Goal: Task Accomplishment & Management: Manage account settings

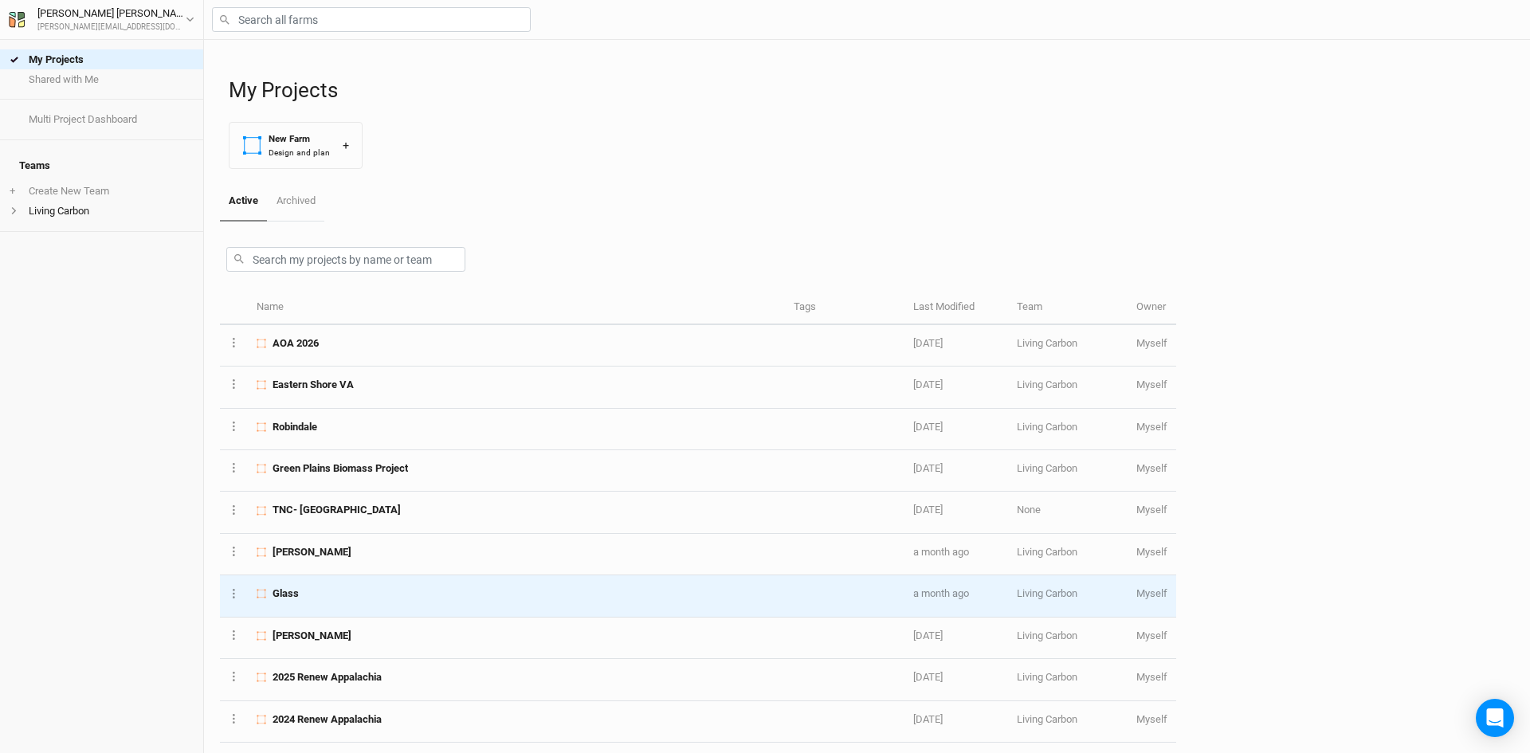
click at [314, 591] on div "Glass" at bounding box center [516, 594] width 519 height 14
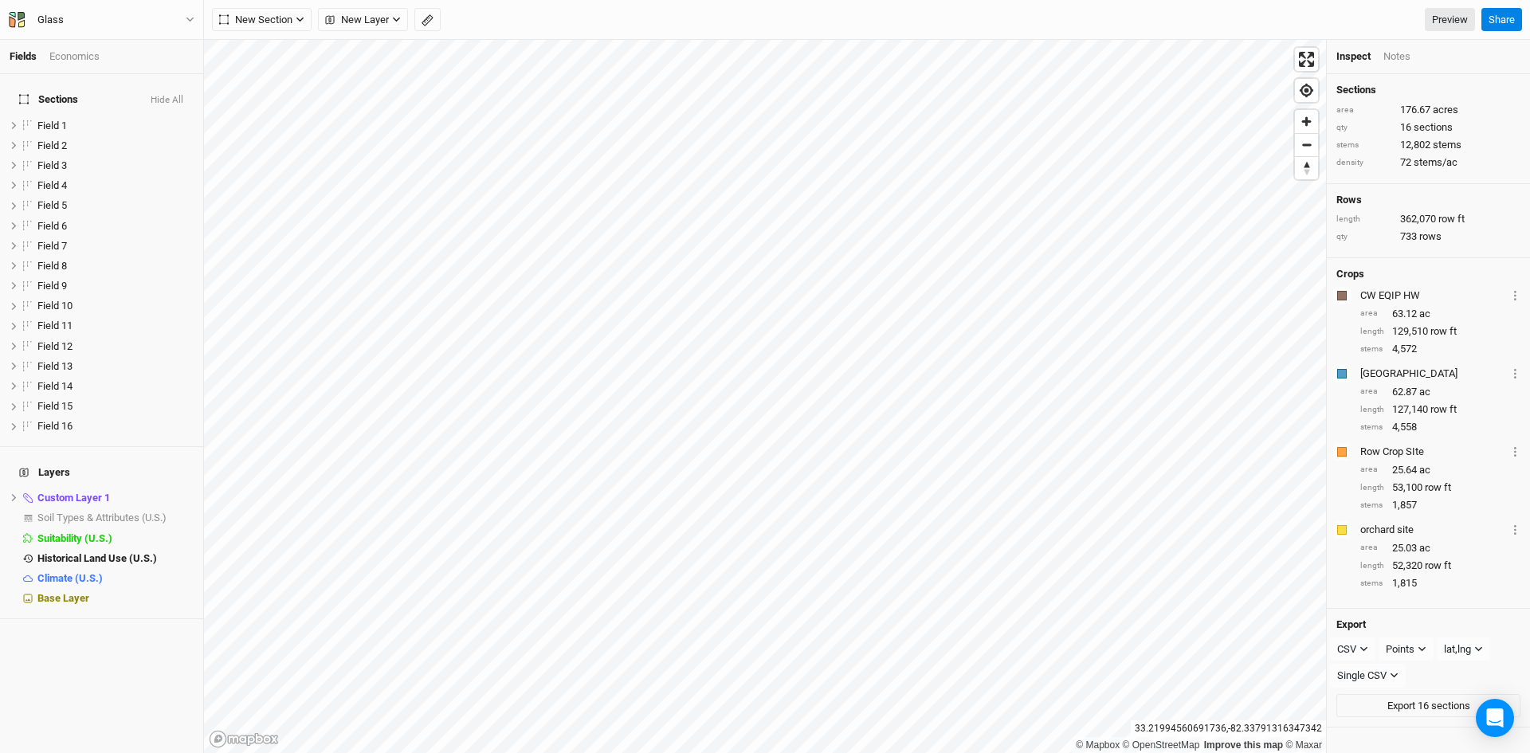
click at [174, 84] on h4 "Sections Hide All" at bounding box center [102, 100] width 184 height 32
click at [169, 95] on button "Hide All" at bounding box center [167, 100] width 34 height 11
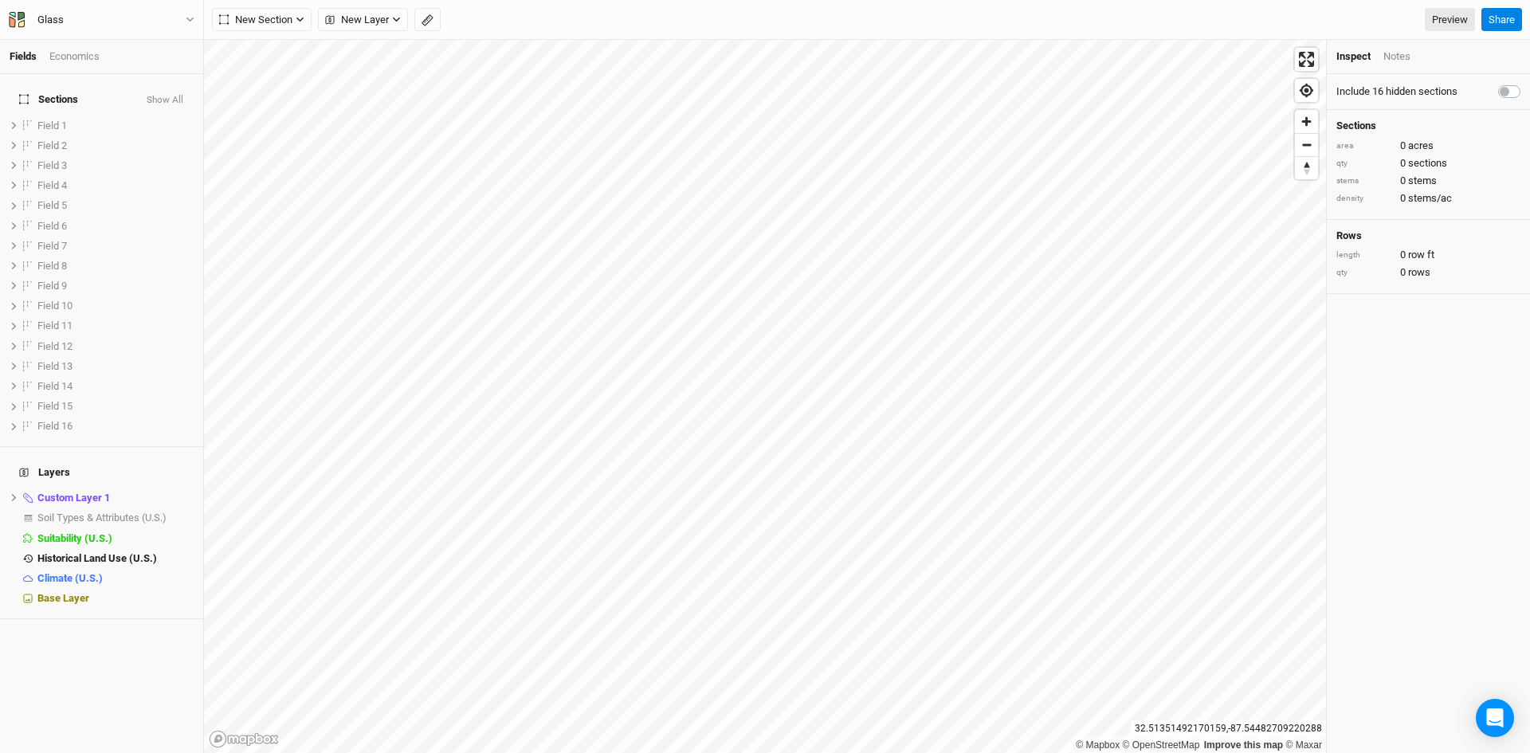
click at [168, 95] on button "Show All" at bounding box center [165, 100] width 38 height 11
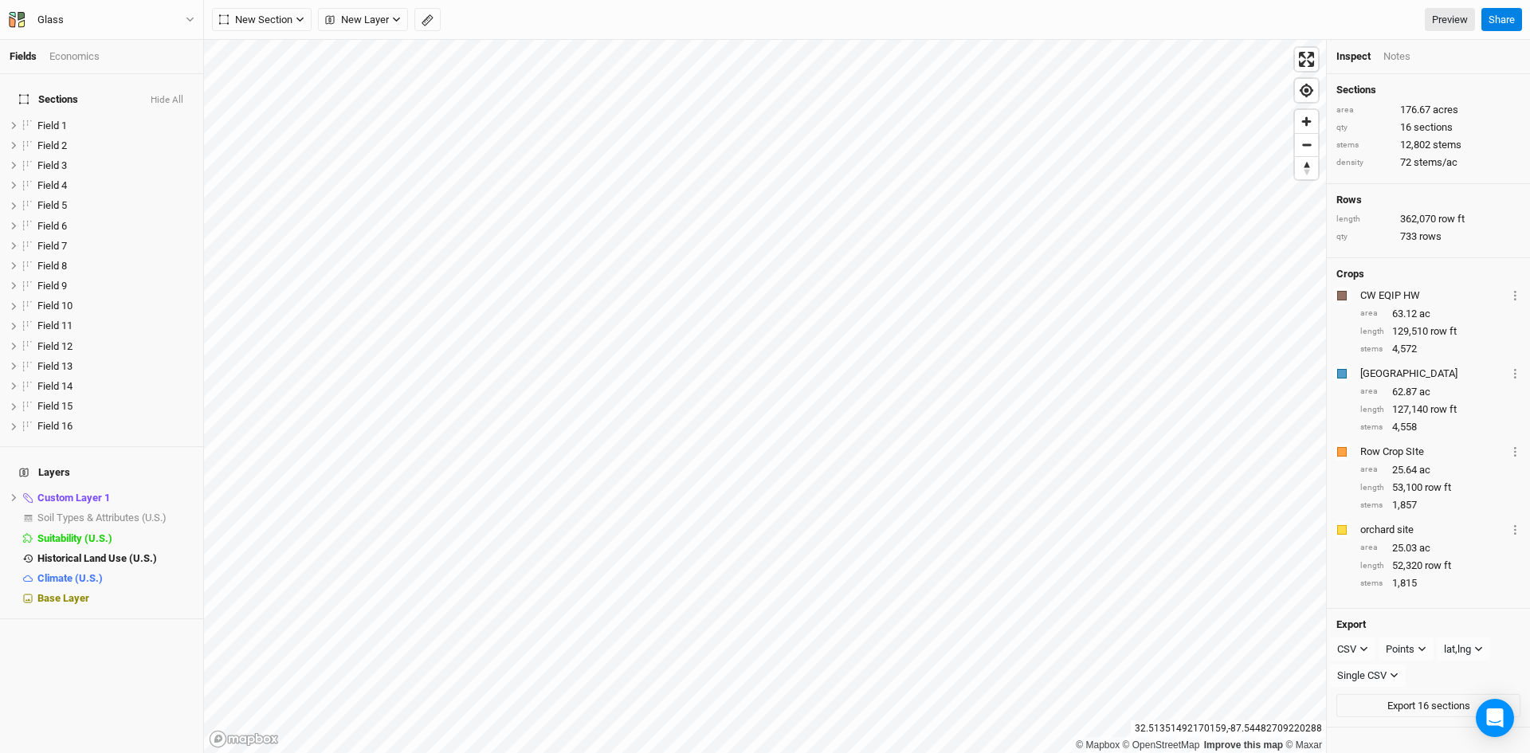
click at [168, 95] on button "Hide All" at bounding box center [167, 100] width 34 height 11
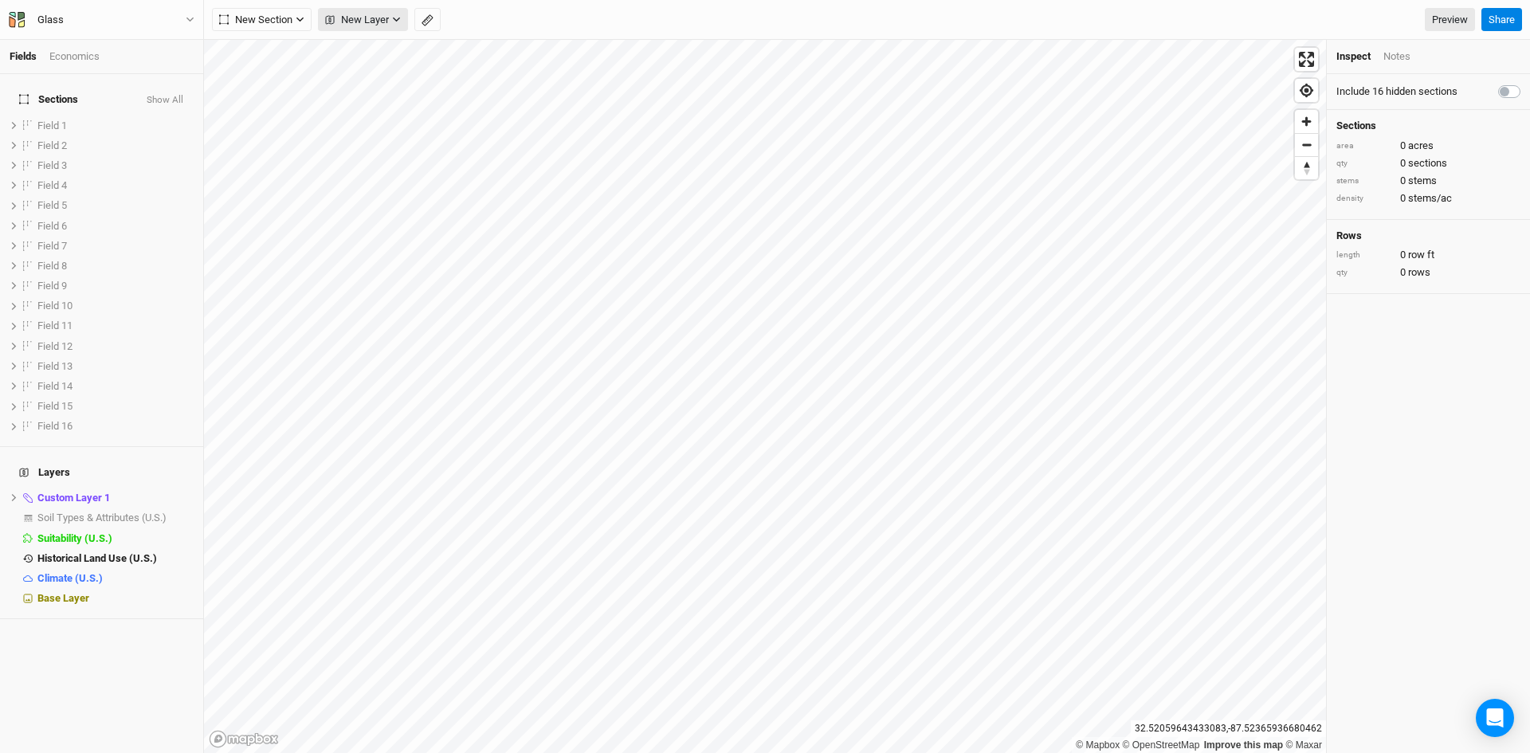
click at [354, 16] on span "New Layer" at bounding box center [357, 20] width 64 height 16
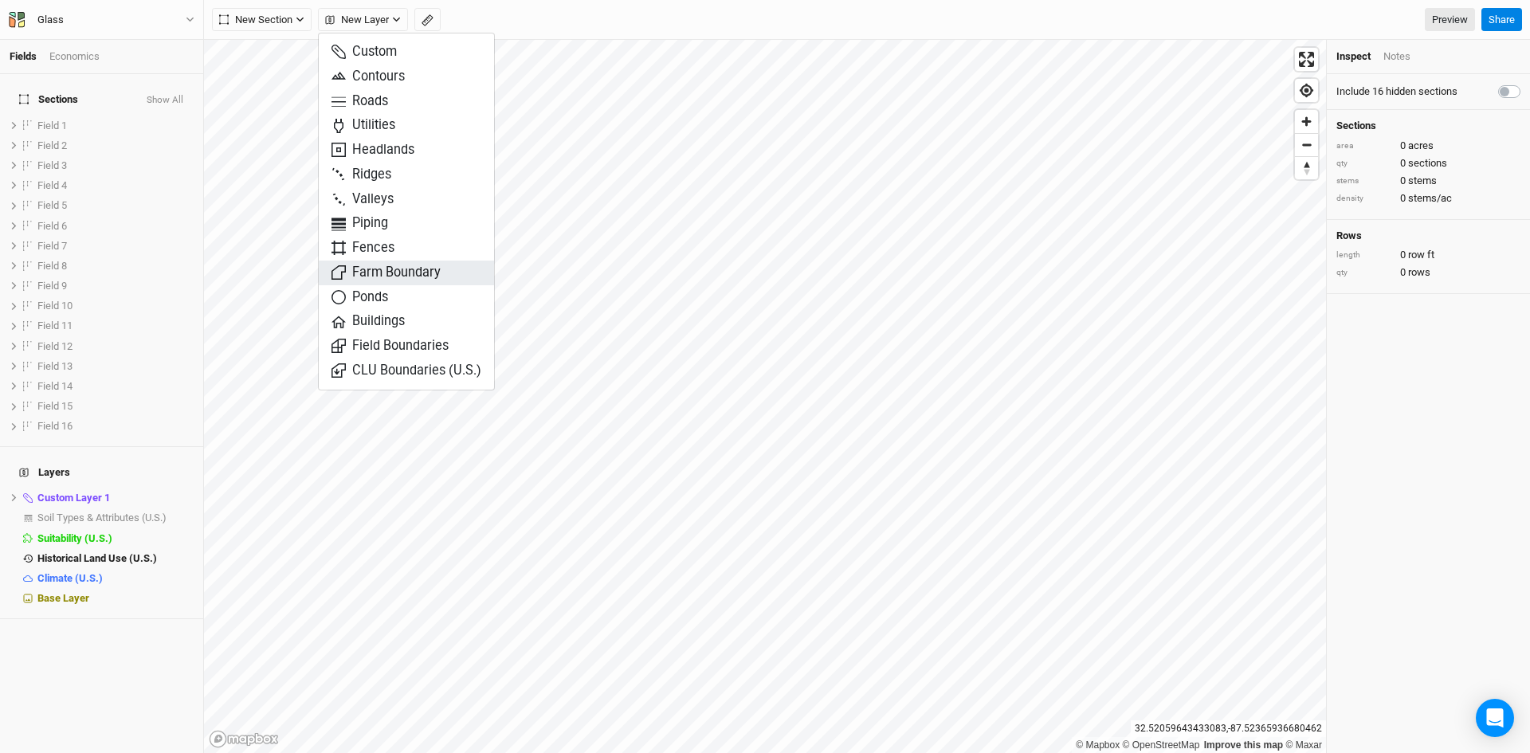
click at [382, 269] on span "Farm Boundary" at bounding box center [386, 273] width 109 height 18
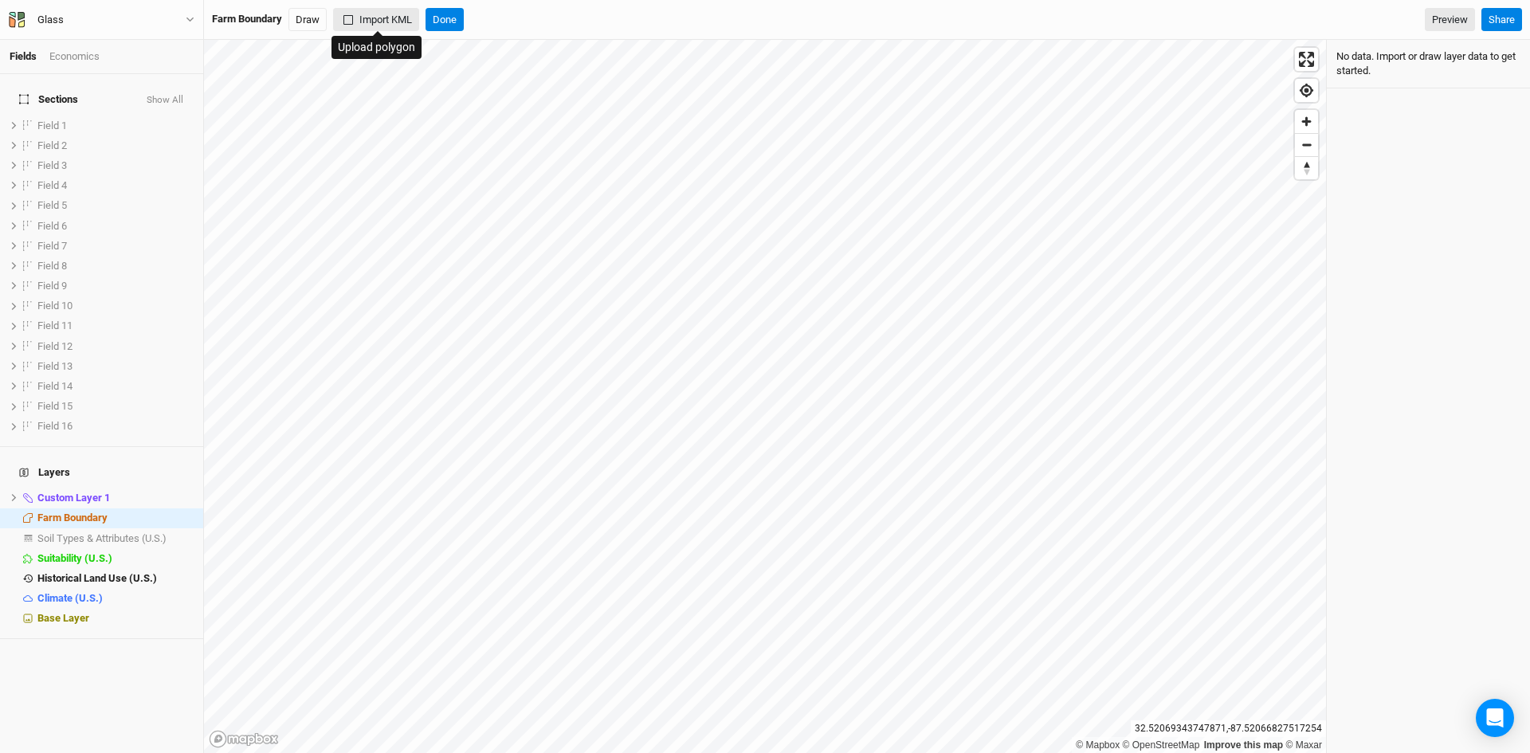
click at [375, 16] on button "Import KML" at bounding box center [376, 20] width 86 height 24
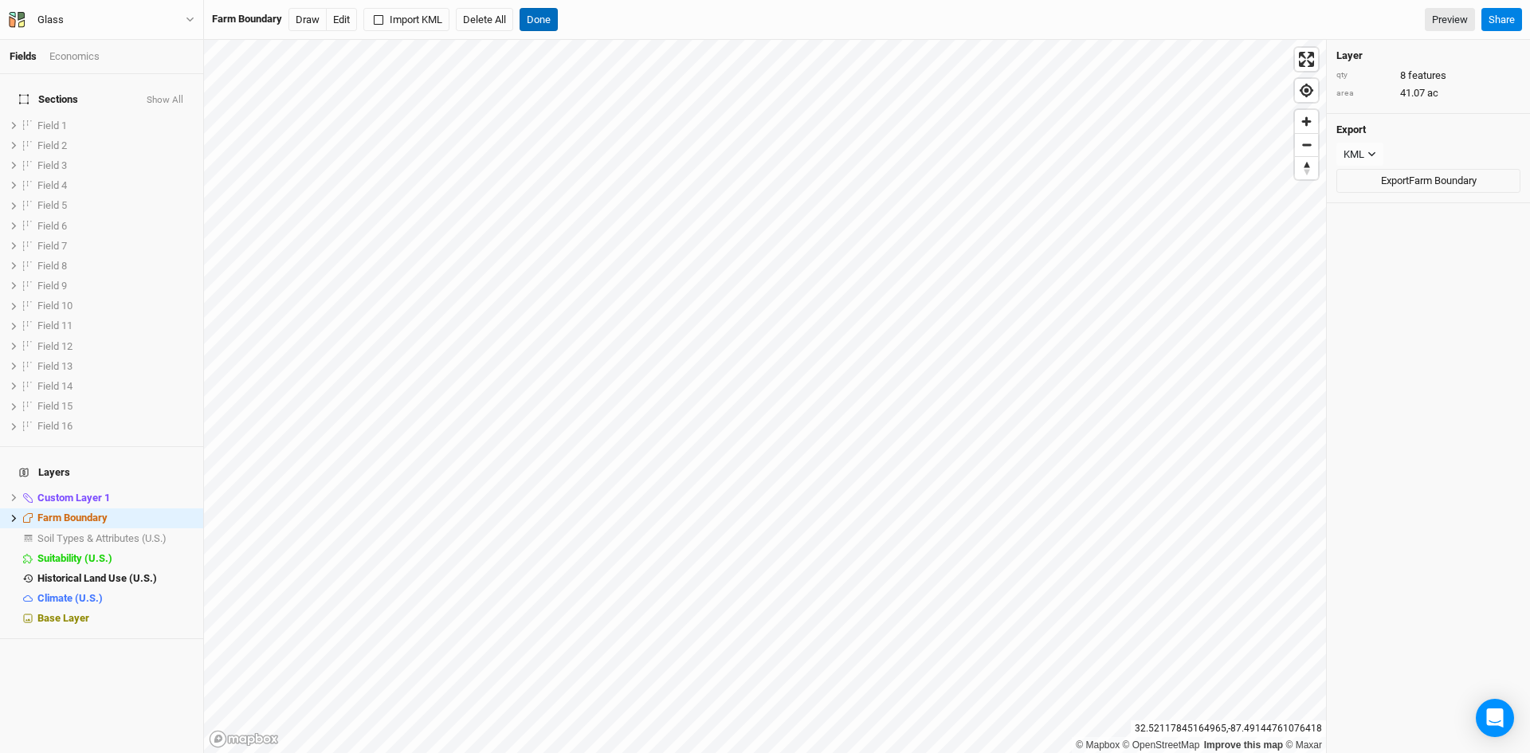
click at [540, 18] on button "Done" at bounding box center [539, 20] width 38 height 24
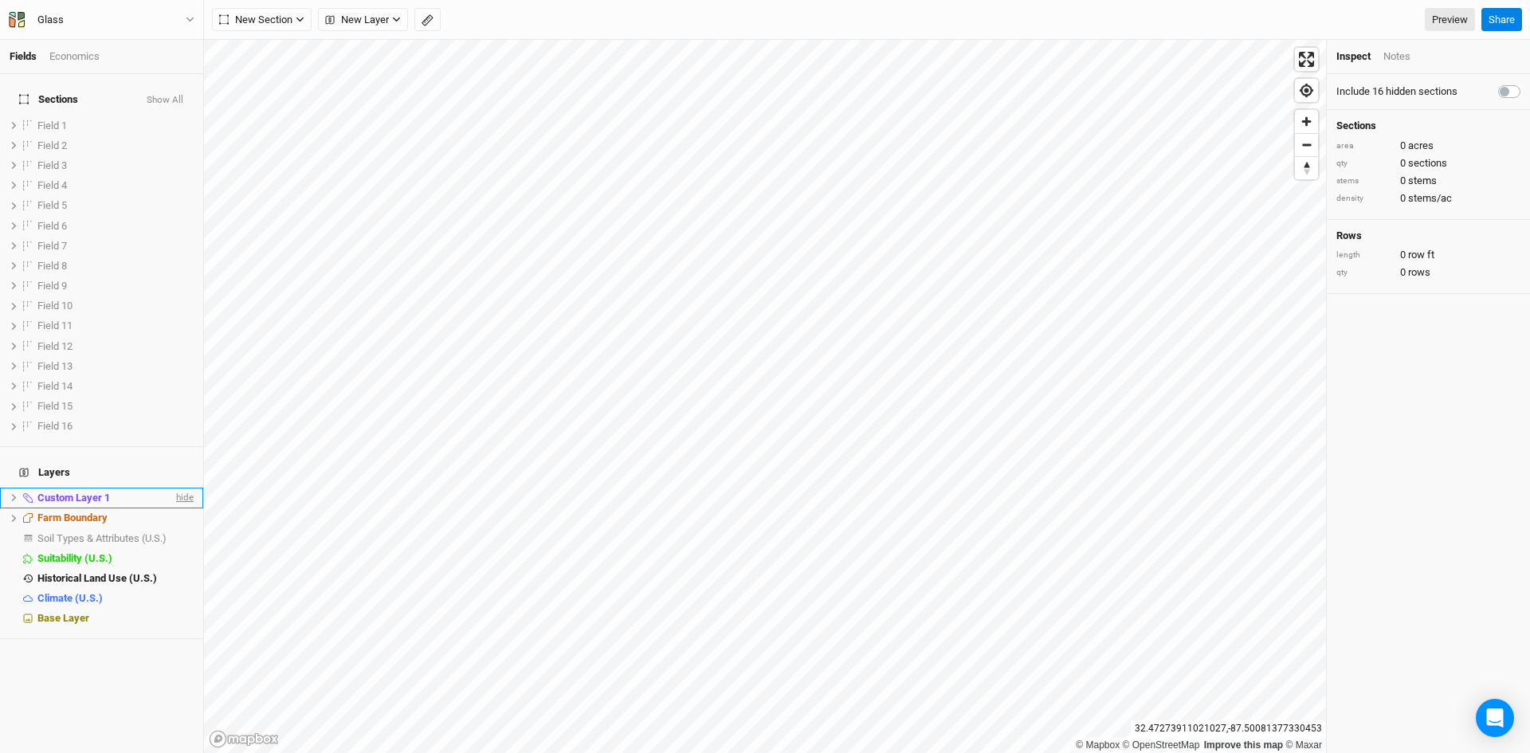
click at [174, 488] on span "hide" at bounding box center [183, 498] width 21 height 20
click at [59, 612] on span "Base Layer" at bounding box center [63, 618] width 52 height 12
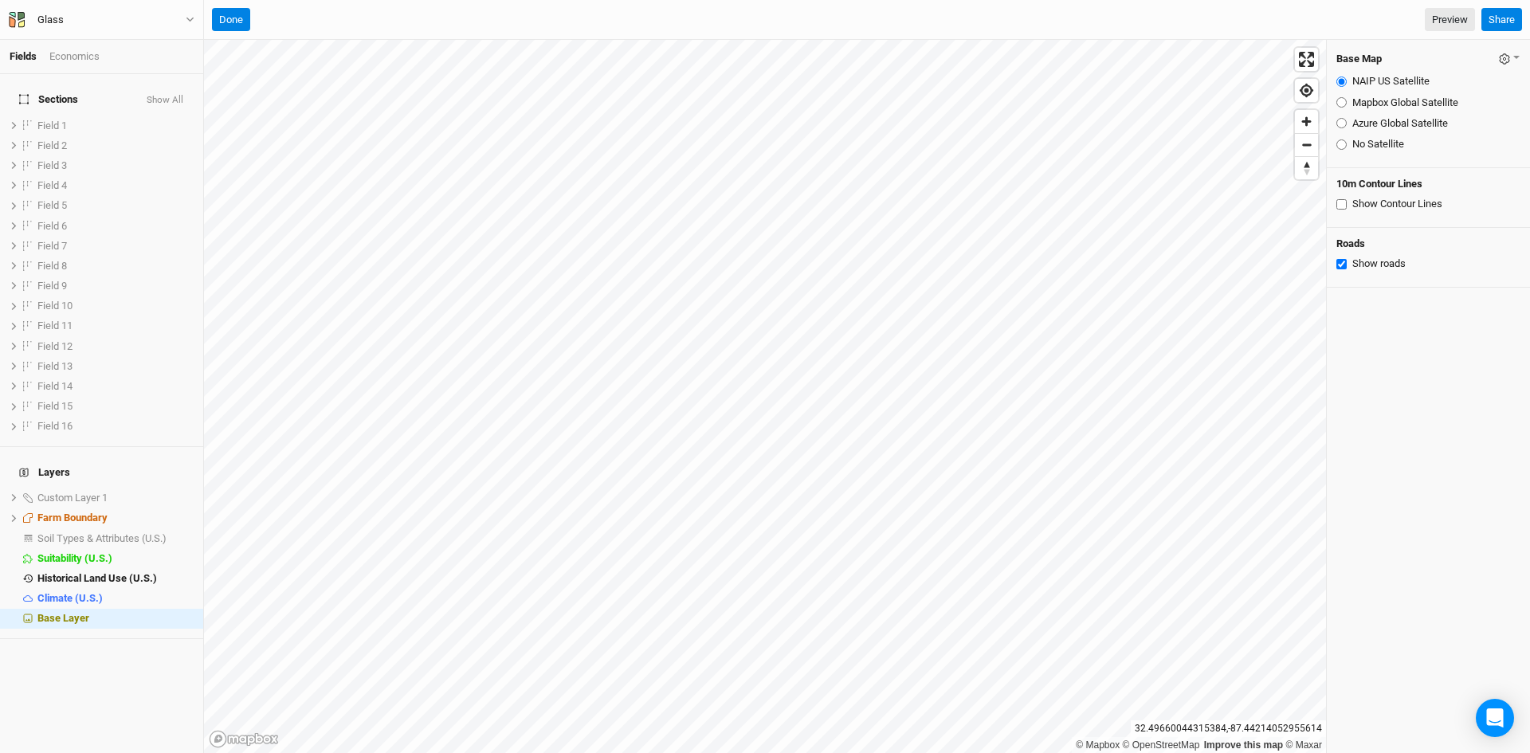
click at [1360, 124] on label "Azure Global Satellite" at bounding box center [1401, 123] width 96 height 14
click at [1347, 124] on input "Azure Global Satellite" at bounding box center [1342, 123] width 10 height 10
radio input "true"
click at [234, 18] on button "Done" at bounding box center [231, 20] width 38 height 24
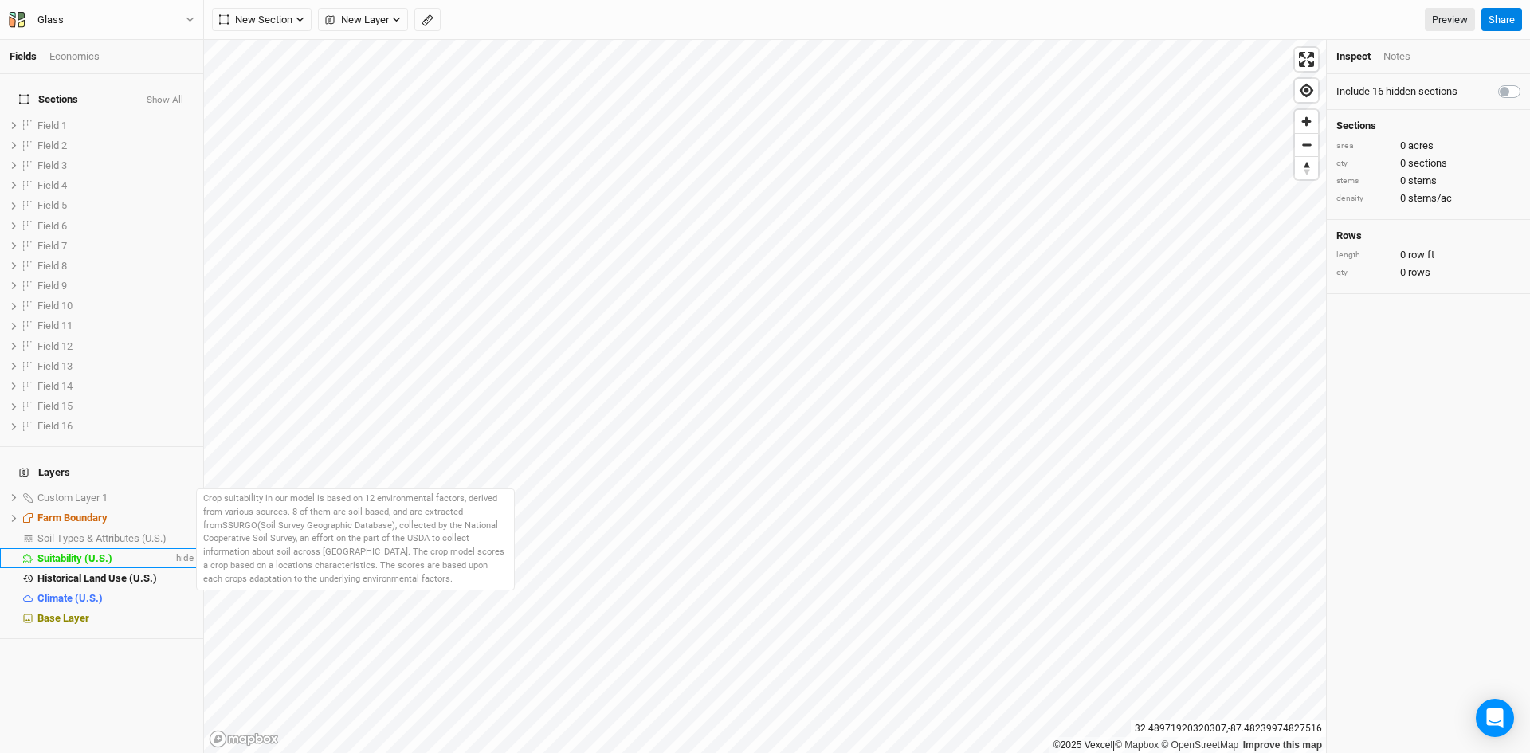
click at [95, 552] on span "Suitability (U.S.)" at bounding box center [74, 558] width 75 height 12
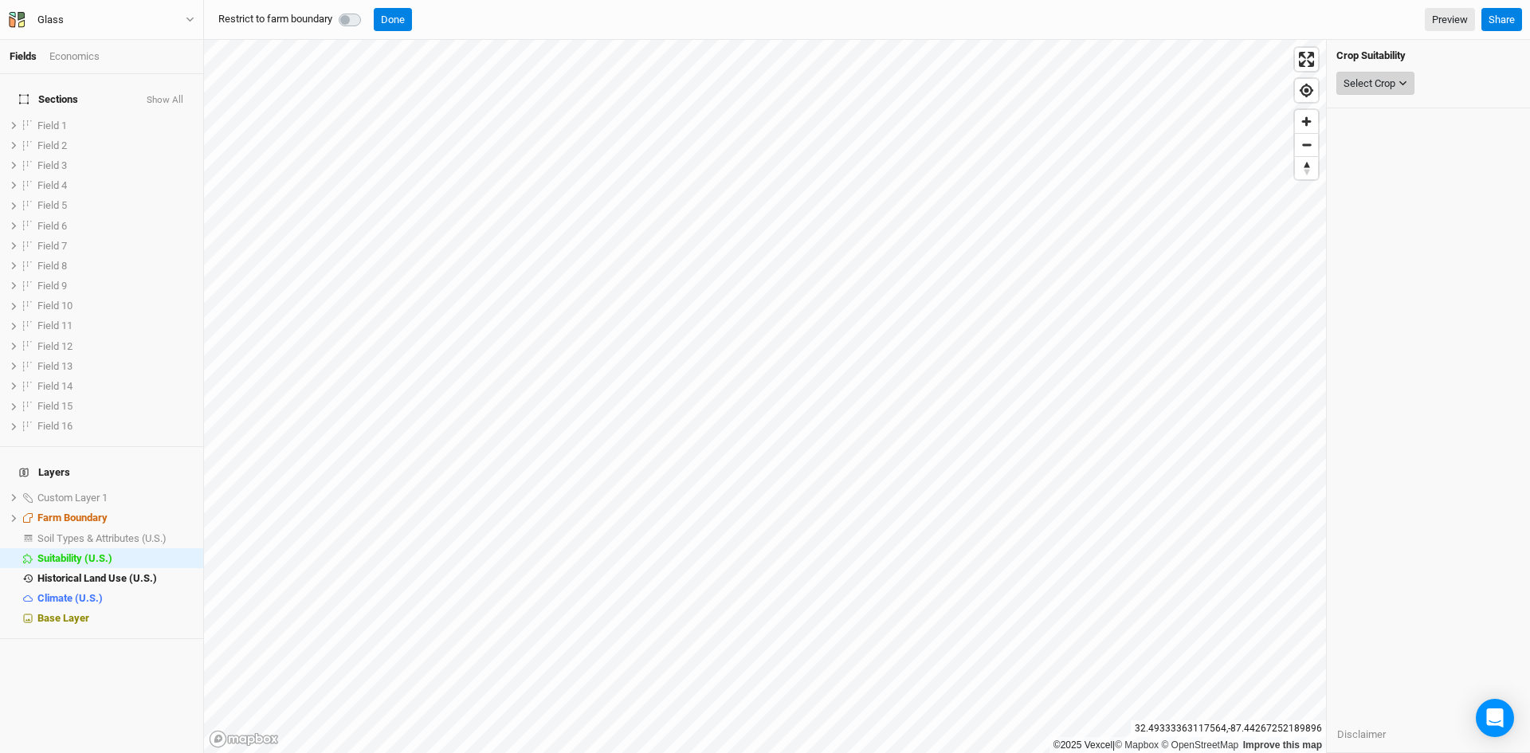
click at [1360, 82] on div "Select Crop" at bounding box center [1370, 84] width 52 height 16
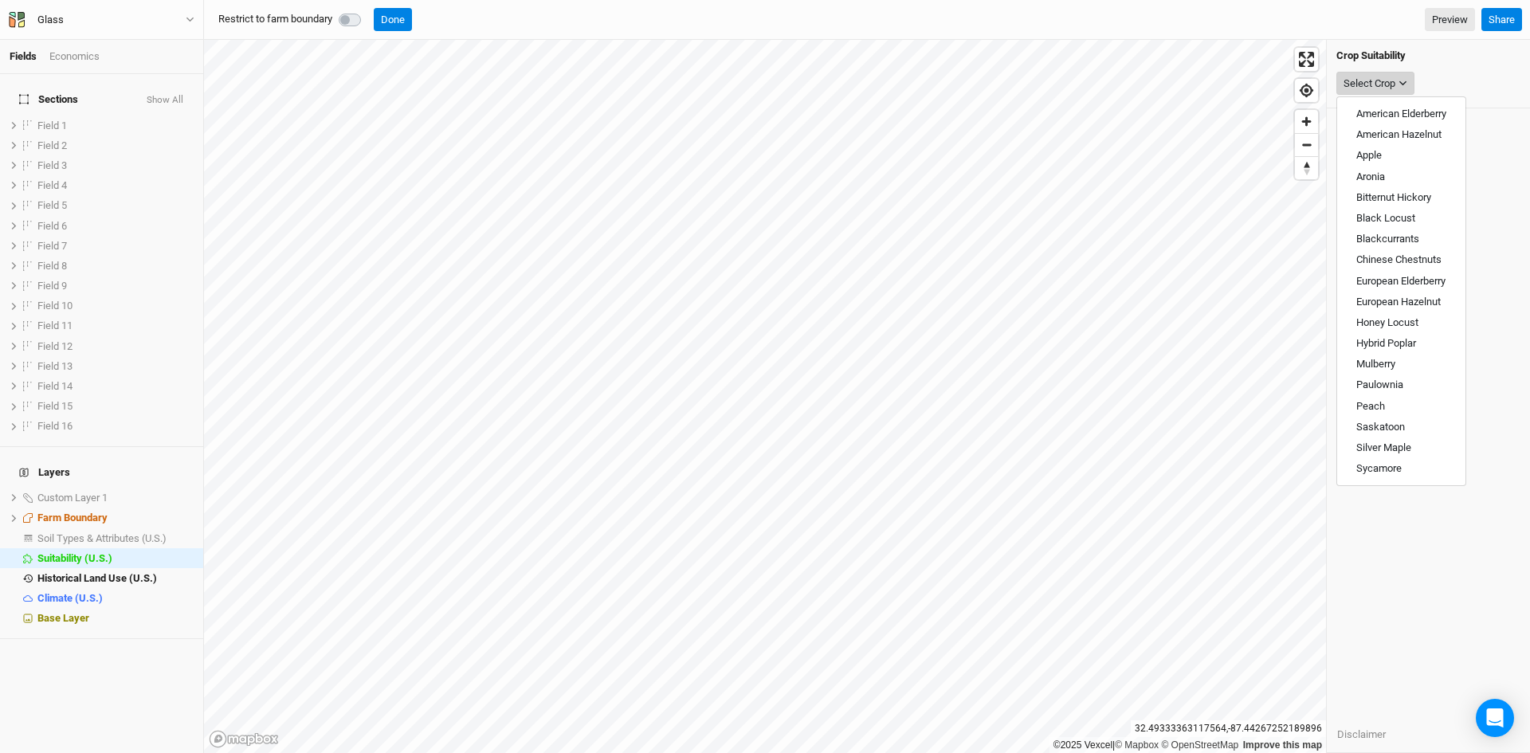
click at [1360, 82] on div "Select Crop" at bounding box center [1370, 84] width 52 height 16
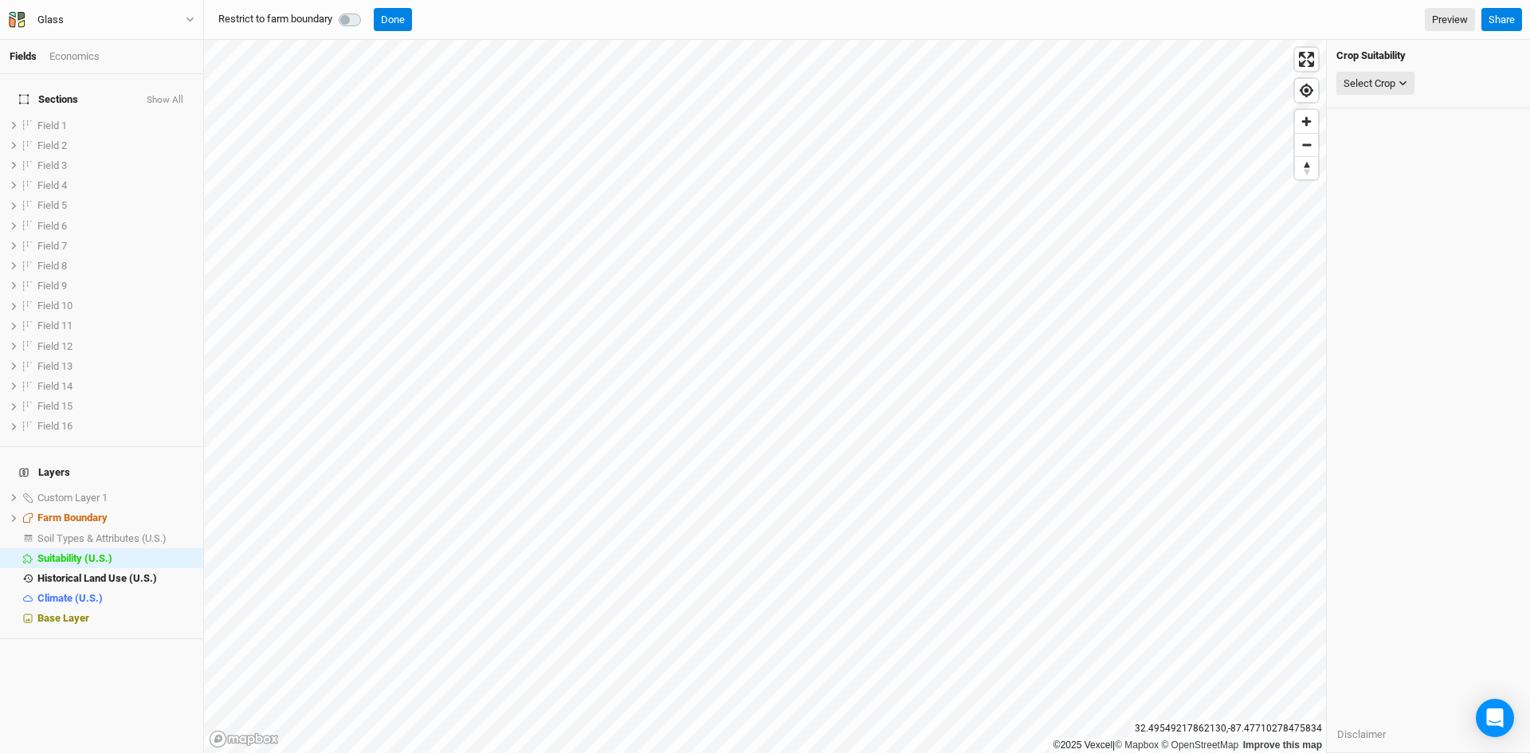
click at [367, 10] on label at bounding box center [367, 10] width 0 height 0
click at [392, 14] on button "Done" at bounding box center [393, 20] width 38 height 24
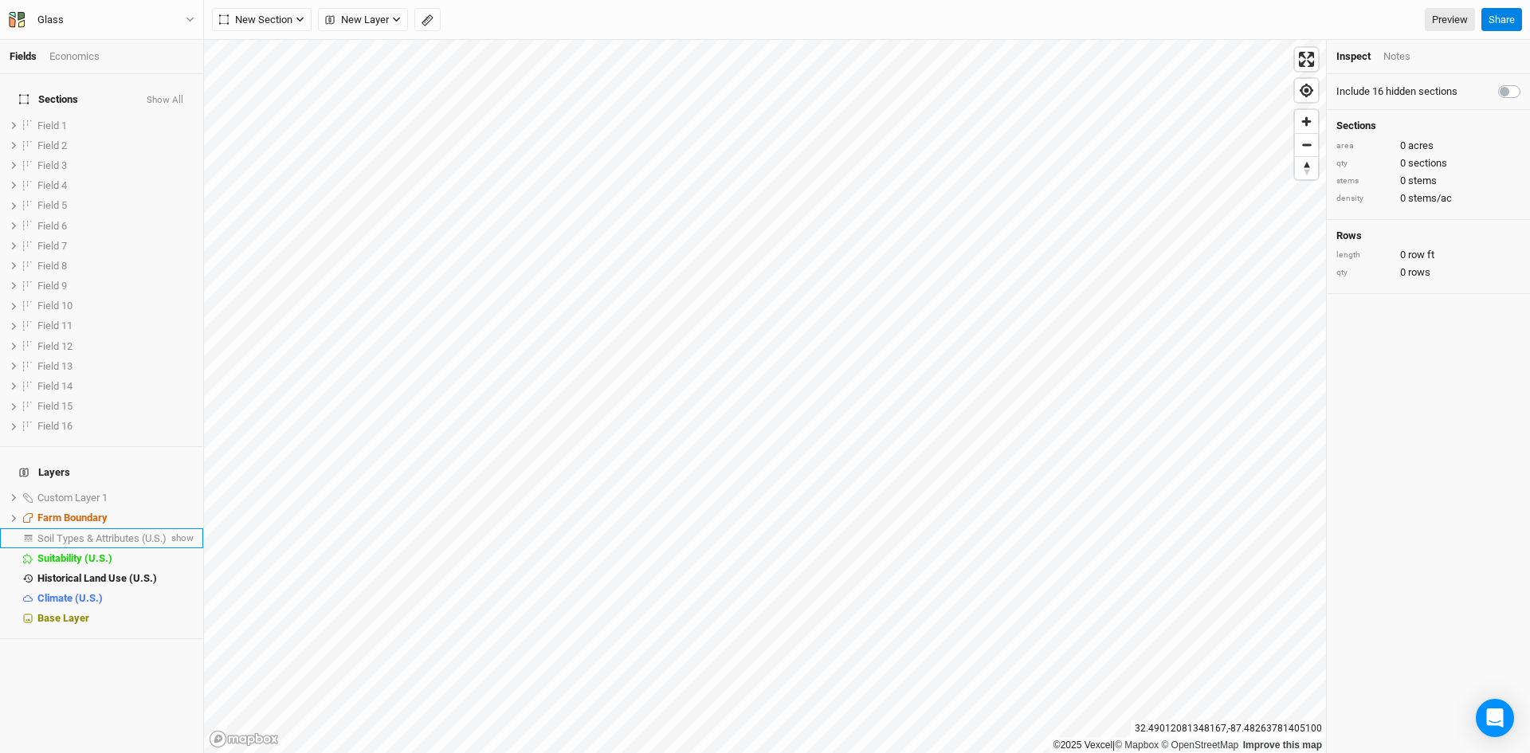
click at [104, 532] on span "Soil Types & Attributes (U.S.)" at bounding box center [101, 538] width 129 height 12
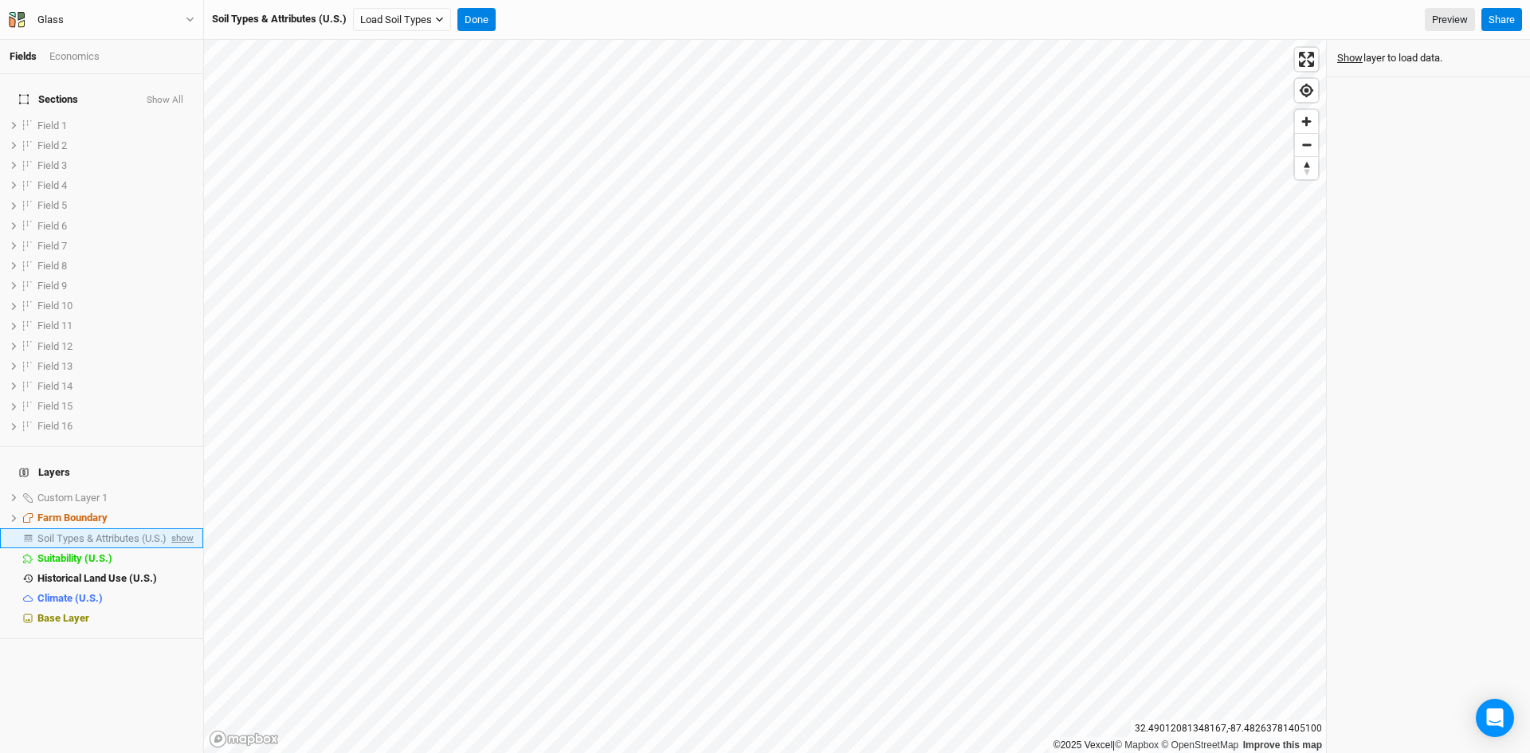
click at [178, 528] on span "show" at bounding box center [181, 538] width 26 height 20
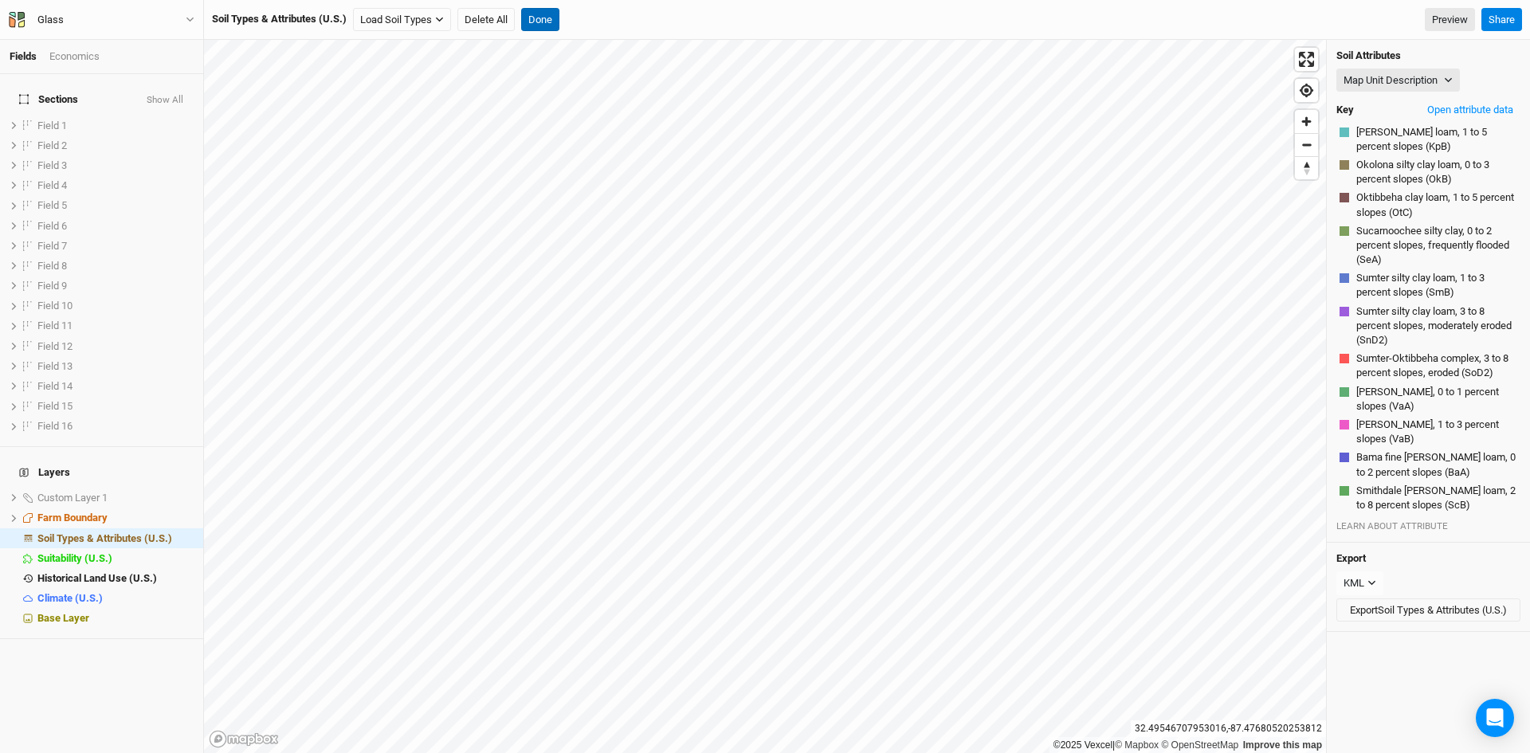
click at [544, 17] on button "Done" at bounding box center [540, 20] width 38 height 24
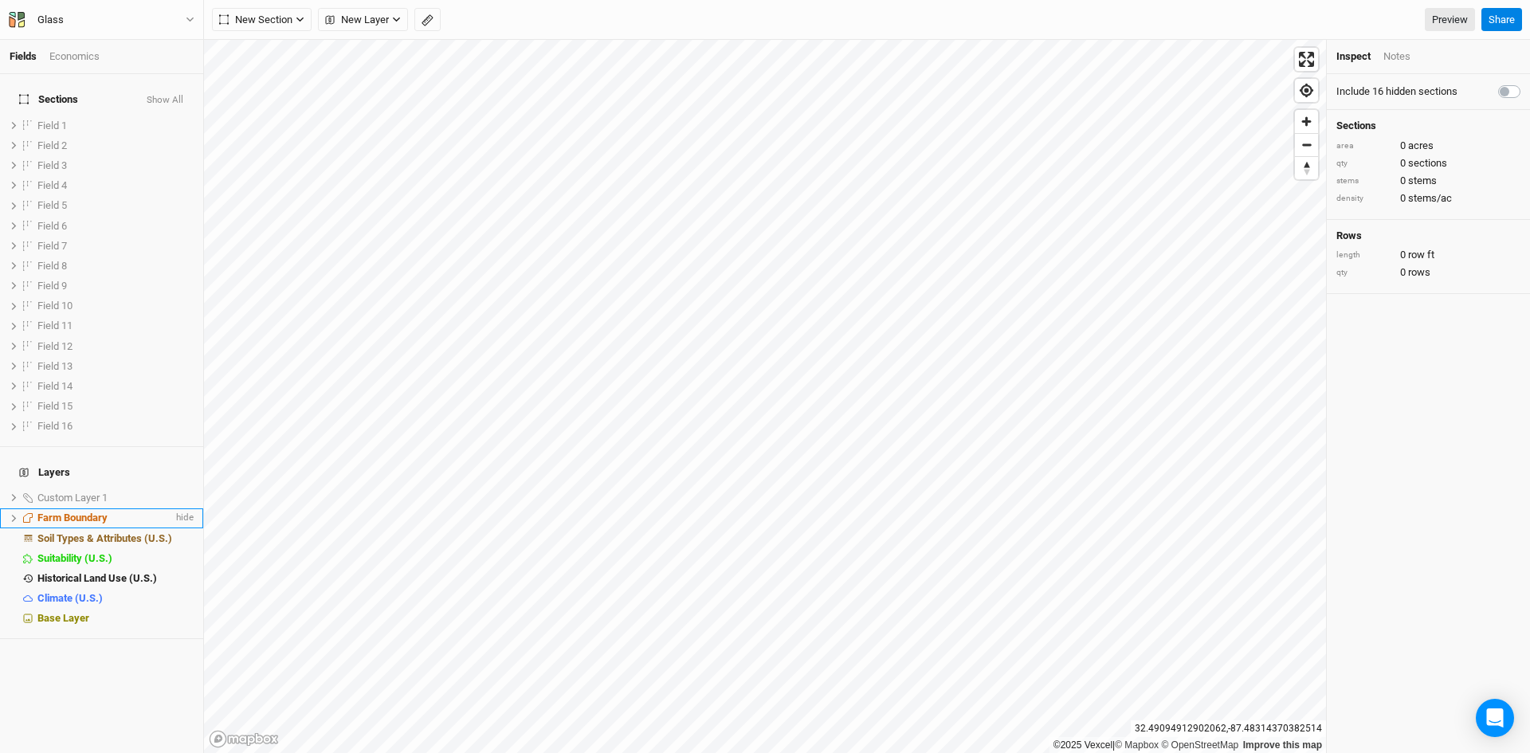
click at [91, 512] on span "Farm Boundary" at bounding box center [72, 518] width 70 height 12
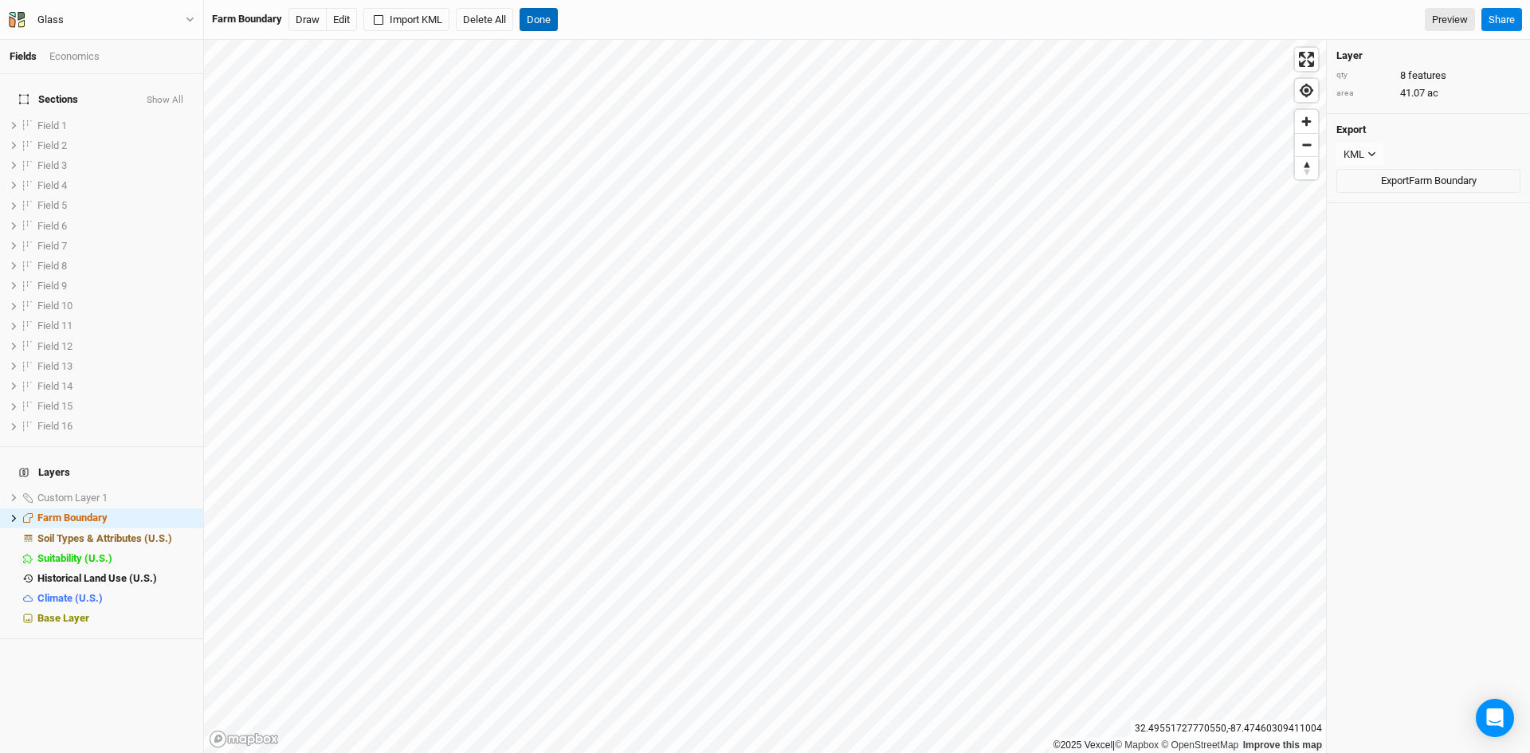
click at [538, 18] on button "Done" at bounding box center [539, 20] width 38 height 24
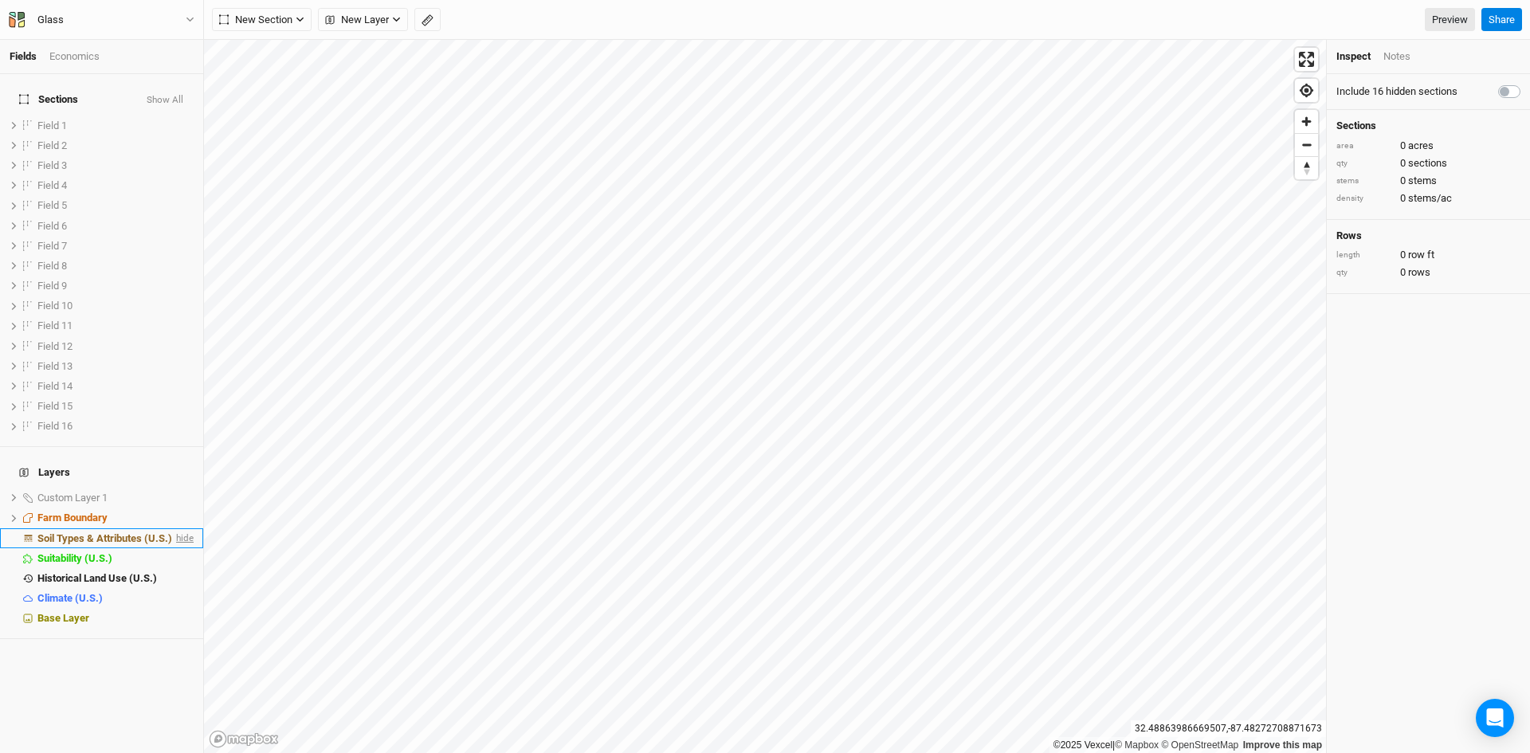
click at [173, 528] on span "hide" at bounding box center [183, 538] width 21 height 20
click at [171, 528] on span "show" at bounding box center [181, 538] width 26 height 20
click at [173, 528] on span "hide" at bounding box center [183, 538] width 21 height 20
click at [66, 532] on span "Soil Types & Attributes (U.S.)" at bounding box center [101, 538] width 129 height 12
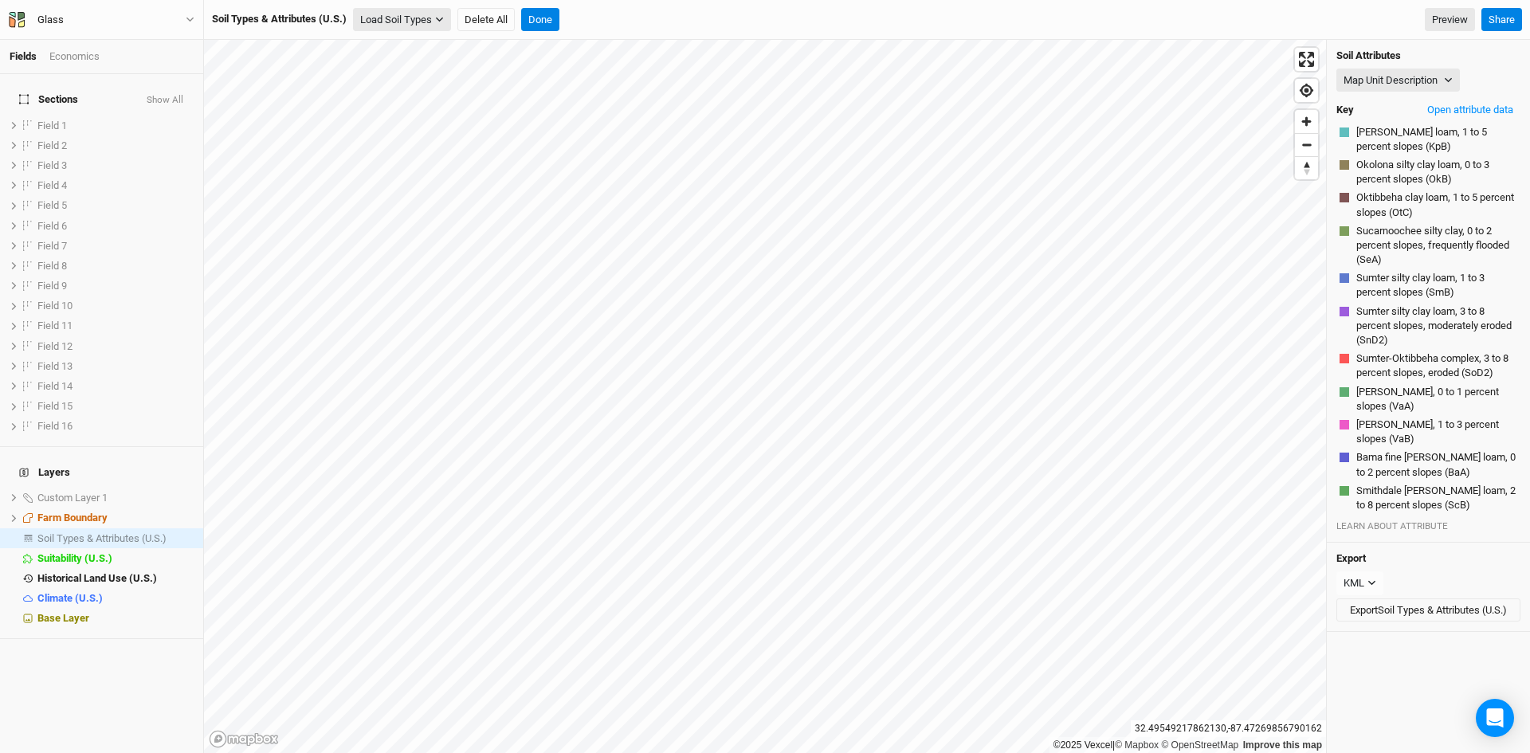
click at [443, 22] on icon "button" at bounding box center [439, 19] width 9 height 9
click at [431, 49] on button "Load for Farm Boundary" at bounding box center [421, 47] width 133 height 21
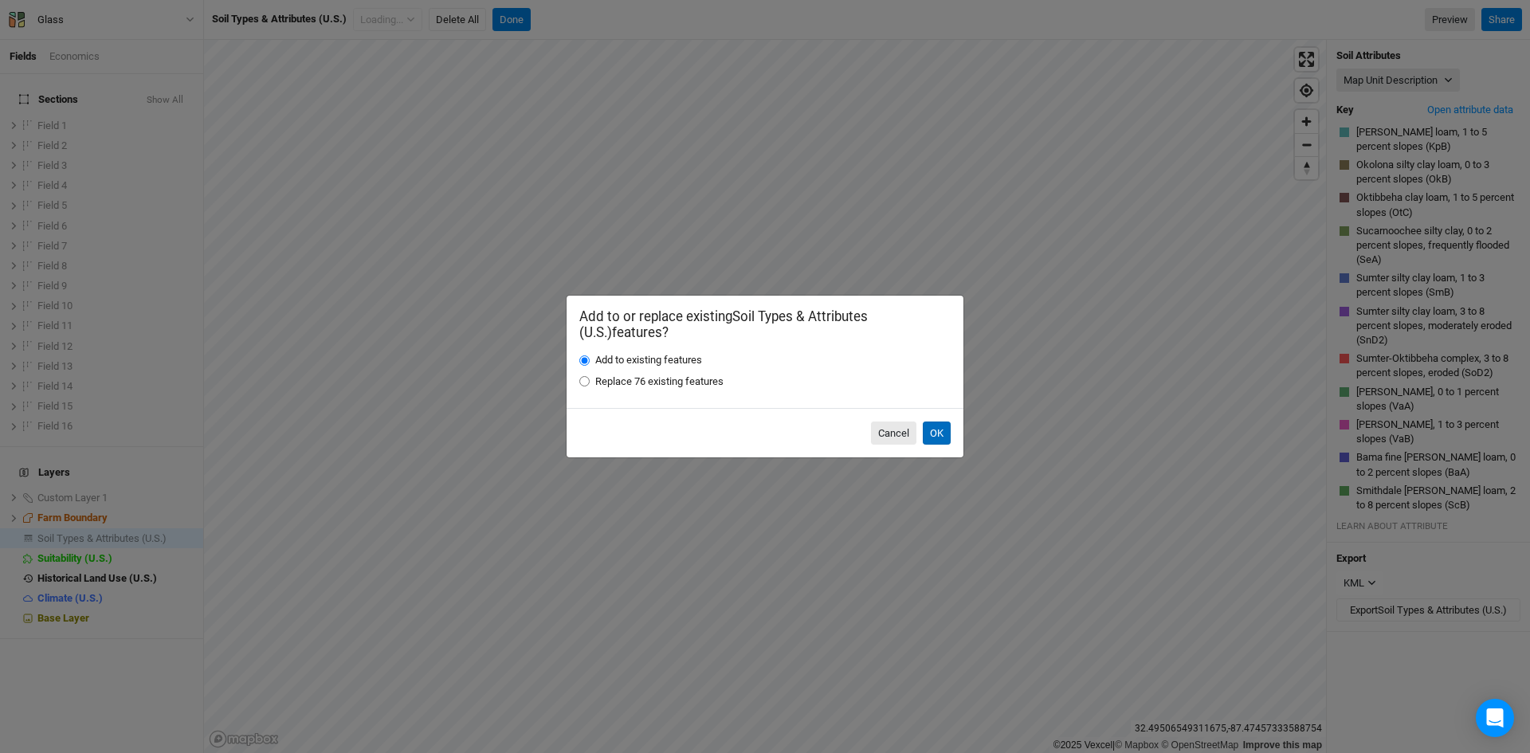
click at [936, 437] on button "OK" at bounding box center [937, 434] width 28 height 24
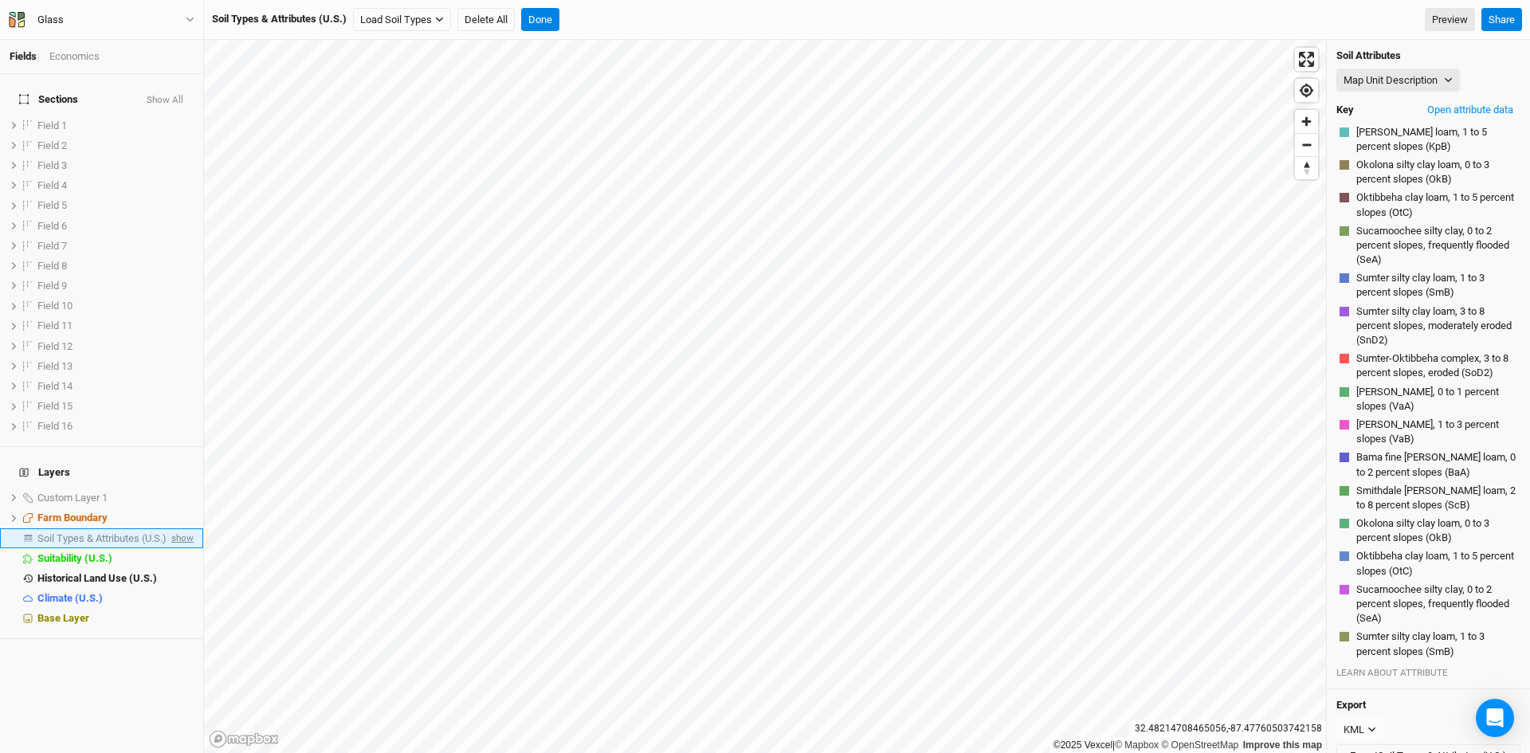
click at [173, 528] on span "show" at bounding box center [181, 538] width 26 height 20
click at [89, 532] on span "Soil Types & Attributes (U.S.)" at bounding box center [104, 538] width 135 height 12
click at [497, 20] on button "Delete All" at bounding box center [485, 20] width 57 height 24
click at [657, 18] on button "Confirm" at bounding box center [640, 20] width 49 height 24
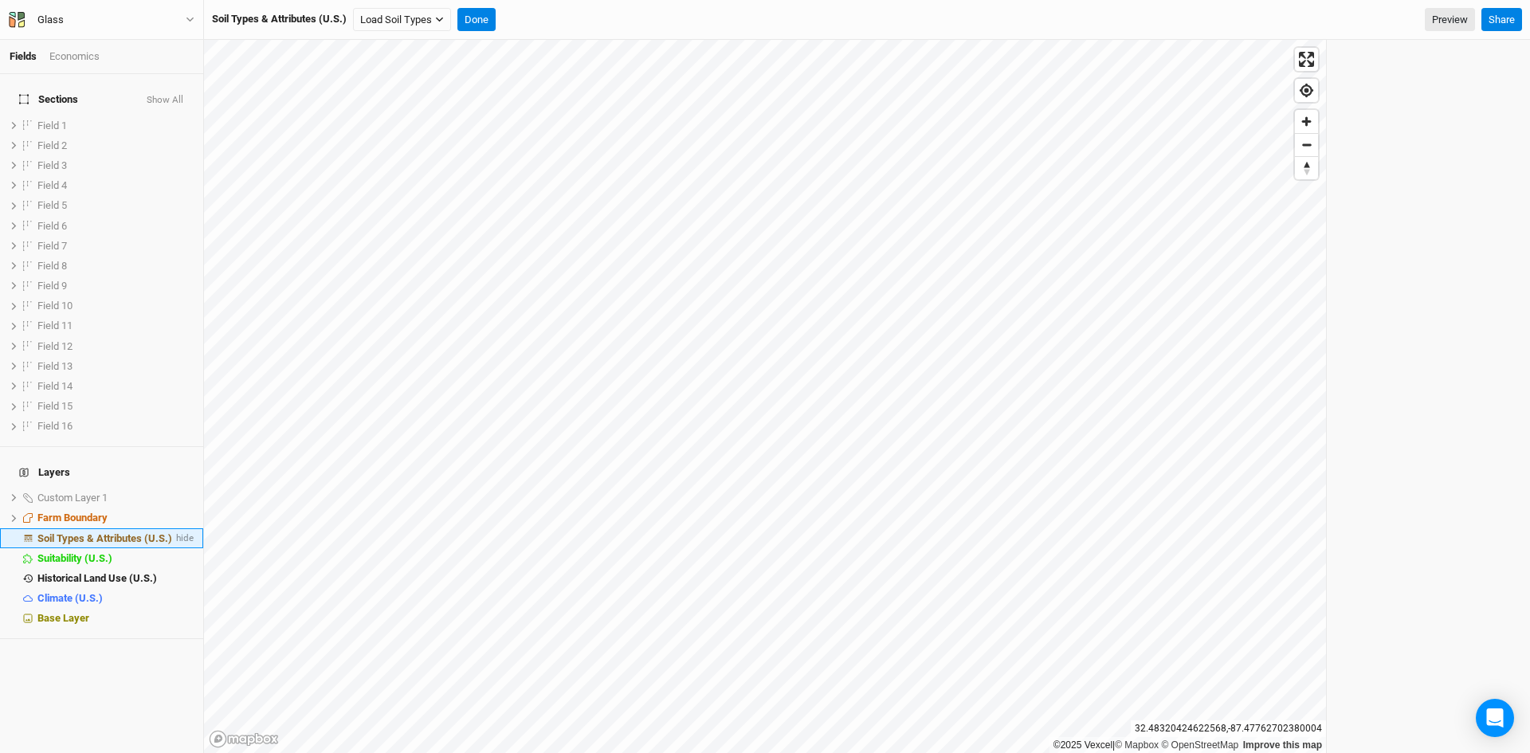
click at [112, 532] on span "Soil Types & Attributes (U.S.)" at bounding box center [104, 538] width 135 height 12
click at [414, 21] on button "Load Soil Types" at bounding box center [402, 20] width 98 height 24
click at [429, 43] on button "Load for Farm Boundary" at bounding box center [421, 47] width 133 height 21
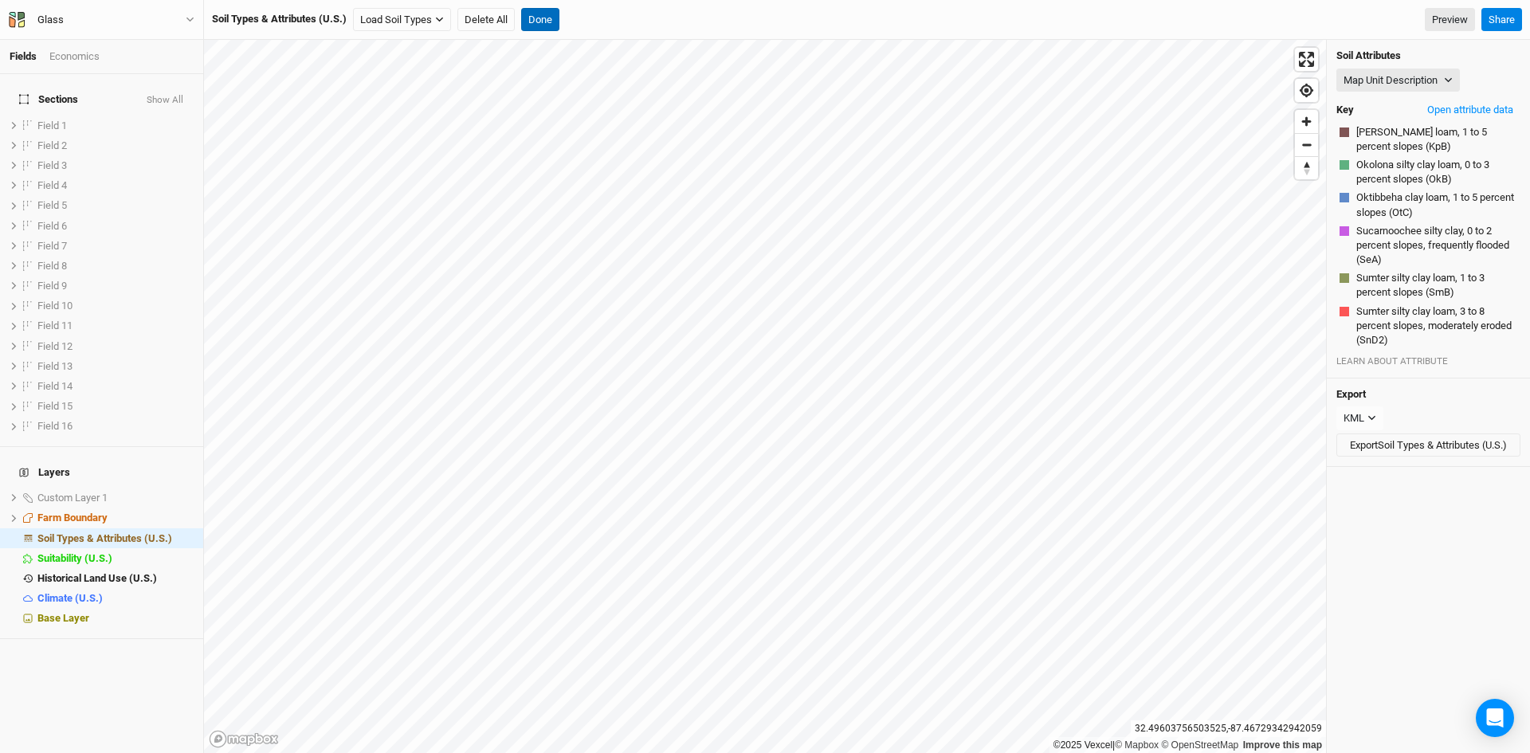
click at [540, 18] on button "Done" at bounding box center [540, 20] width 38 height 24
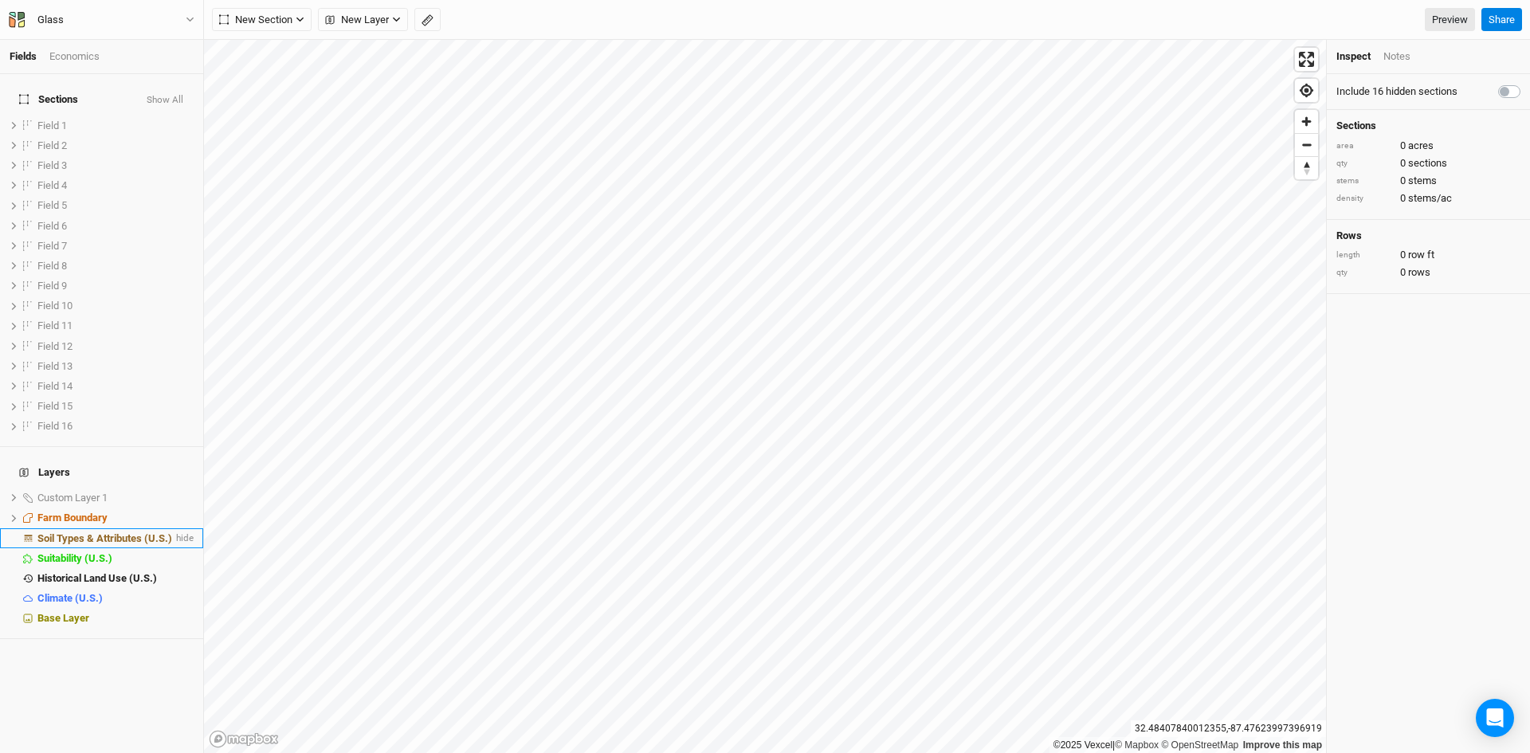
click at [133, 532] on span "Soil Types & Attributes (U.S.)" at bounding box center [104, 538] width 135 height 12
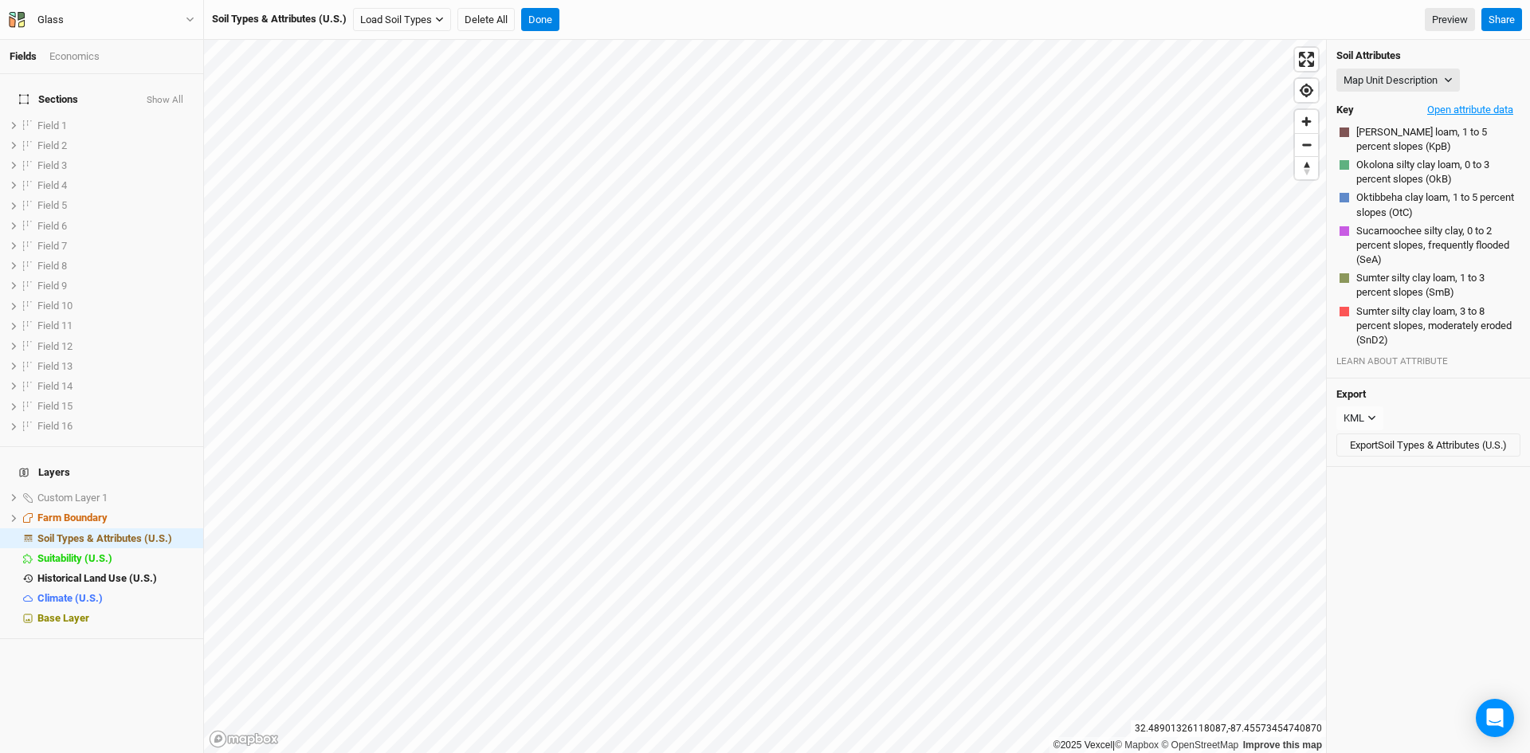
click at [1447, 107] on button "Open attribute data" at bounding box center [1470, 110] width 100 height 24
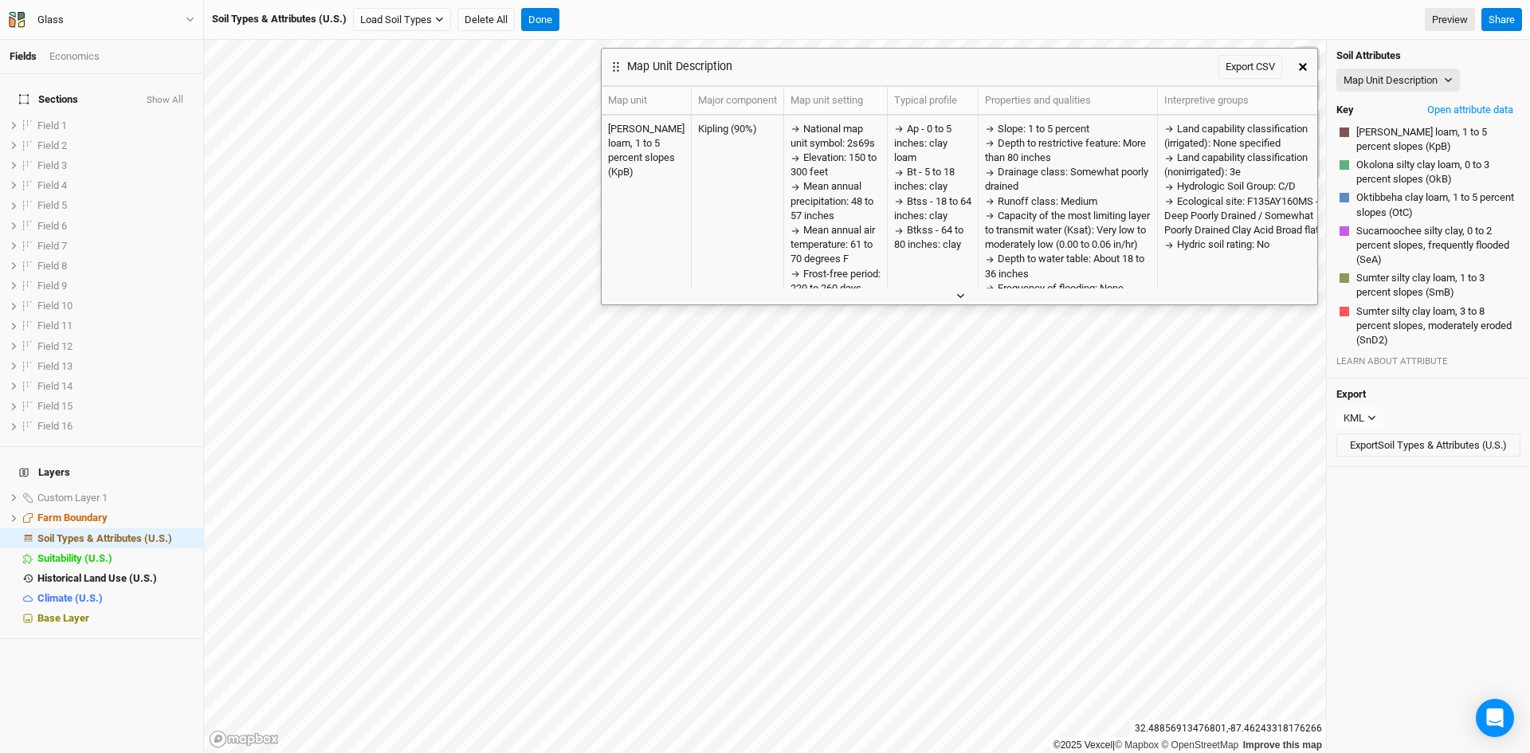
click at [959, 303] on button "button" at bounding box center [960, 296] width 26 height 17
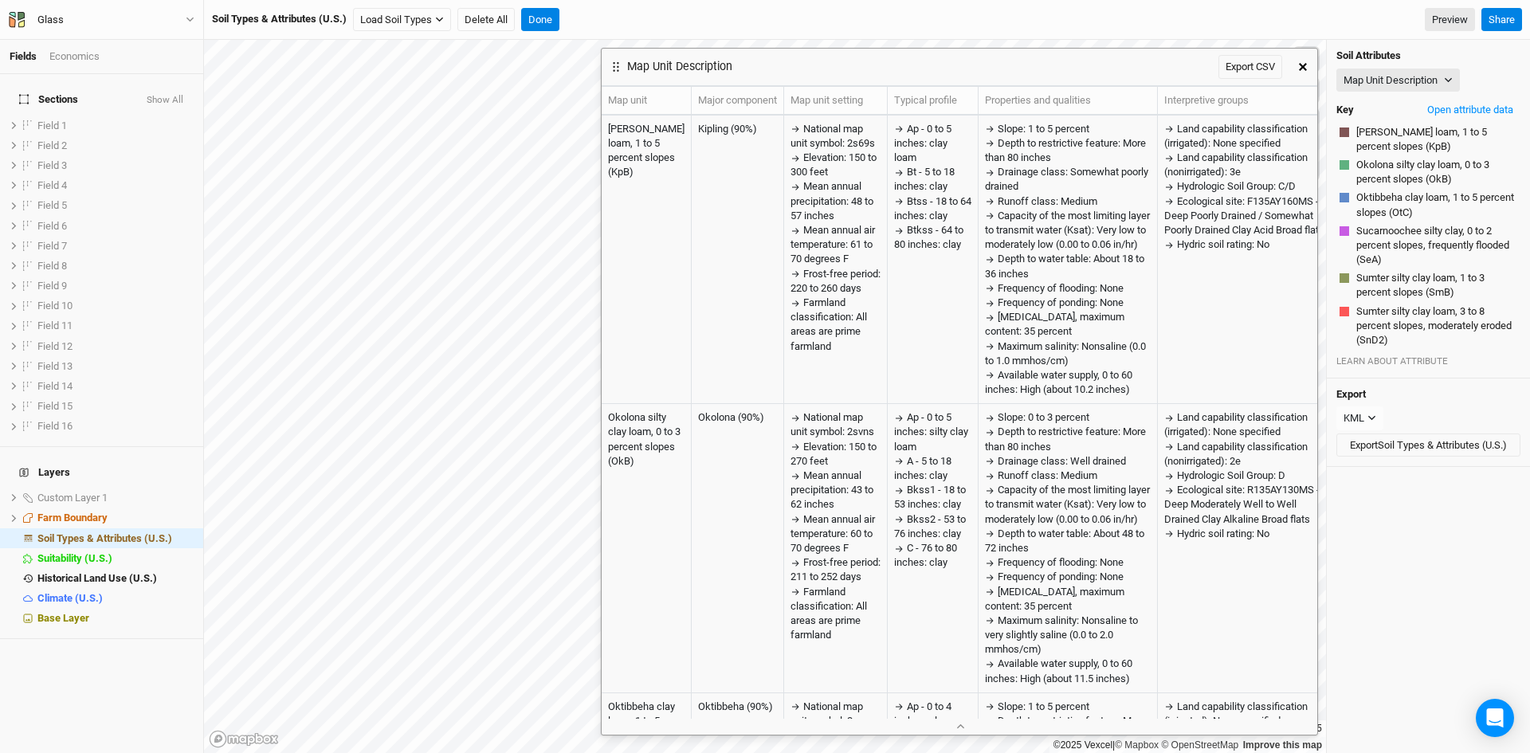
click at [1304, 66] on icon "button" at bounding box center [1303, 67] width 8 height 8
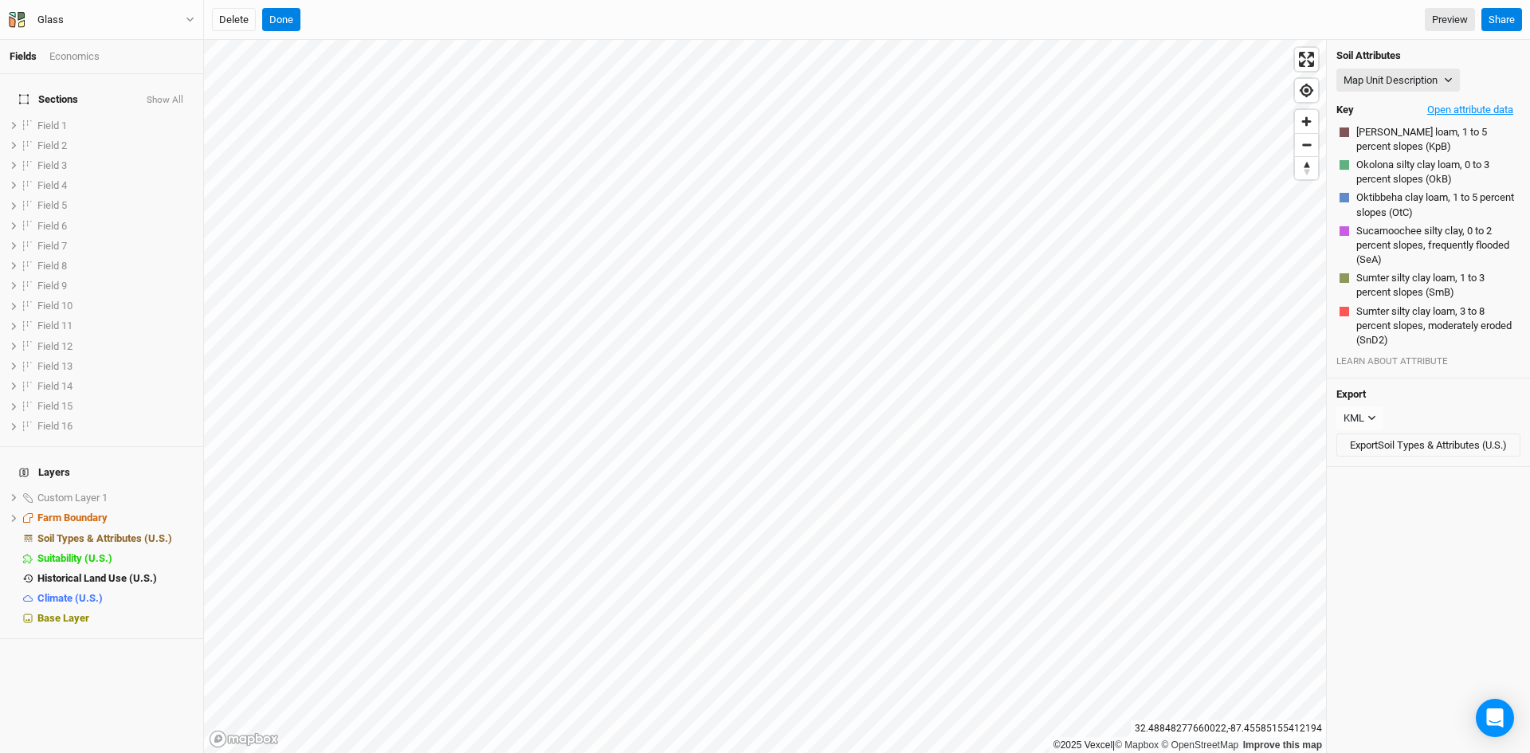
click at [1446, 108] on button "Open attribute data" at bounding box center [1470, 110] width 100 height 24
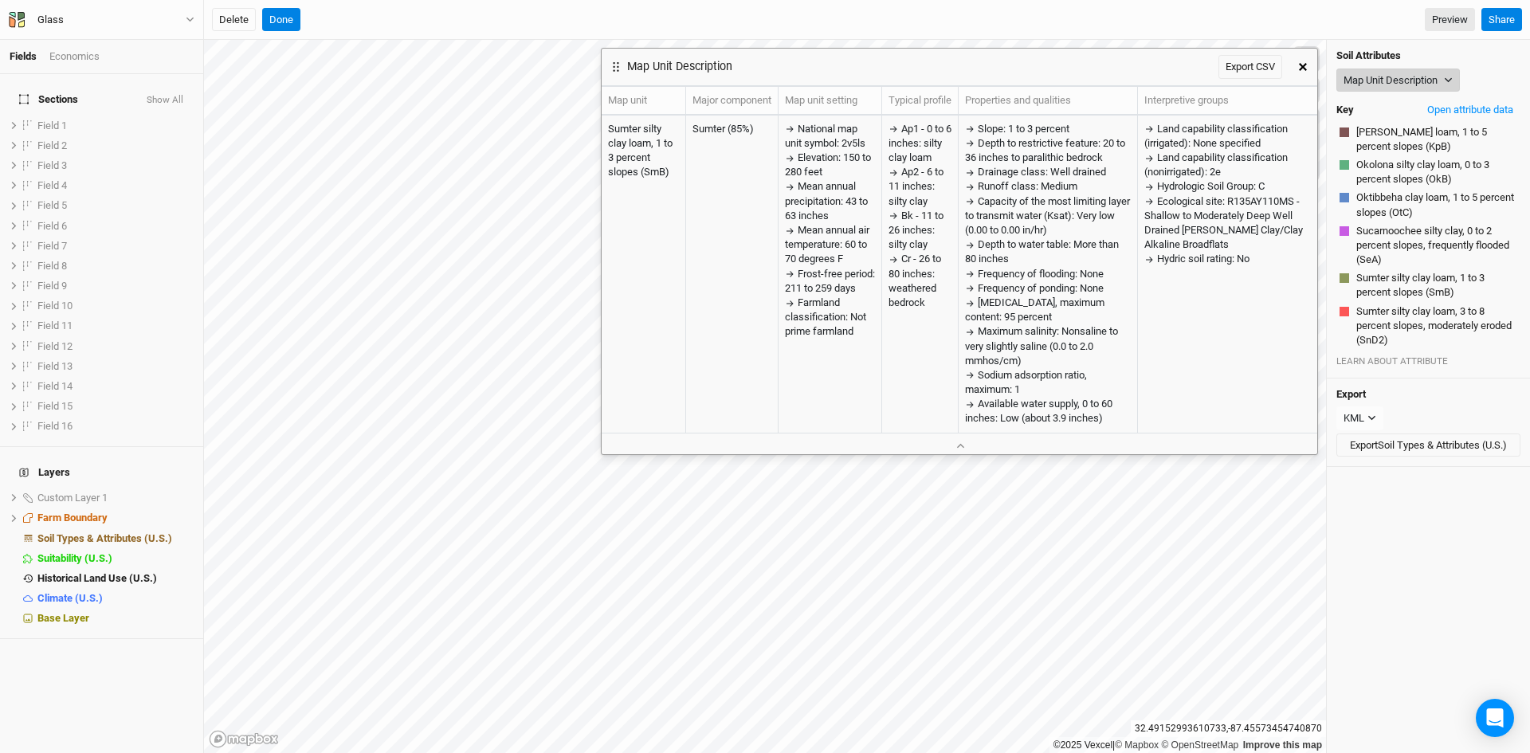
click at [1413, 77] on button "Map Unit Description" at bounding box center [1399, 81] width 124 height 24
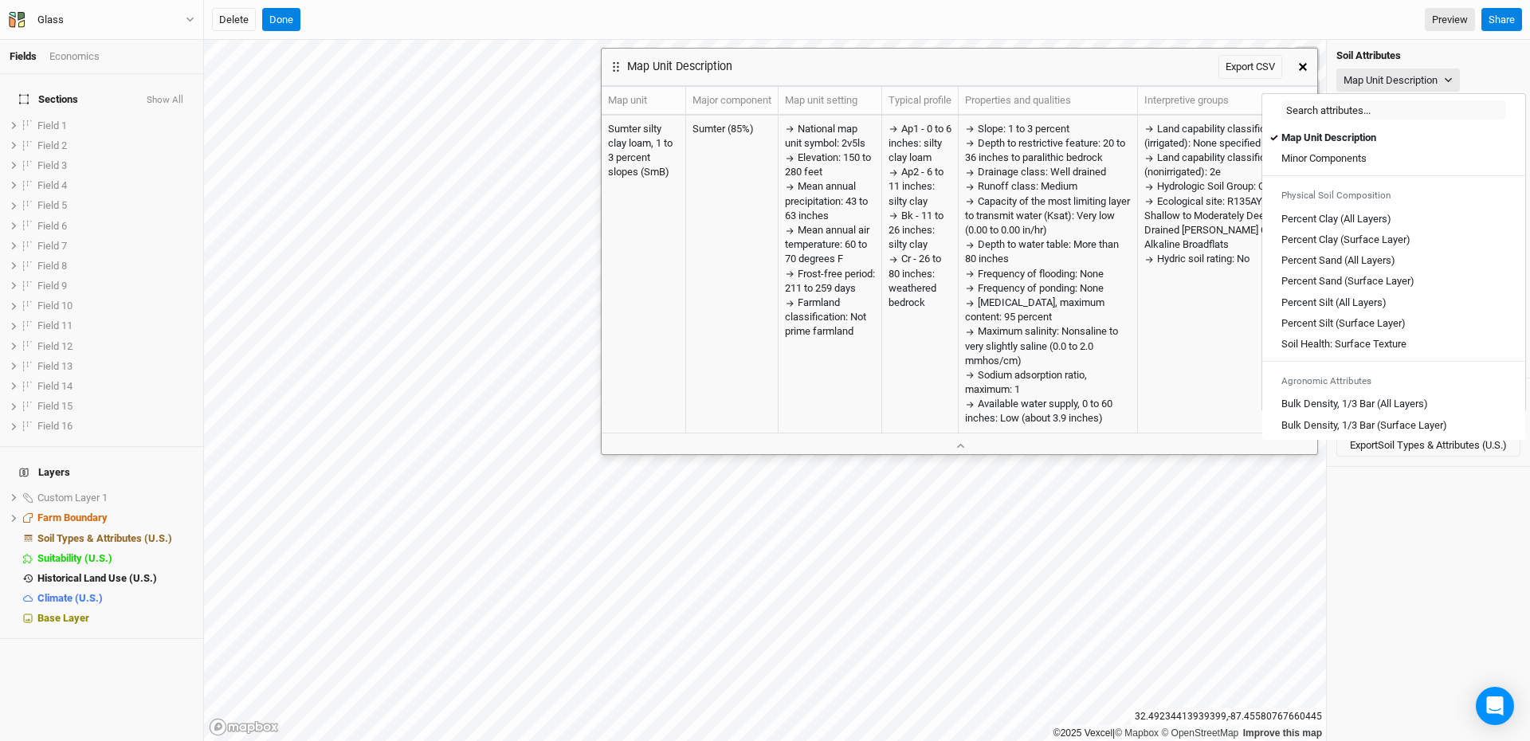
click at [1304, 68] on icon "button" at bounding box center [1303, 67] width 8 height 8
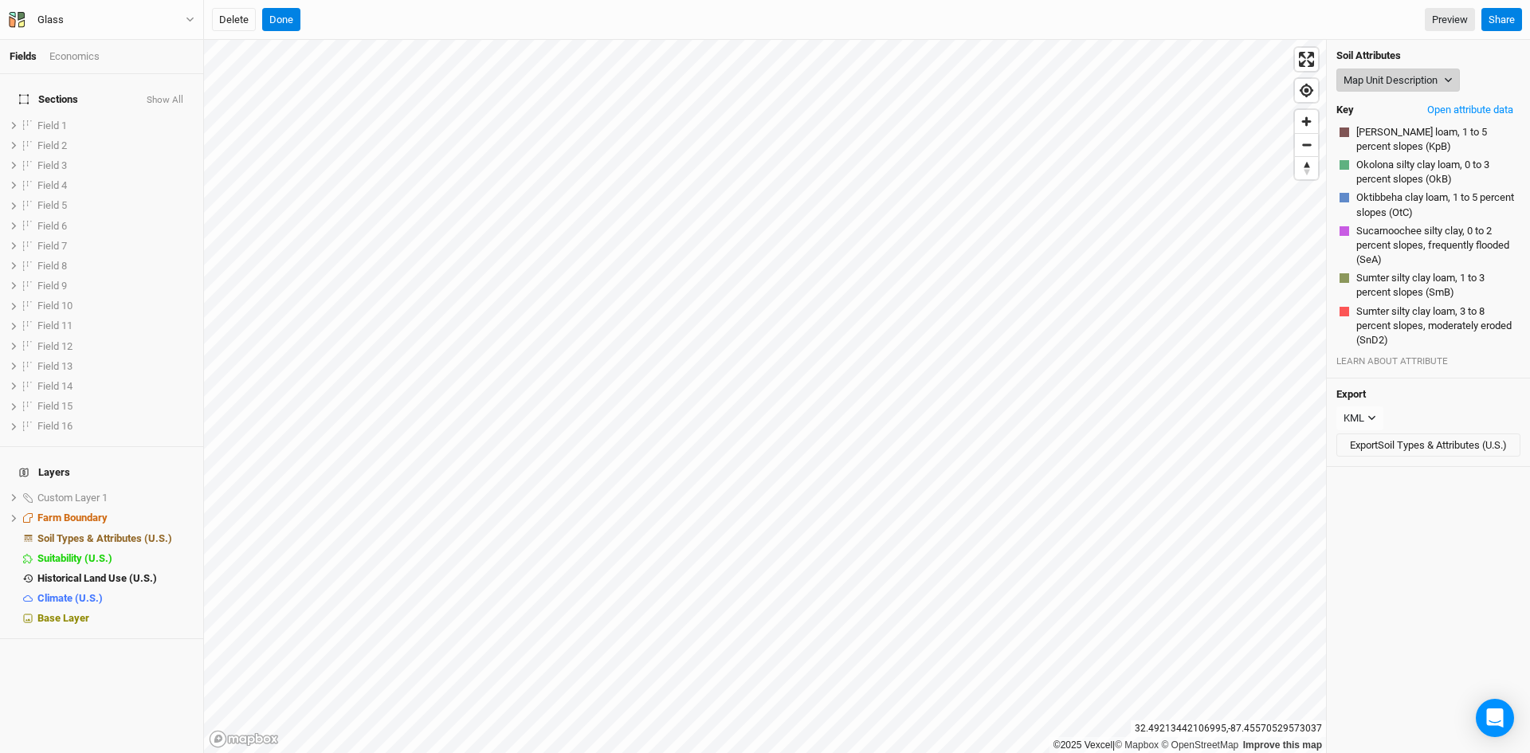
click at [1412, 74] on button "Map Unit Description" at bounding box center [1399, 81] width 124 height 24
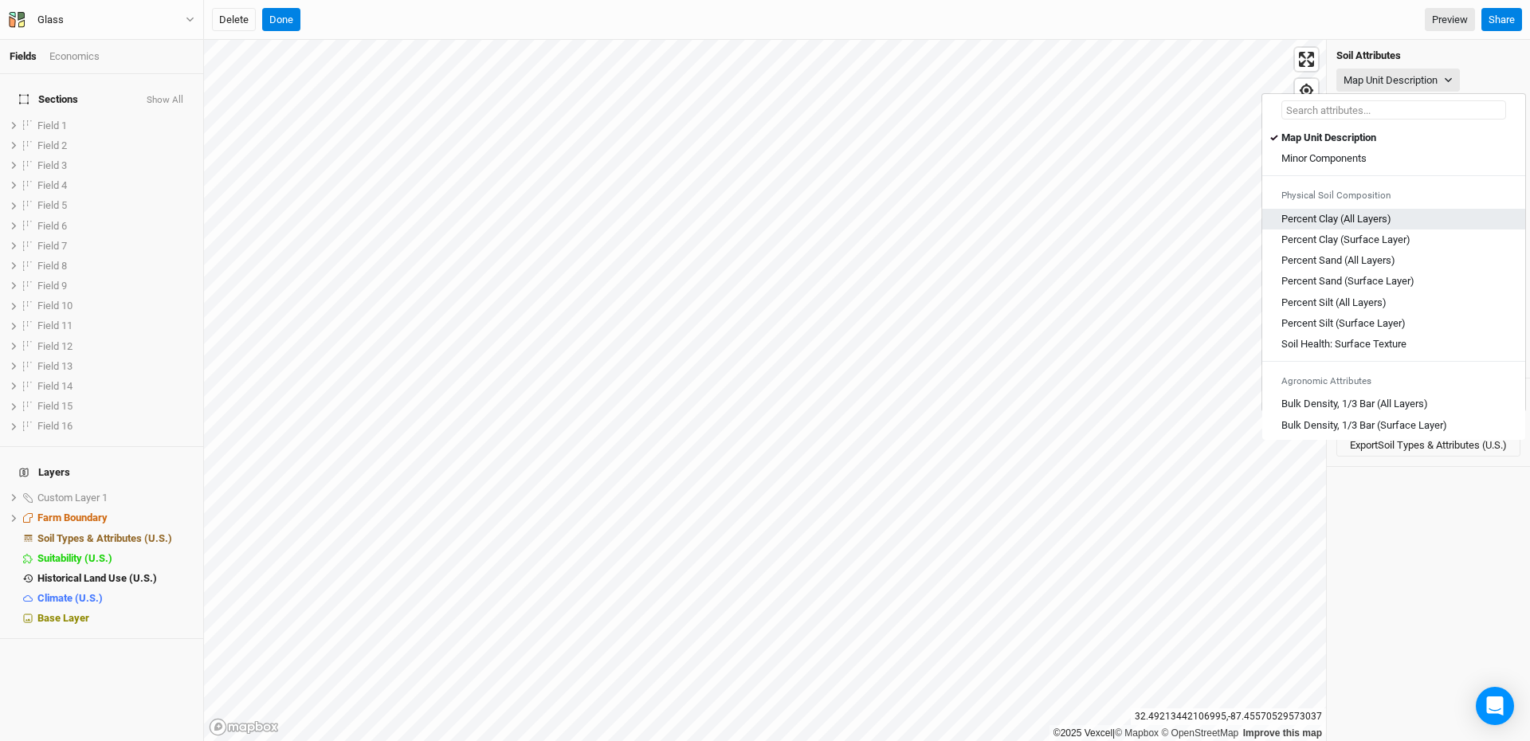
click at [1360, 224] on Layers\) "Percent Clay (All Layers)" at bounding box center [1337, 219] width 110 height 14
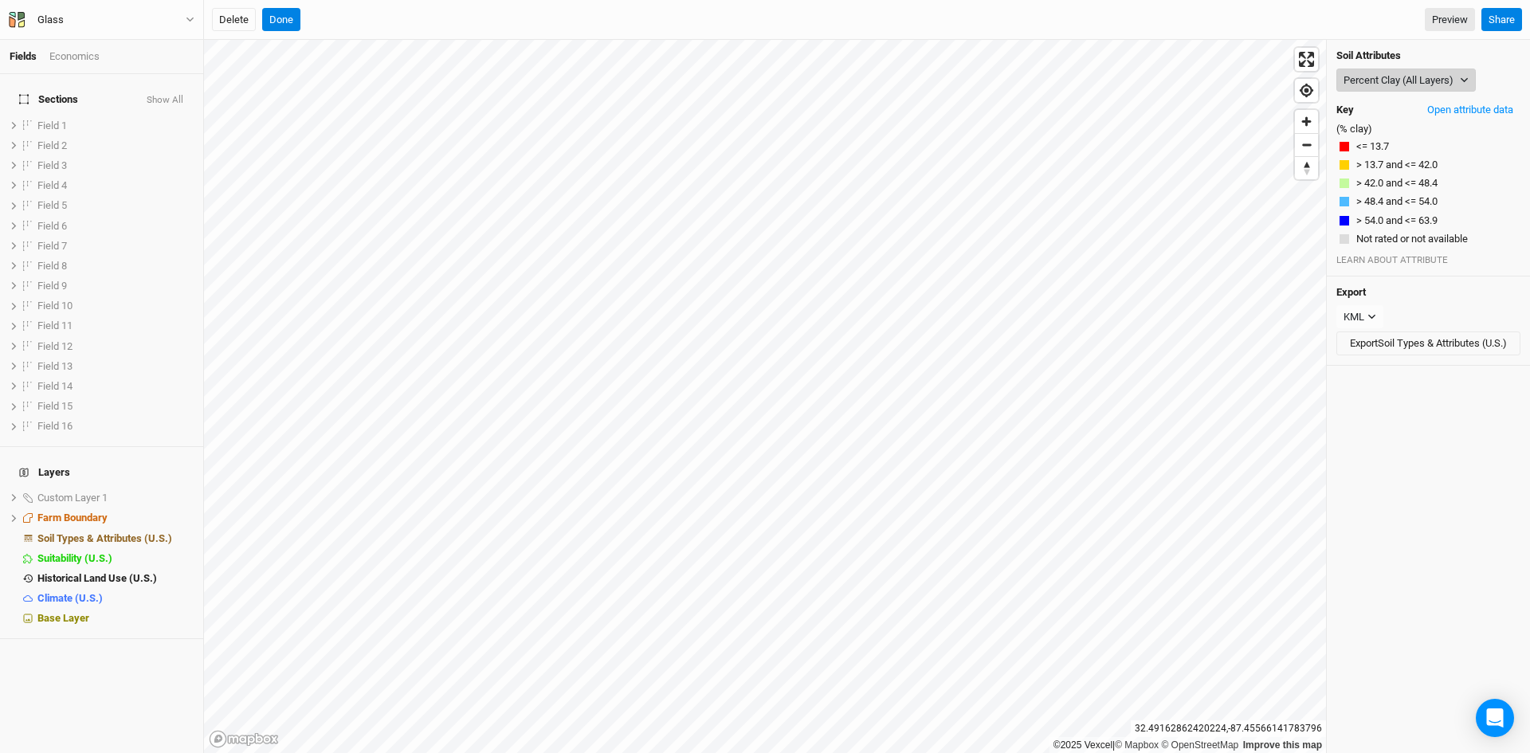
click at [1403, 77] on button "Percent Clay (All Layers)" at bounding box center [1406, 81] width 139 height 24
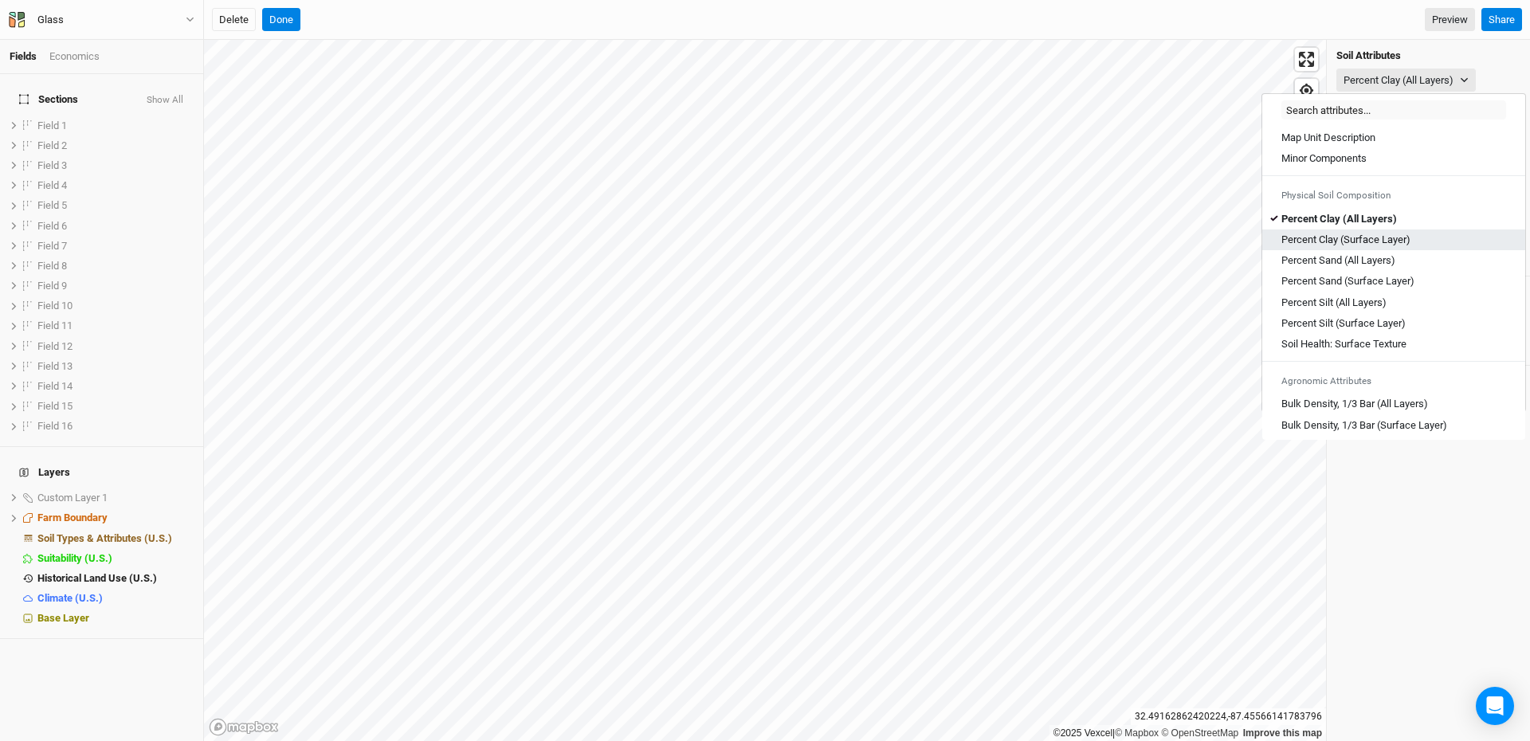
click at [1337, 237] on Layer\) "Percent Clay (Surface Layer)" at bounding box center [1346, 240] width 129 height 14
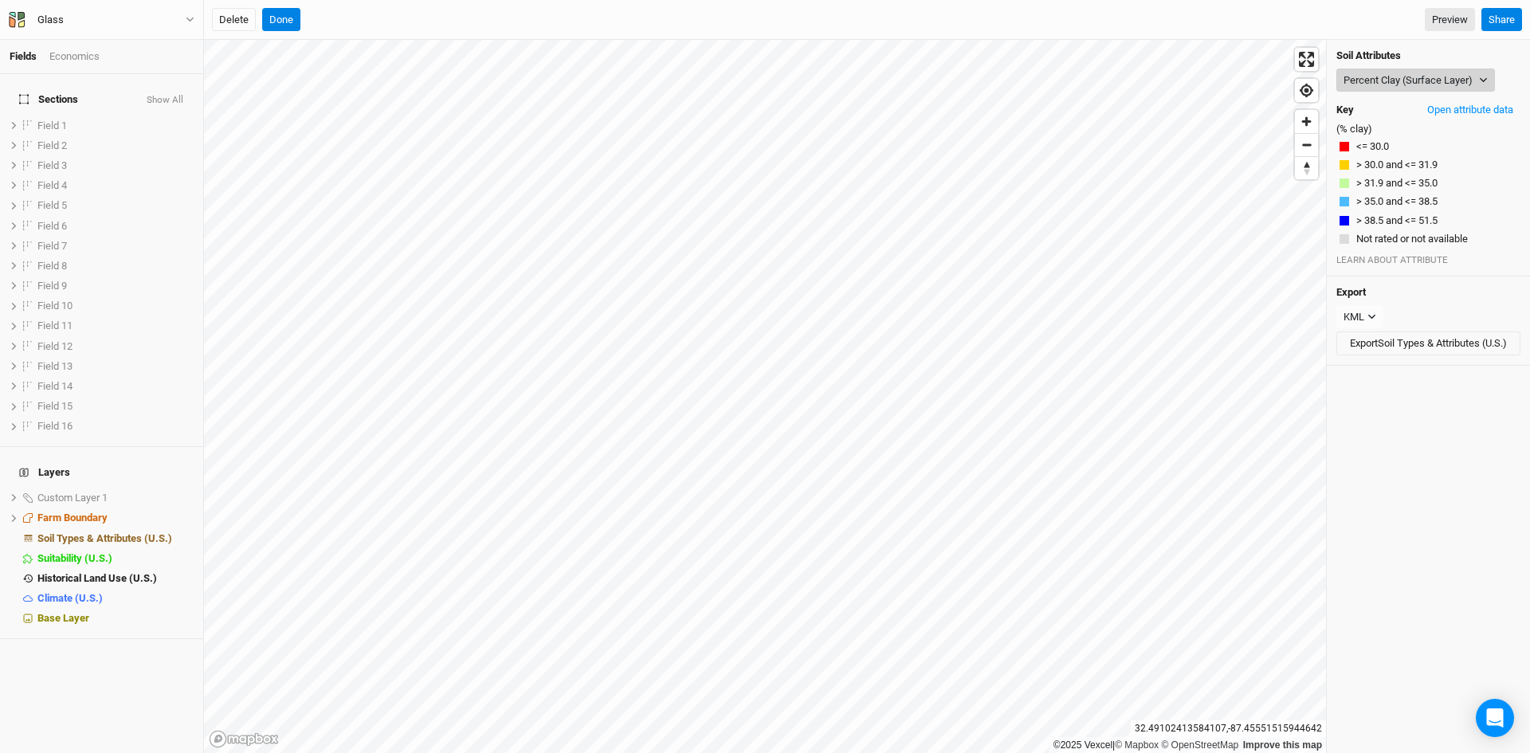
click at [1387, 84] on button "Percent Clay (Surface Layer)" at bounding box center [1416, 81] width 159 height 24
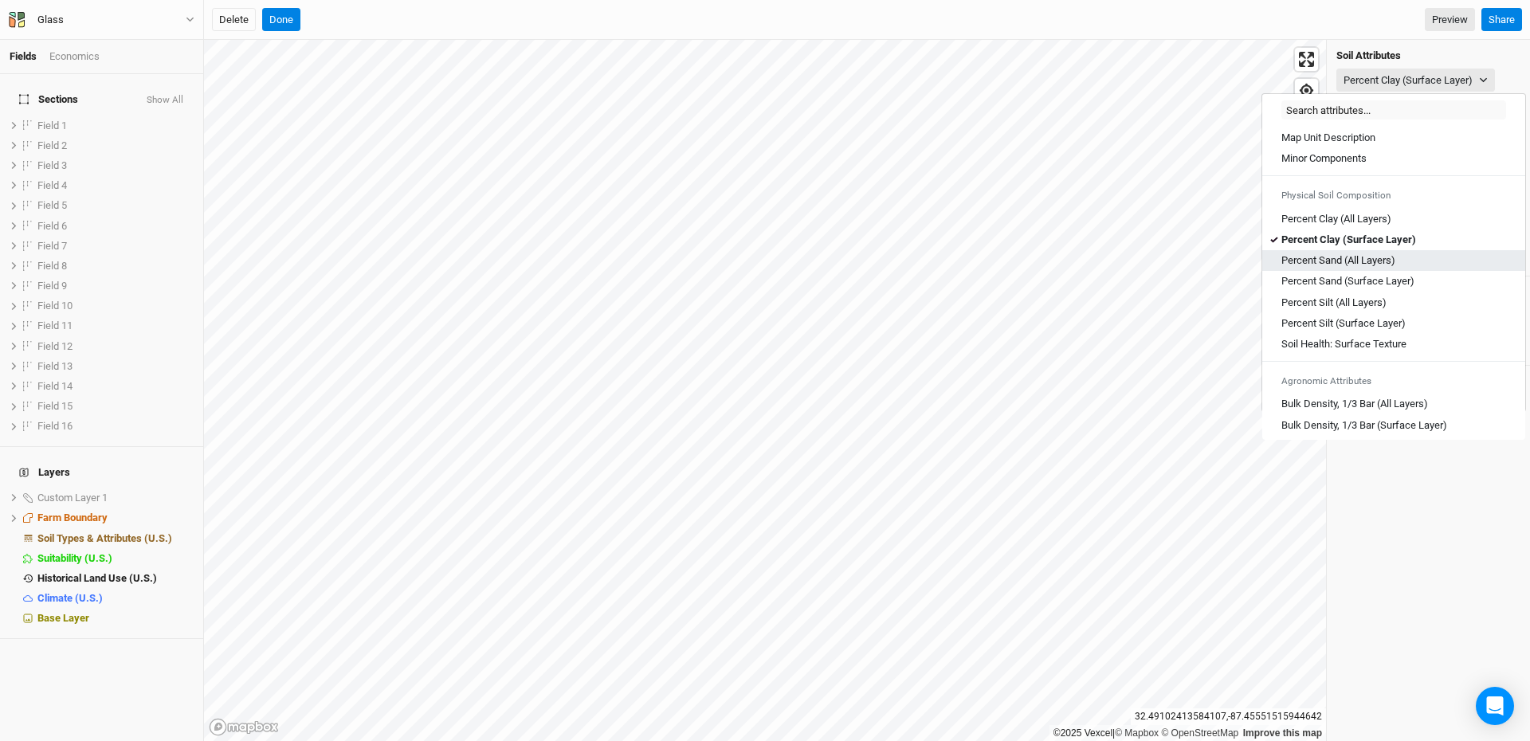
click at [1332, 257] on Layers\) "Percent Sand (All Layers)" at bounding box center [1339, 260] width 114 height 14
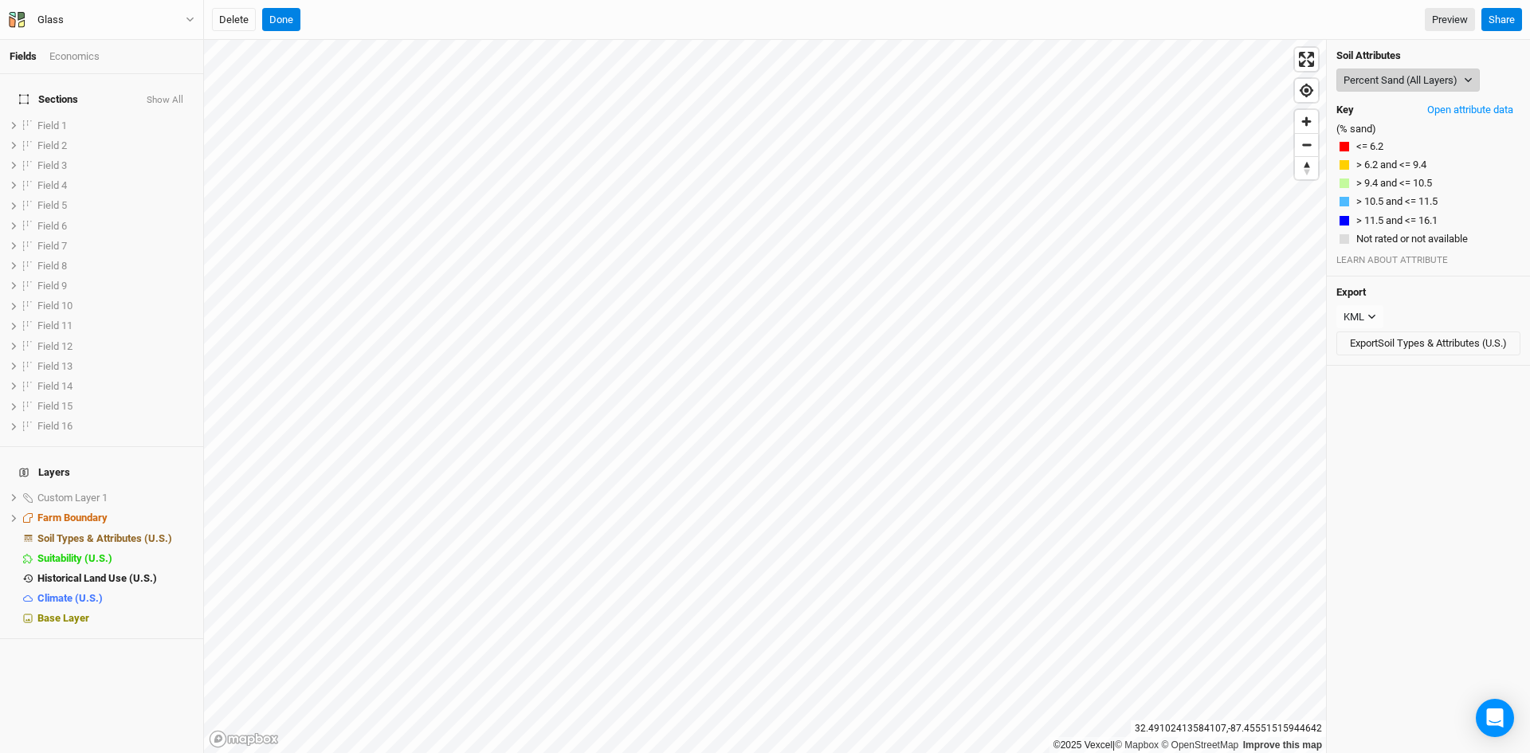
click at [1409, 79] on button "Percent Sand (All Layers)" at bounding box center [1408, 81] width 143 height 24
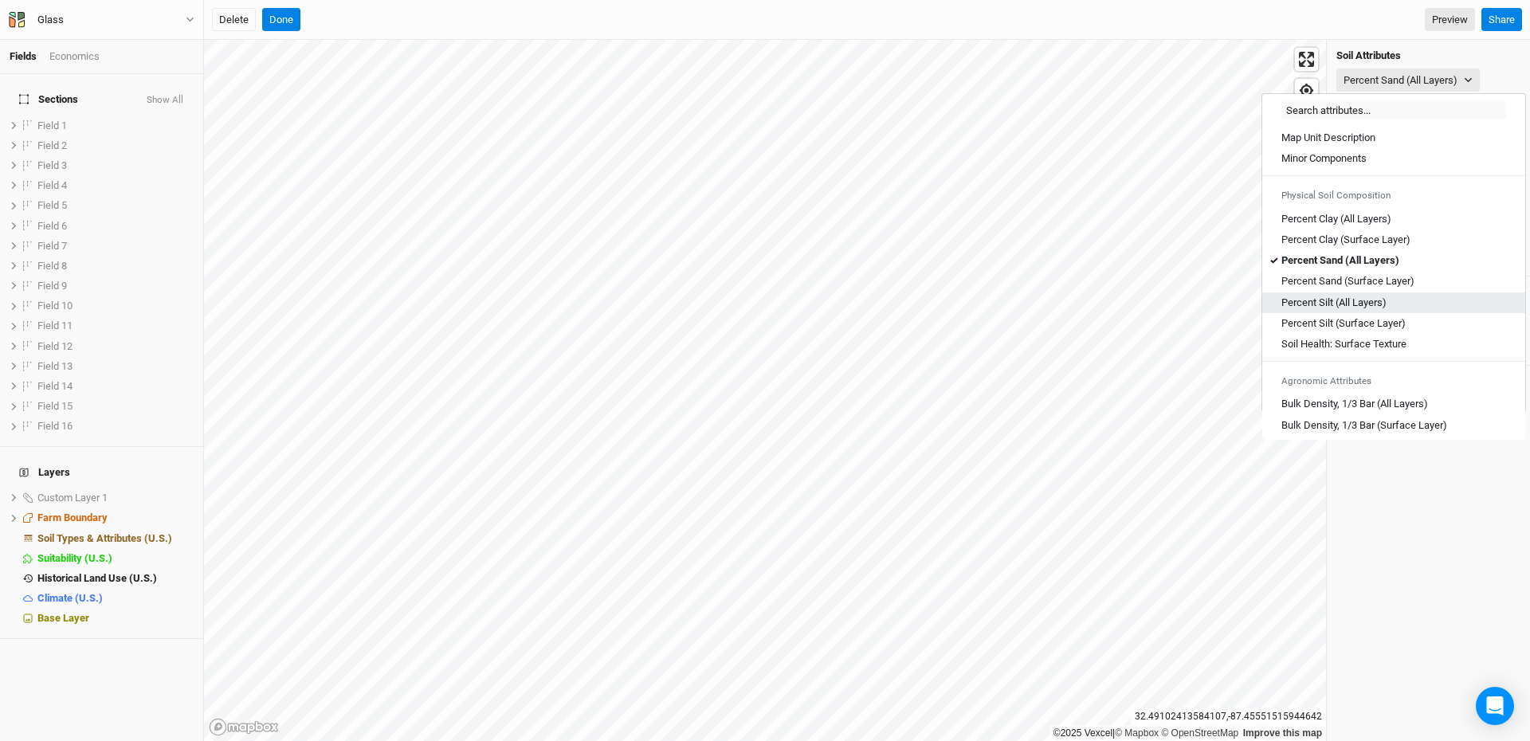
click at [1324, 300] on Layers\) "Percent Silt (All Layers)" at bounding box center [1334, 303] width 105 height 14
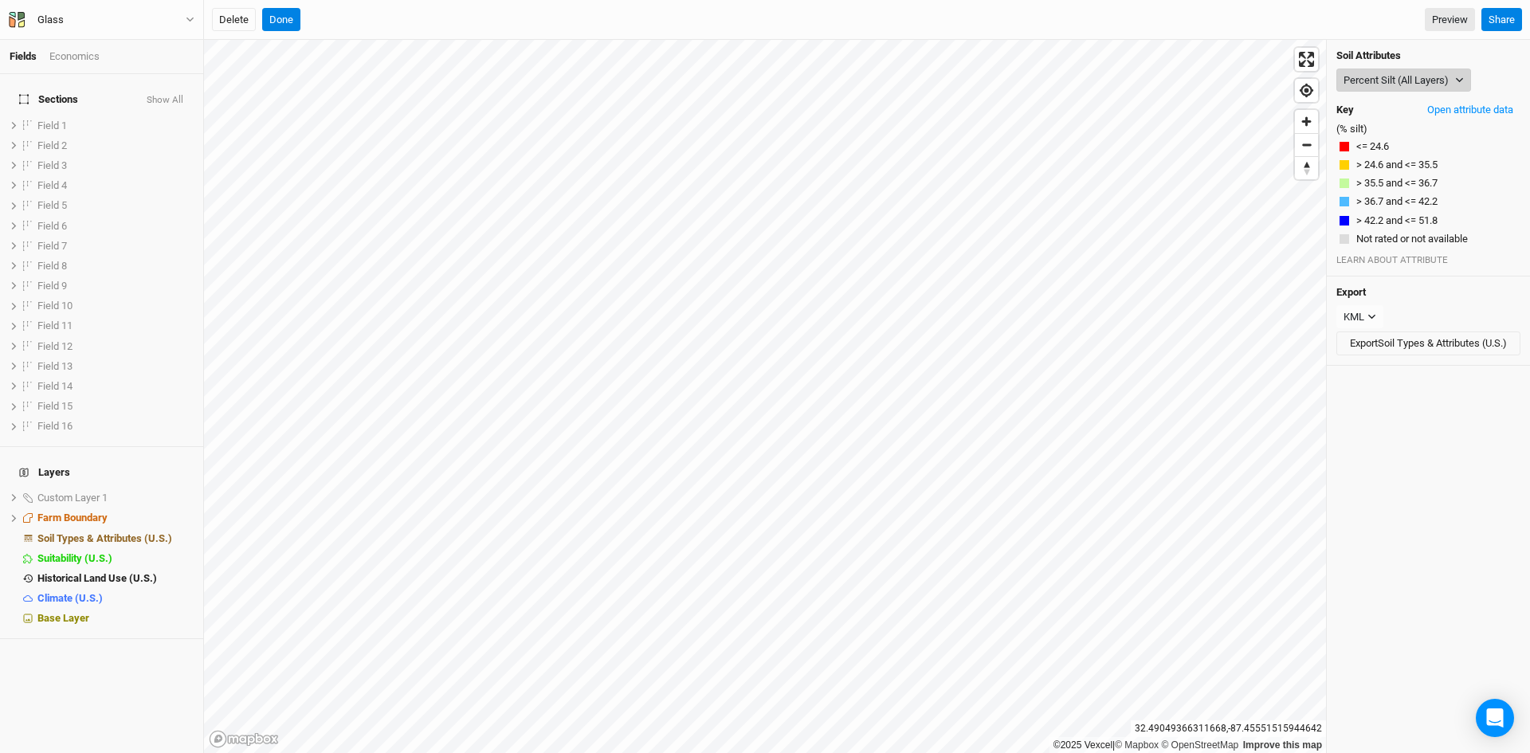
click at [1411, 79] on button "Percent Silt (All Layers)" at bounding box center [1404, 81] width 135 height 24
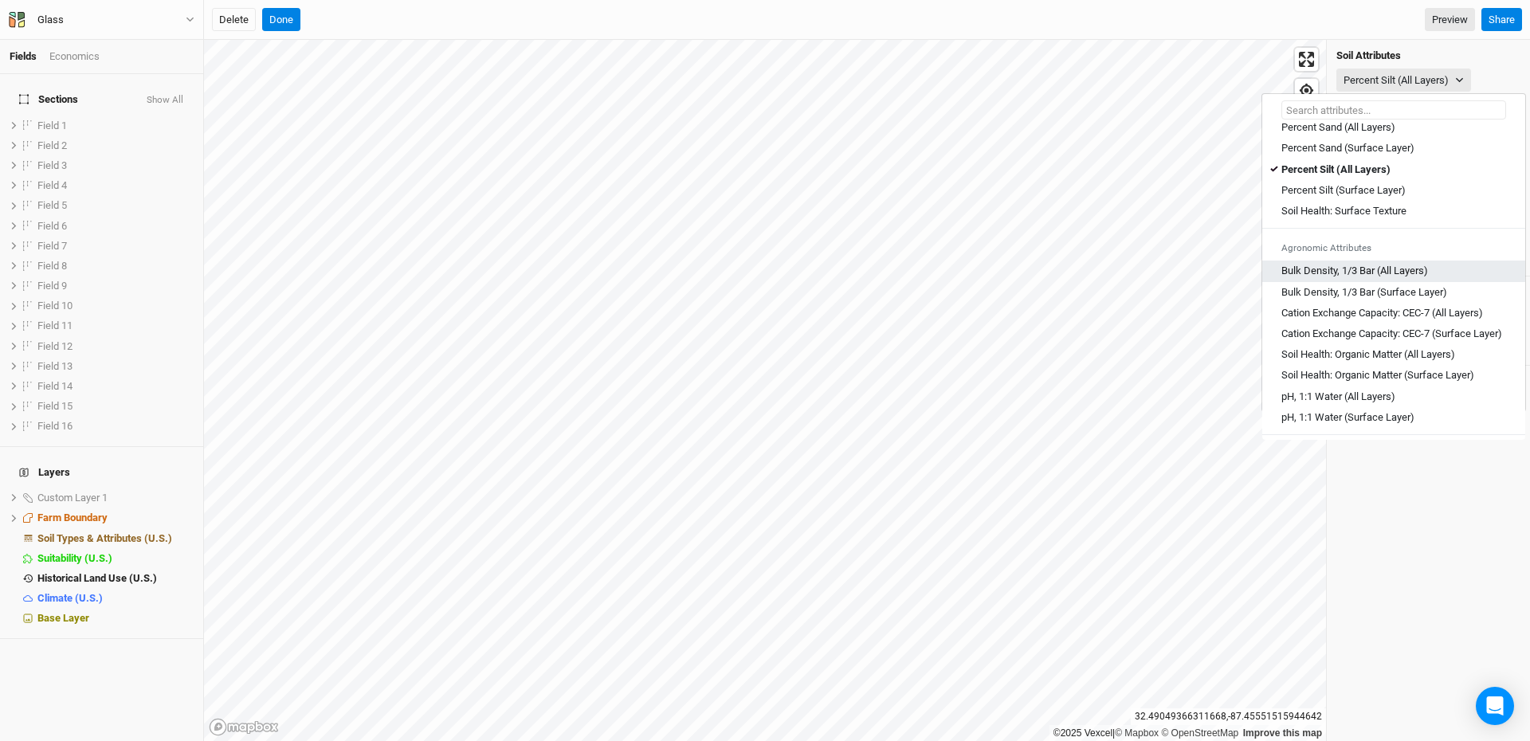
scroll to position [159, 0]
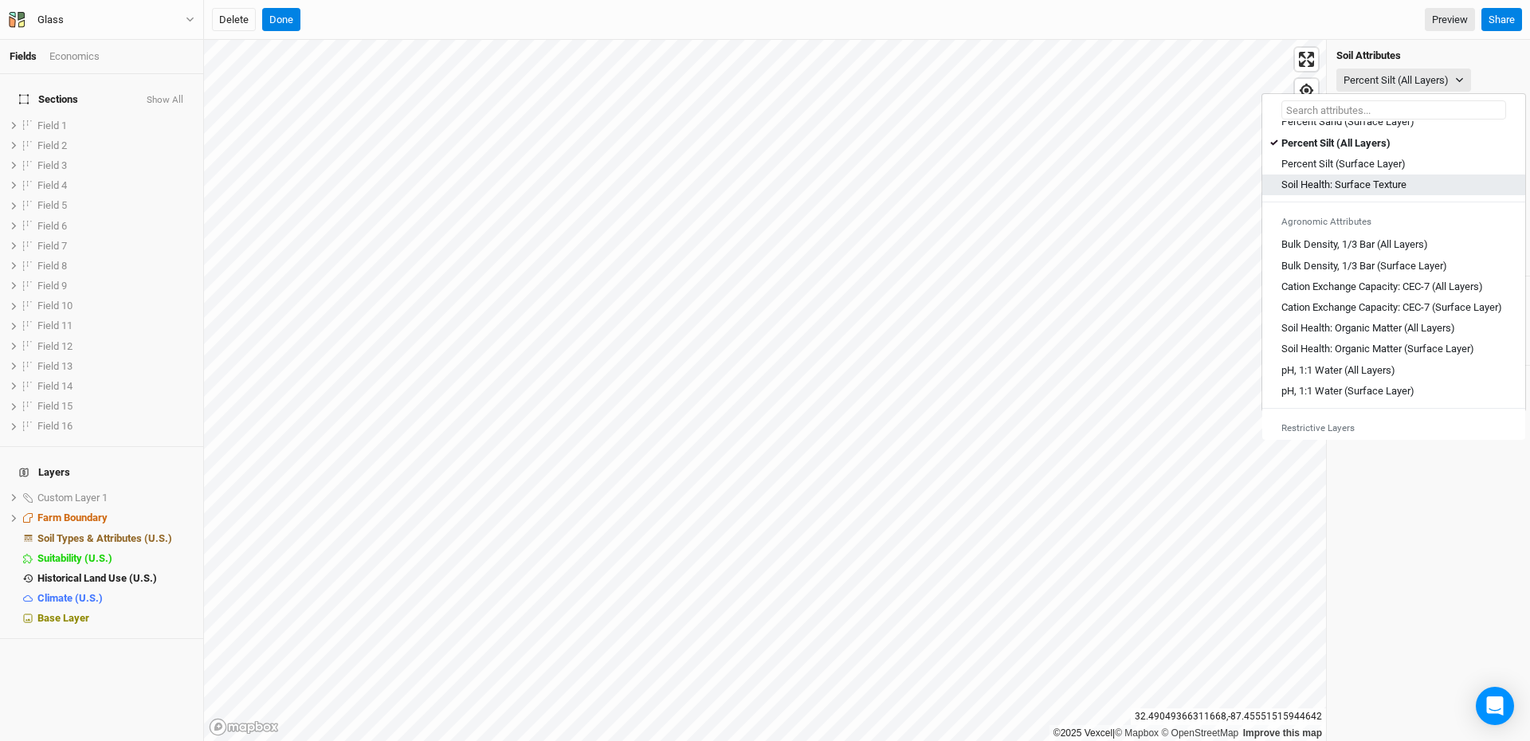
click at [1360, 186] on Texture "Soil Health: Surface Texture" at bounding box center [1344, 185] width 125 height 14
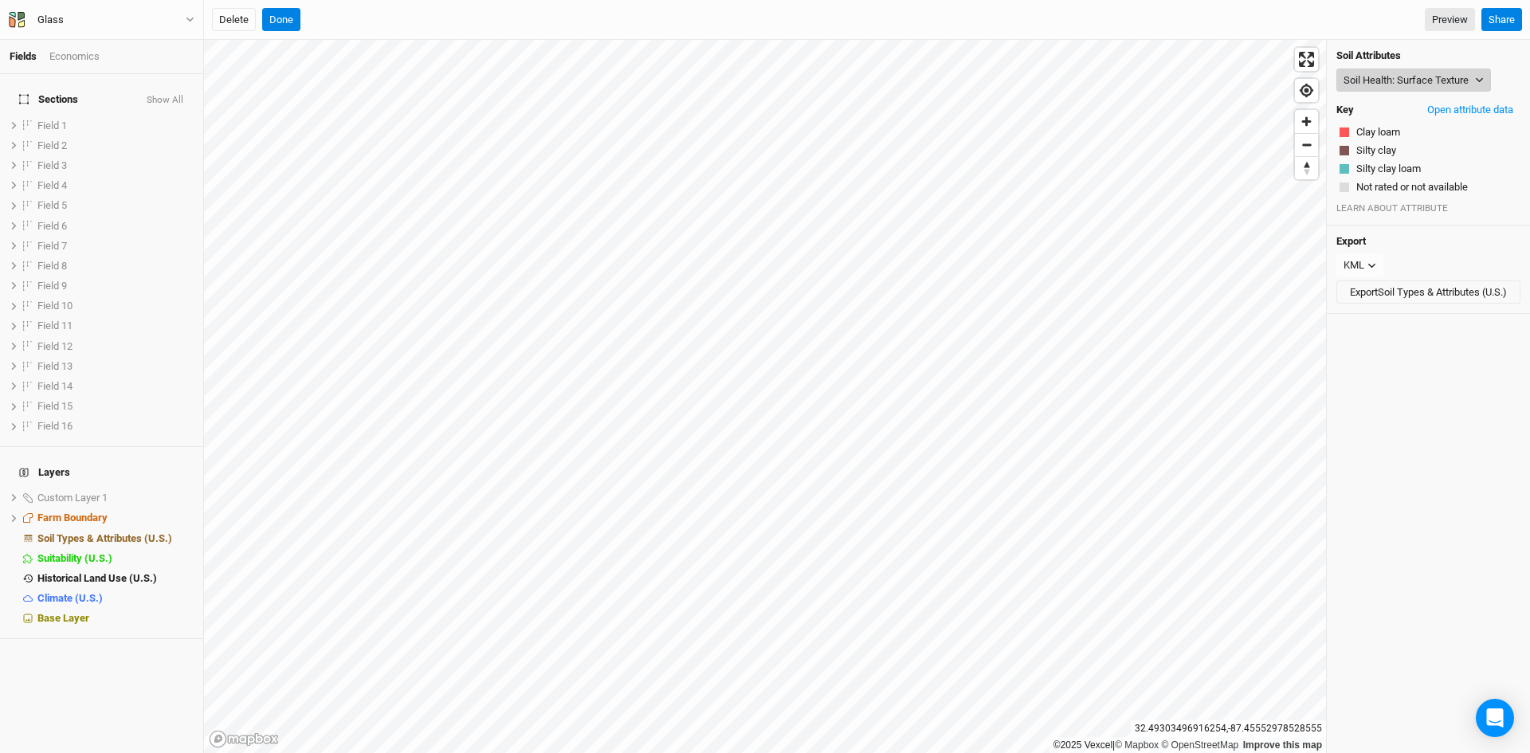
click at [1427, 73] on button "Soil Health: Surface Texture" at bounding box center [1414, 81] width 155 height 24
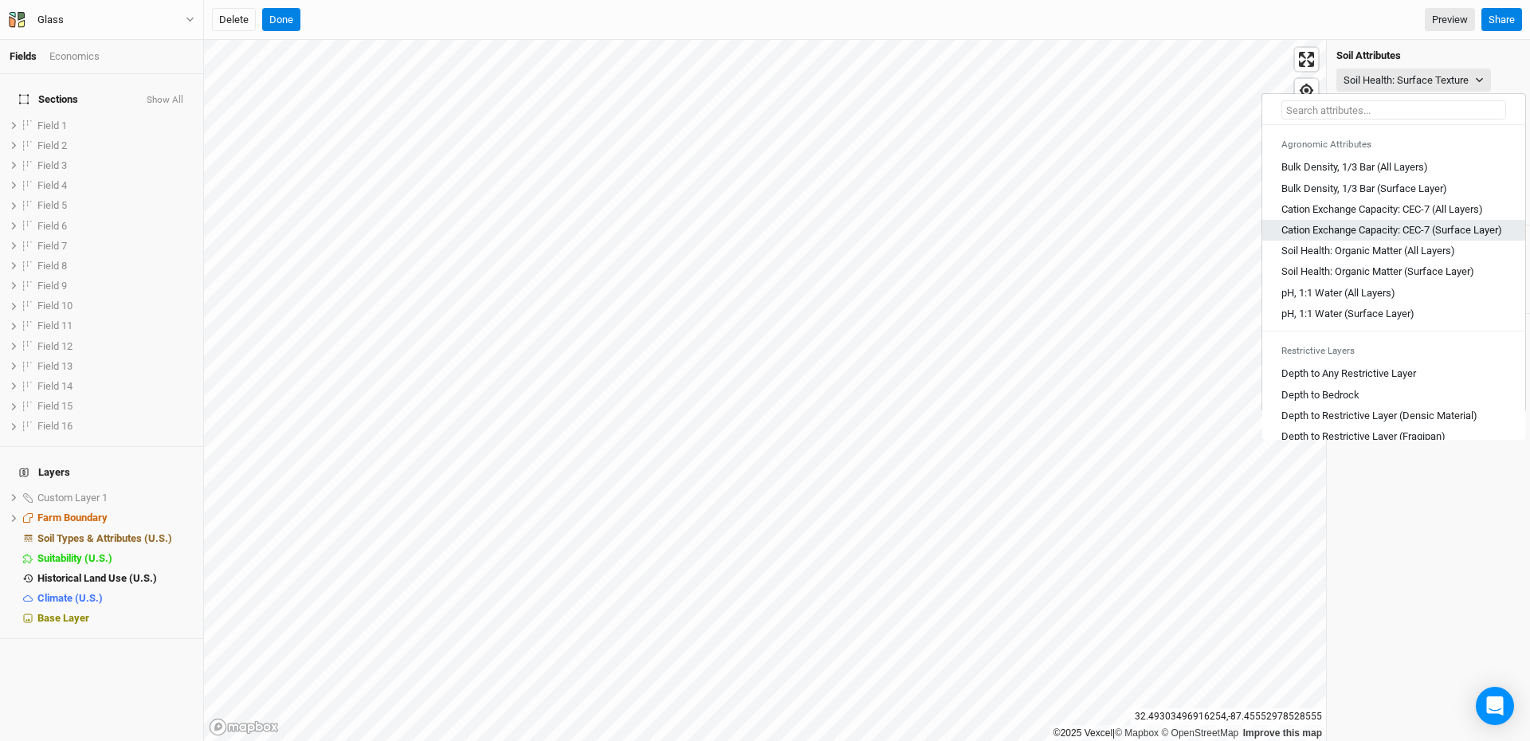
scroll to position [239, 0]
click at [1379, 165] on Layers\) "Bulk Density, 1/3 Bar (All Layers)" at bounding box center [1355, 165] width 147 height 14
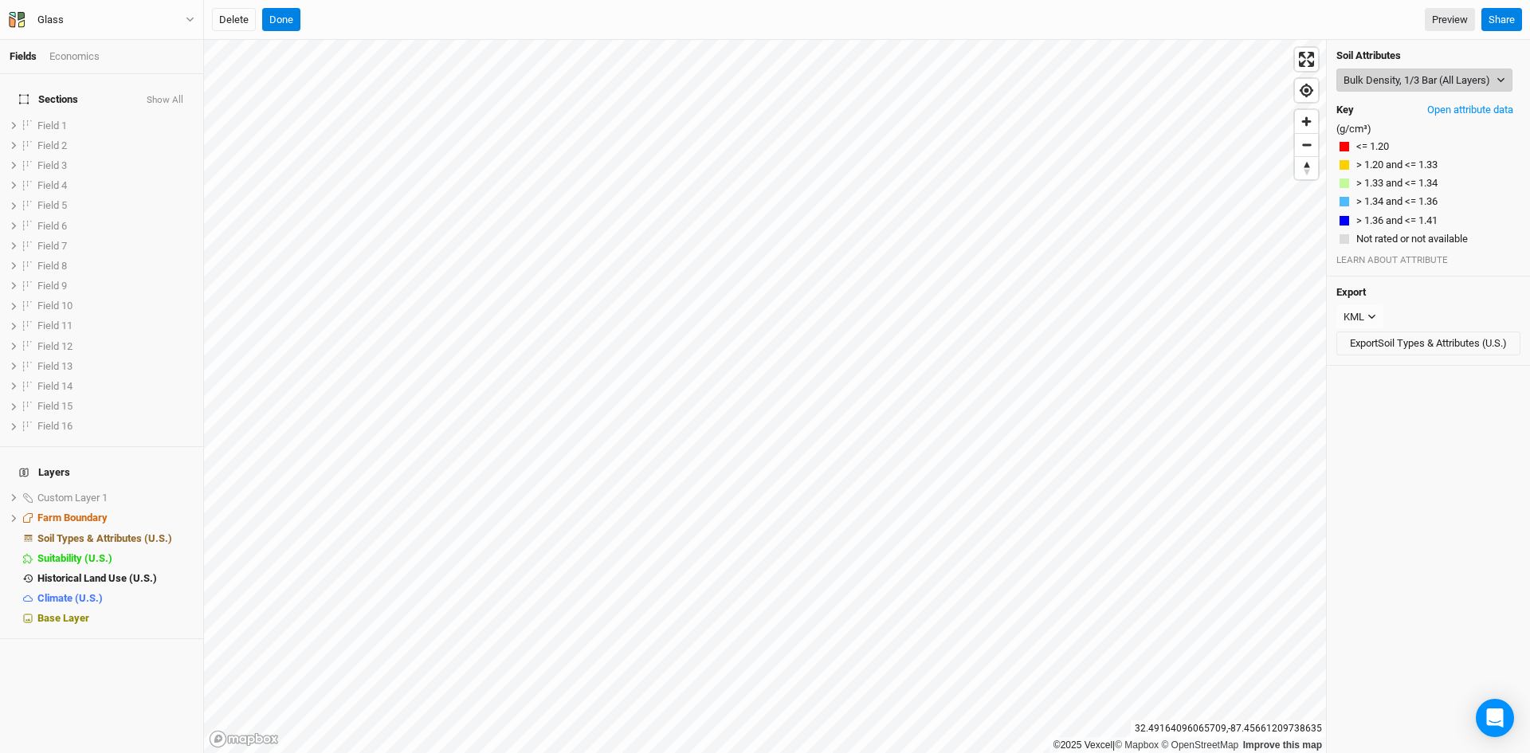
click at [1411, 87] on button "Bulk Density, 1/3 Bar (All Layers)" at bounding box center [1425, 81] width 176 height 24
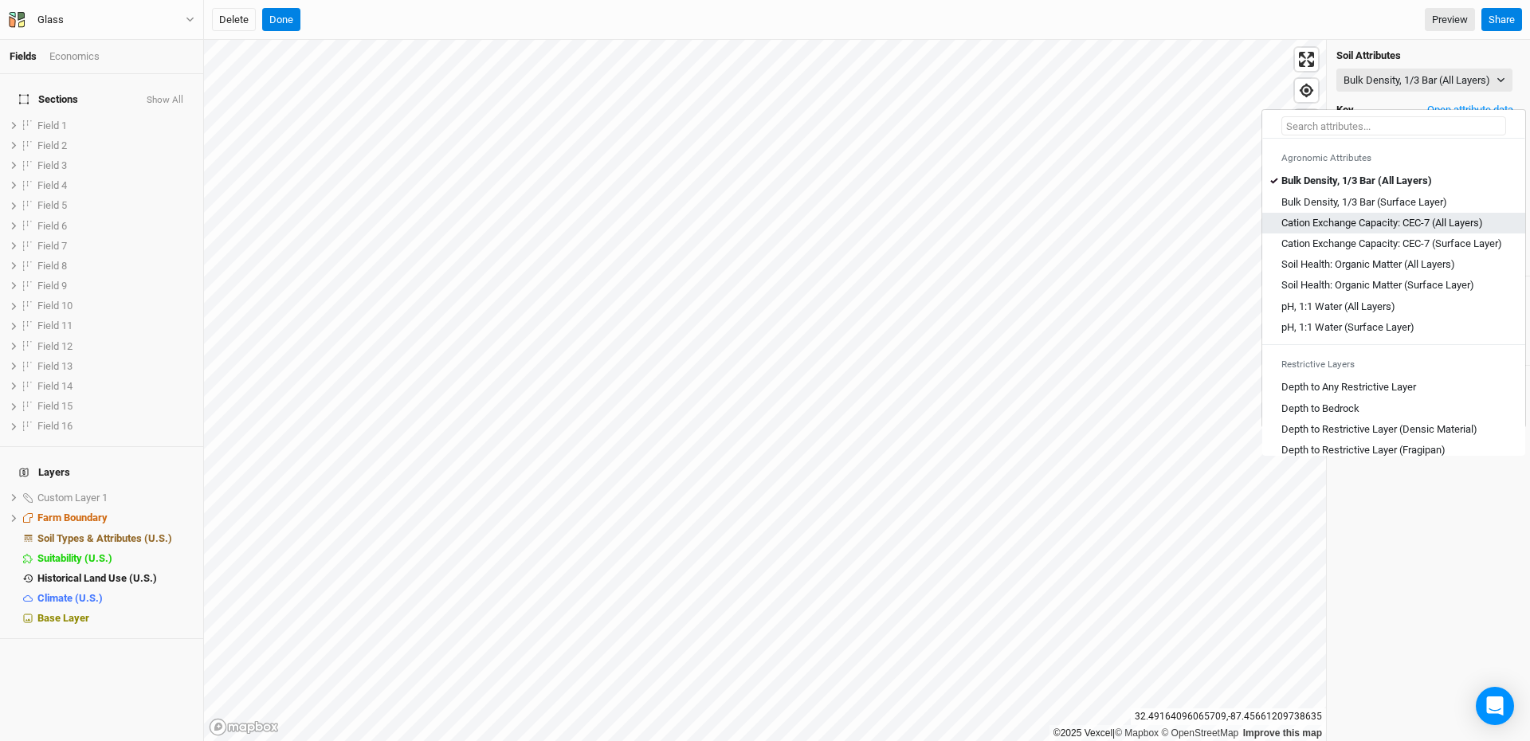
click at [1374, 221] on Layers\) "Cation Exchange Capacity: CEC-7 (All Layers)" at bounding box center [1383, 223] width 202 height 14
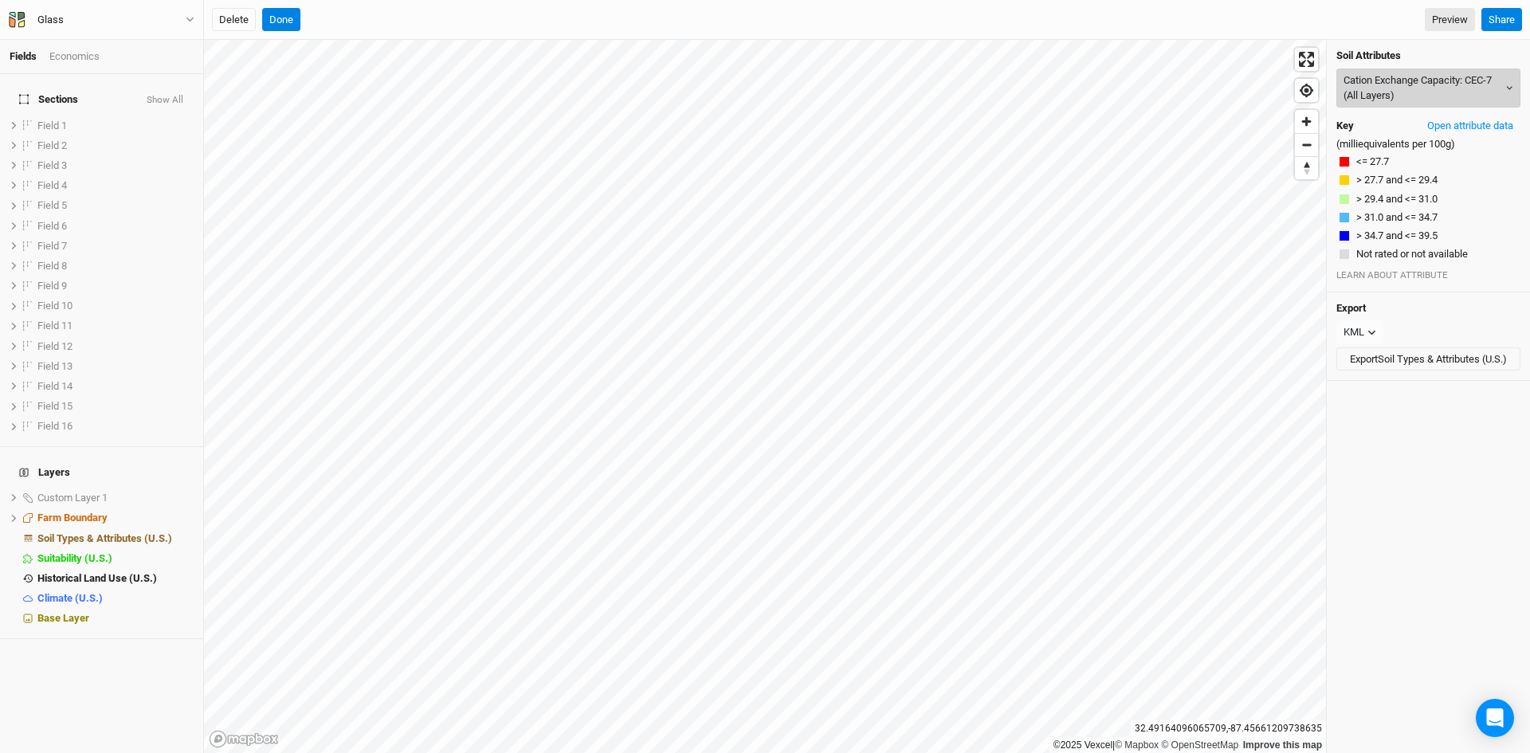
click at [1413, 94] on button "Cation Exchange Capacity: CEC-7 (All Layers)" at bounding box center [1429, 88] width 184 height 39
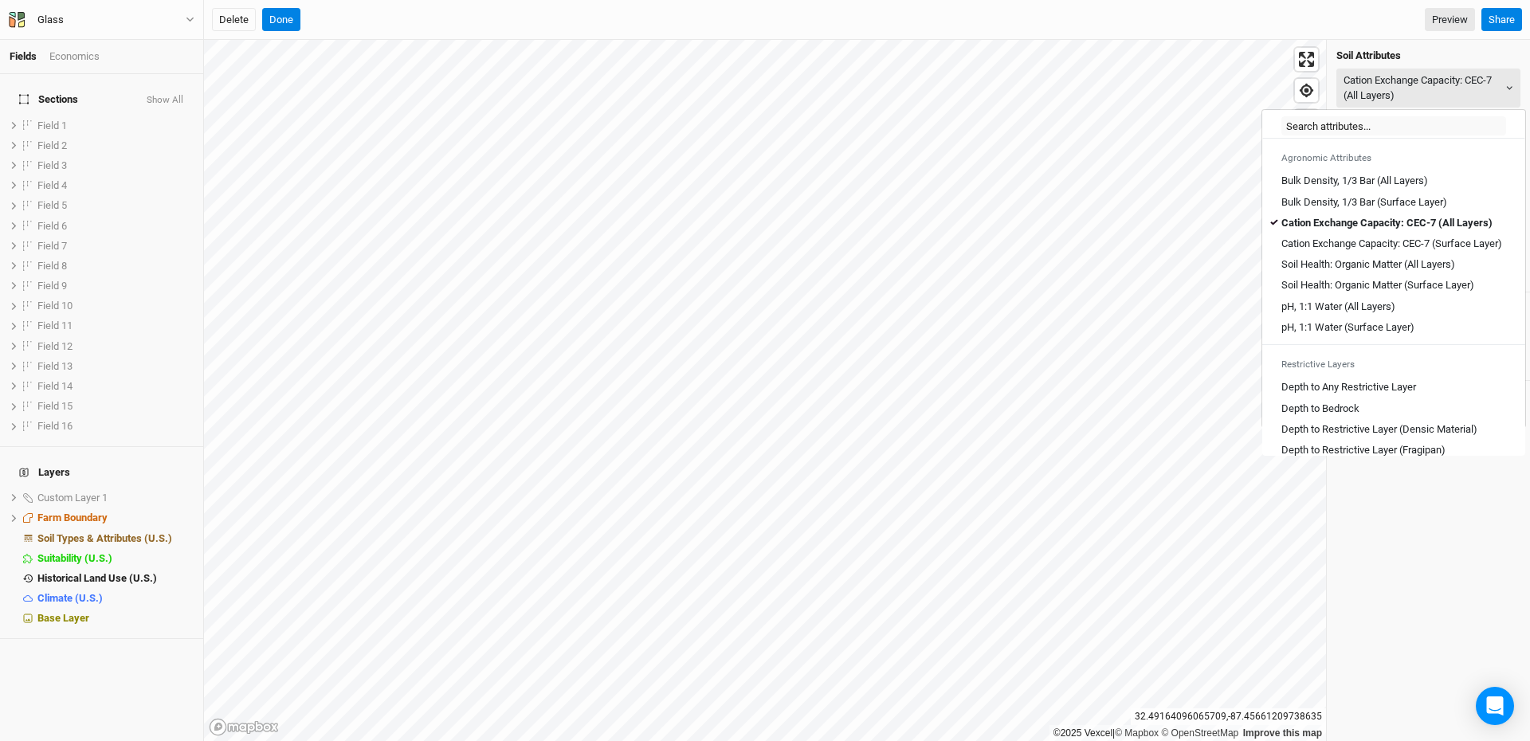
click at [1452, 540] on div "Cation Exchange Capacity: CEC-7 (All Layers) Export CSV Map unit Capacity (mill…" at bounding box center [1428, 390] width 203 height 701
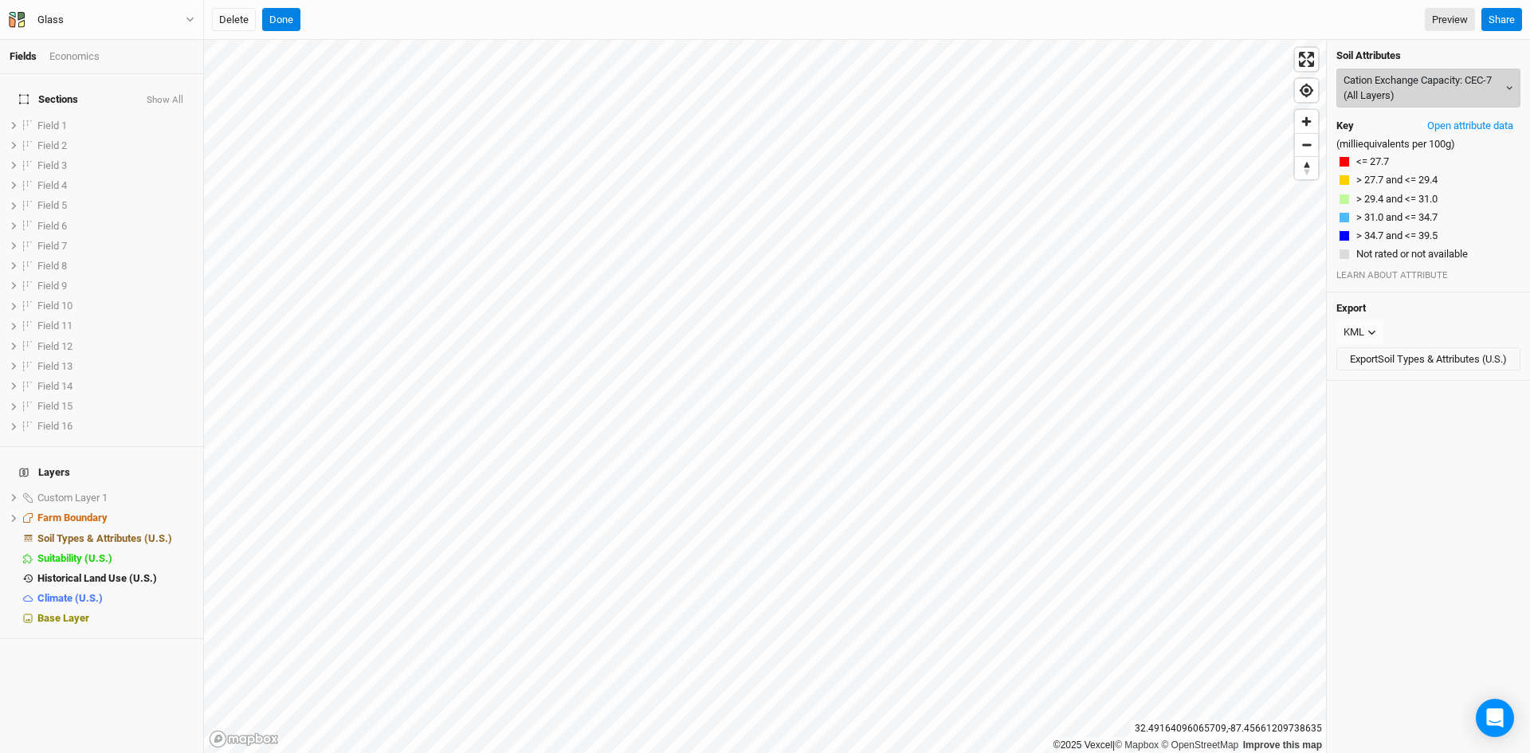
click at [1400, 85] on button "Cation Exchange Capacity: CEC-7 (All Layers)" at bounding box center [1429, 88] width 184 height 39
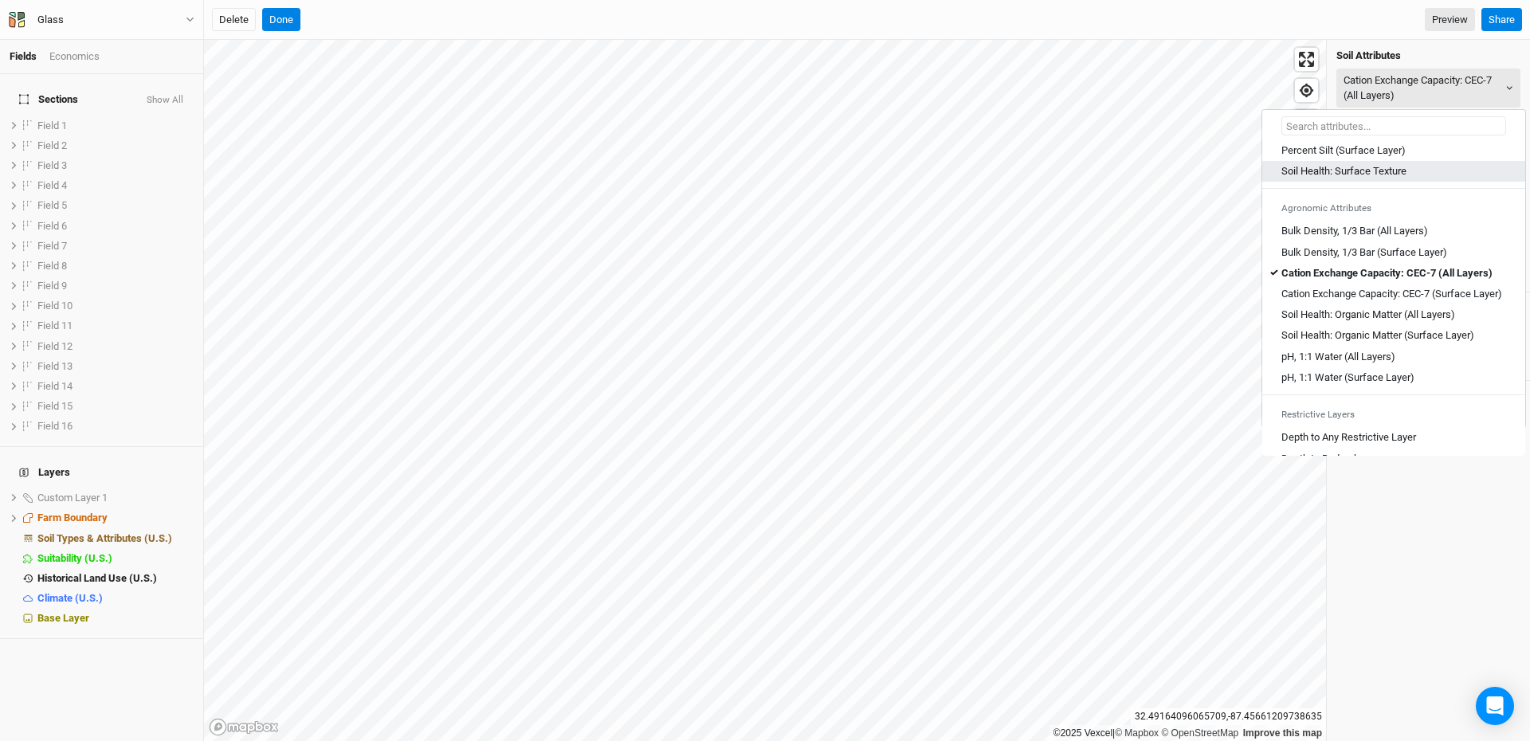
scroll to position [159, 0]
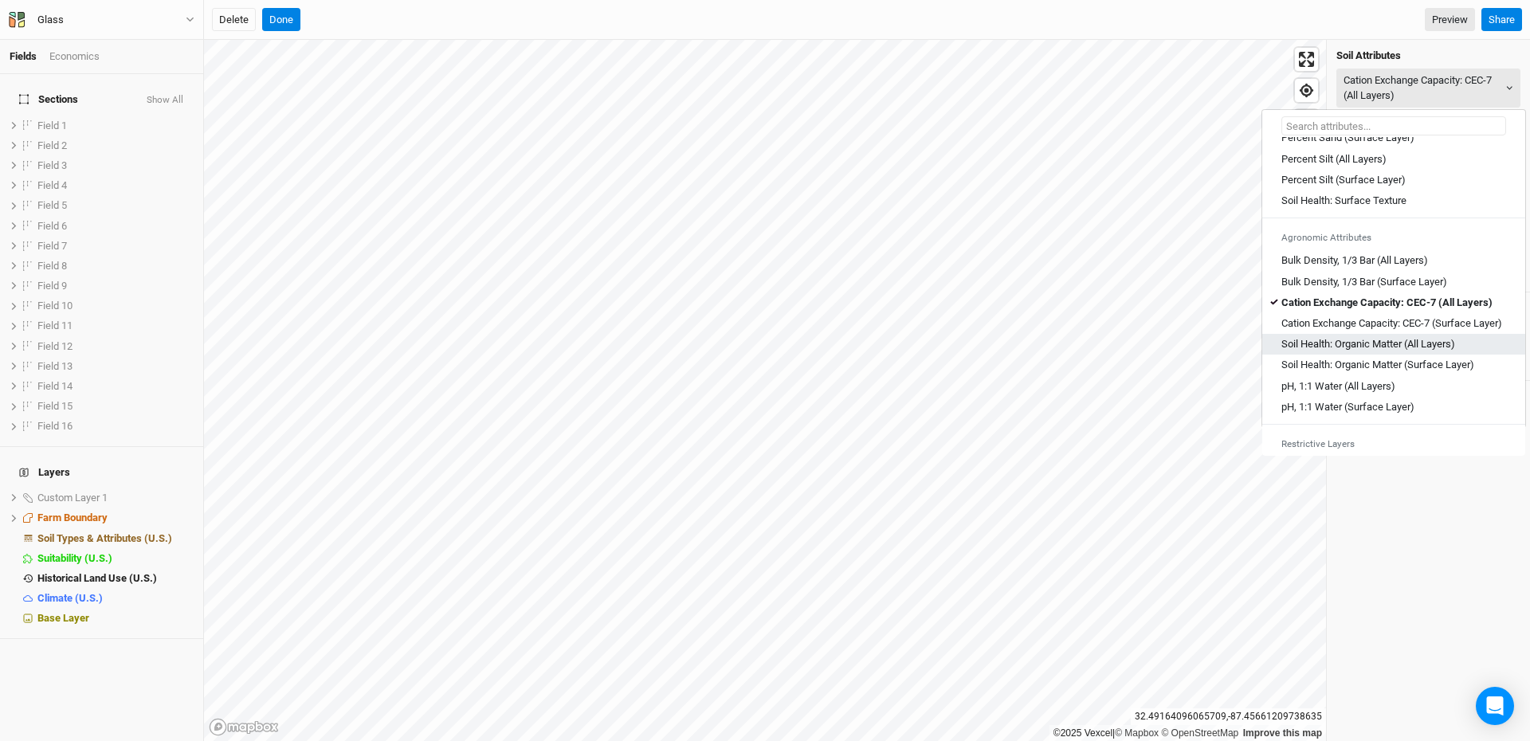
click at [1356, 351] on Layers\) "Soil Health: Organic Matter (All Layers)" at bounding box center [1369, 344] width 174 height 14
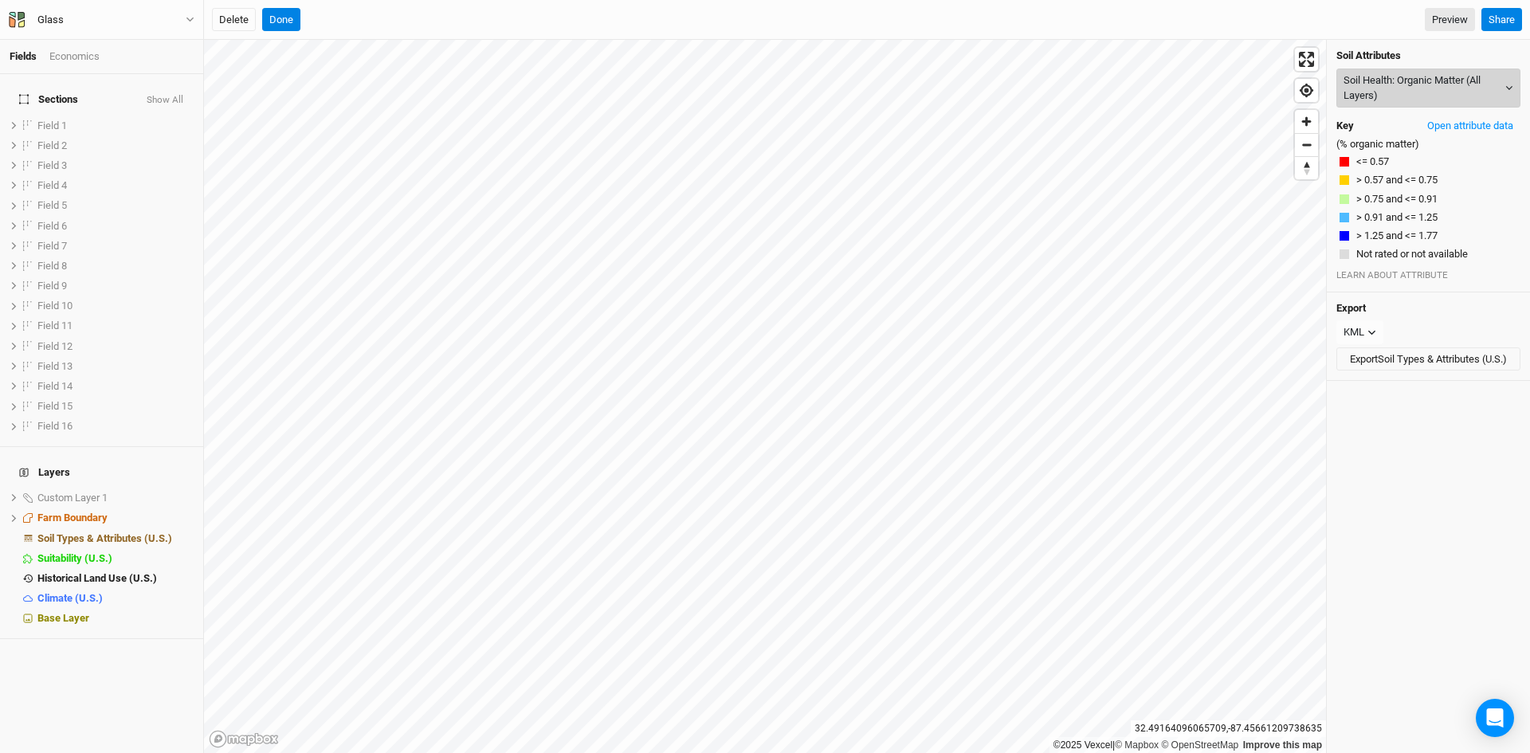
click at [1432, 81] on button "Soil Health: Organic Matter (All Layers)" at bounding box center [1429, 88] width 184 height 39
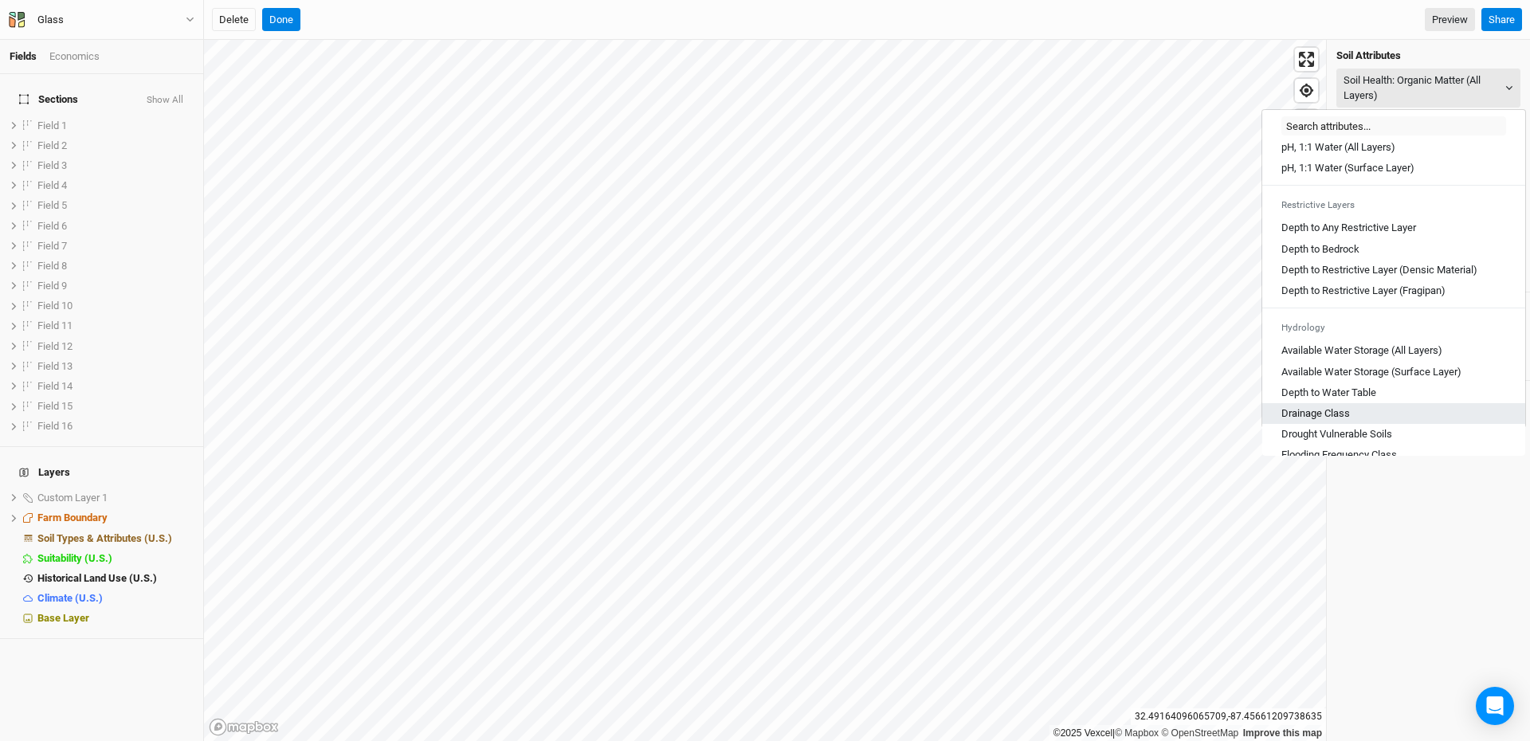
scroll to position [319, 0]
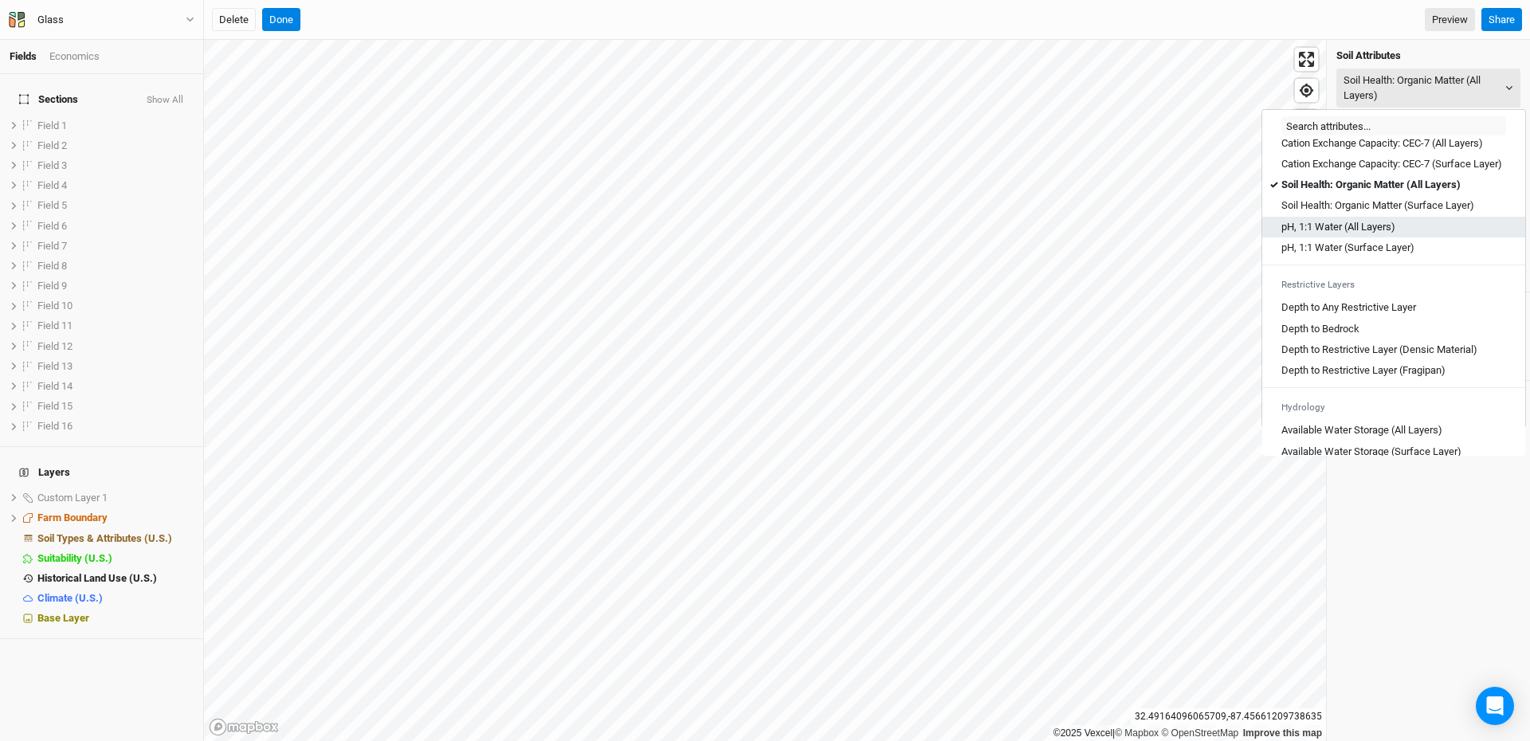
click at [1335, 234] on Layers\) "pH, 1:1 Water (All Layers)" at bounding box center [1339, 227] width 114 height 14
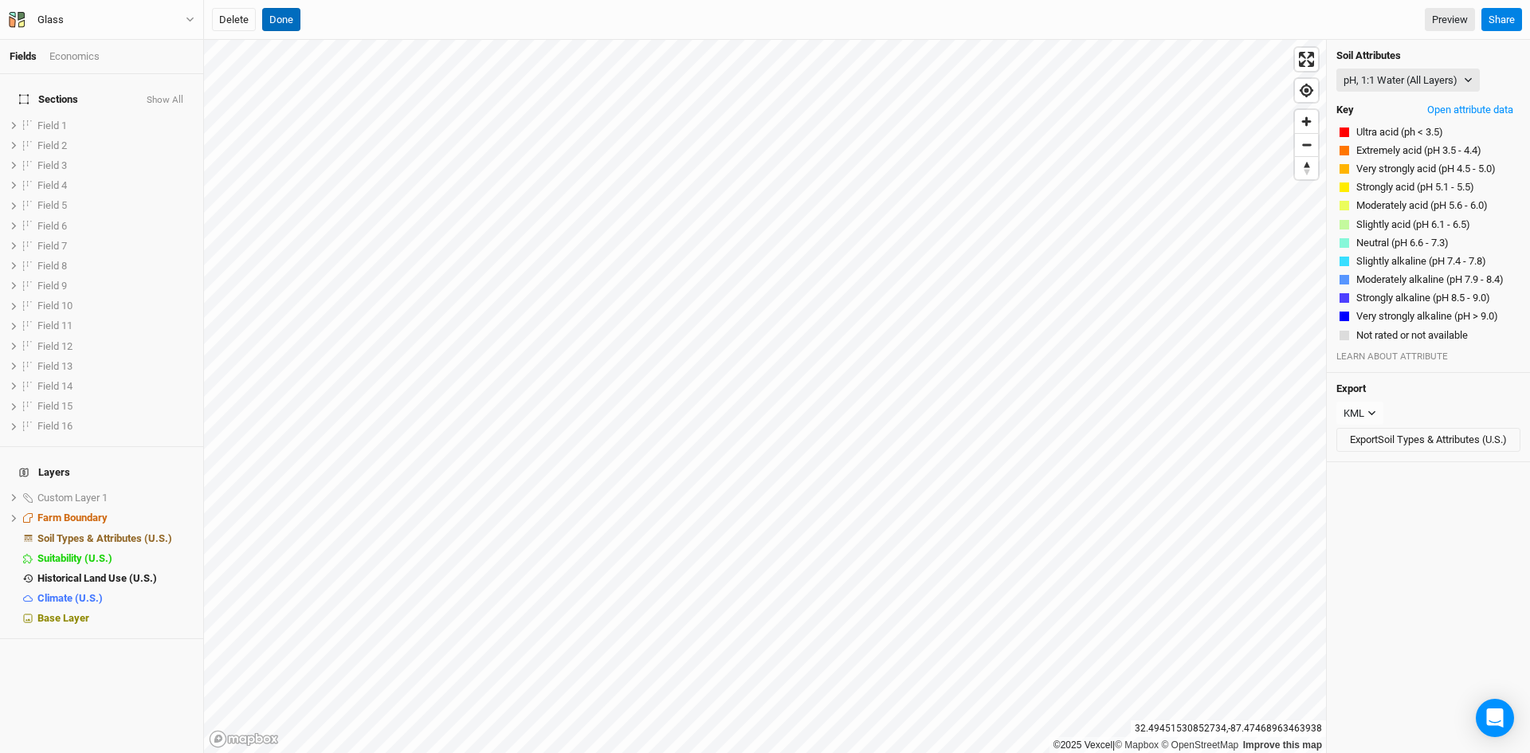
click at [279, 22] on button "Done" at bounding box center [281, 20] width 38 height 24
click at [1441, 21] on link "Preview" at bounding box center [1450, 20] width 50 height 24
click at [540, 18] on button "Done" at bounding box center [540, 20] width 38 height 24
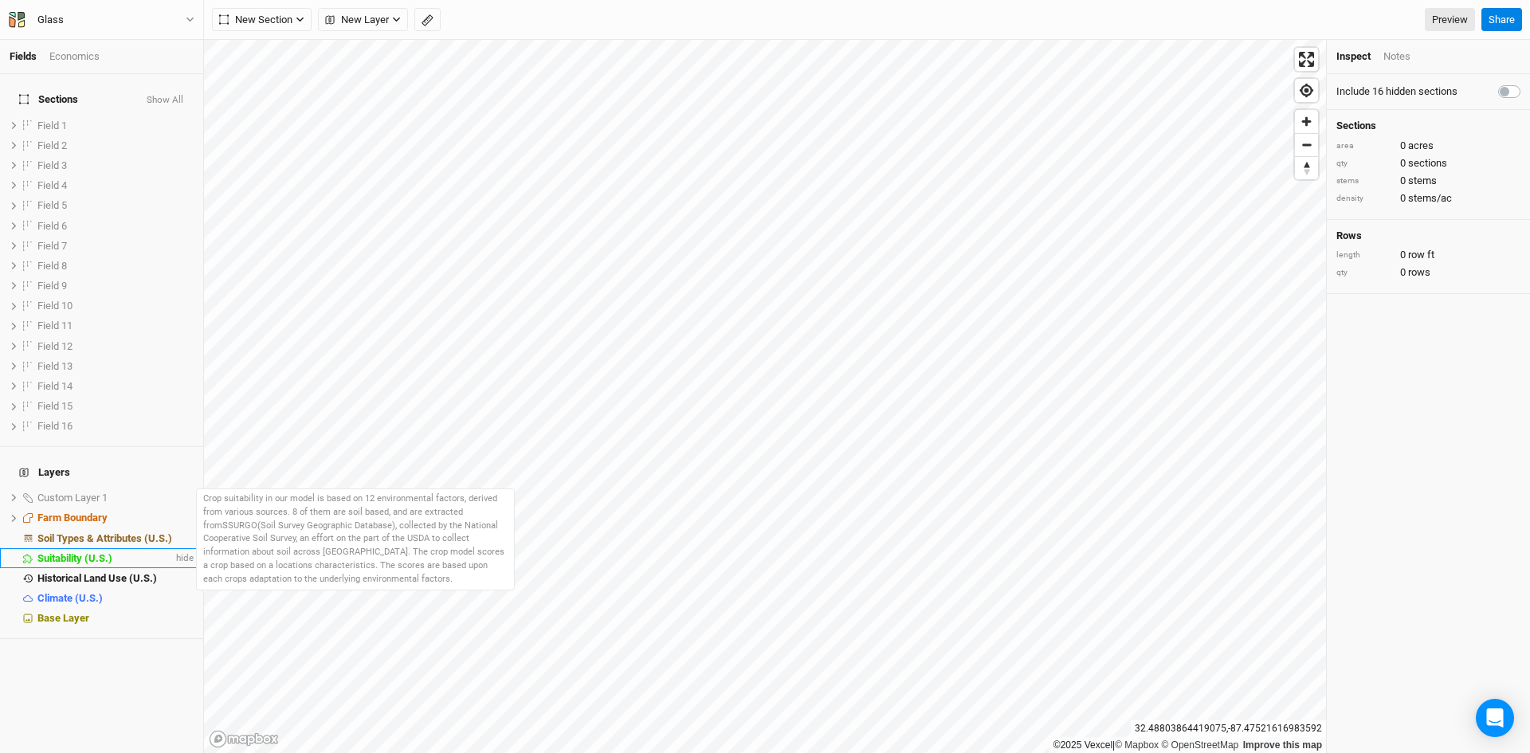
click at [92, 552] on span "Suitability (U.S.)" at bounding box center [74, 558] width 75 height 12
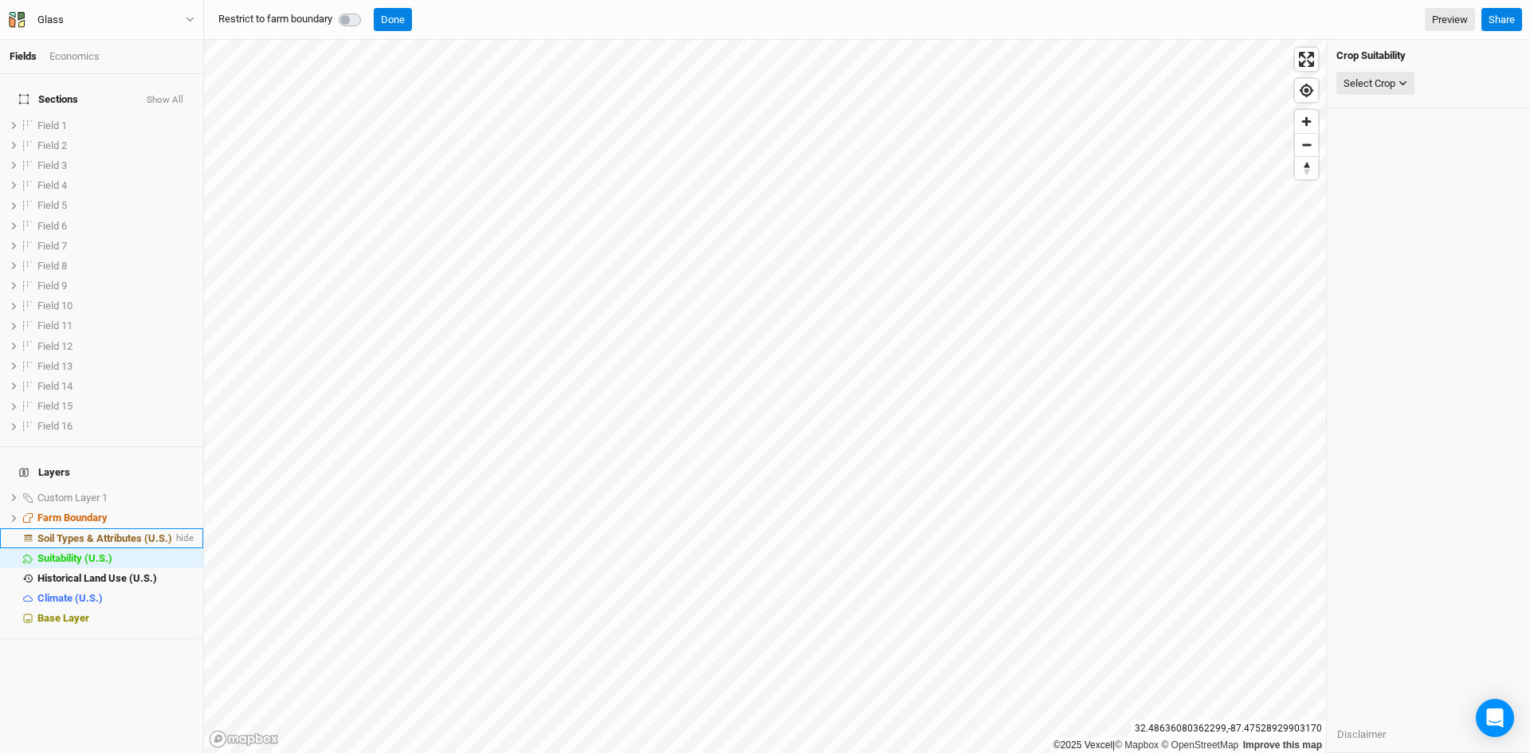
click at [107, 532] on span "Soil Types & Attributes (U.S.)" at bounding box center [104, 538] width 135 height 12
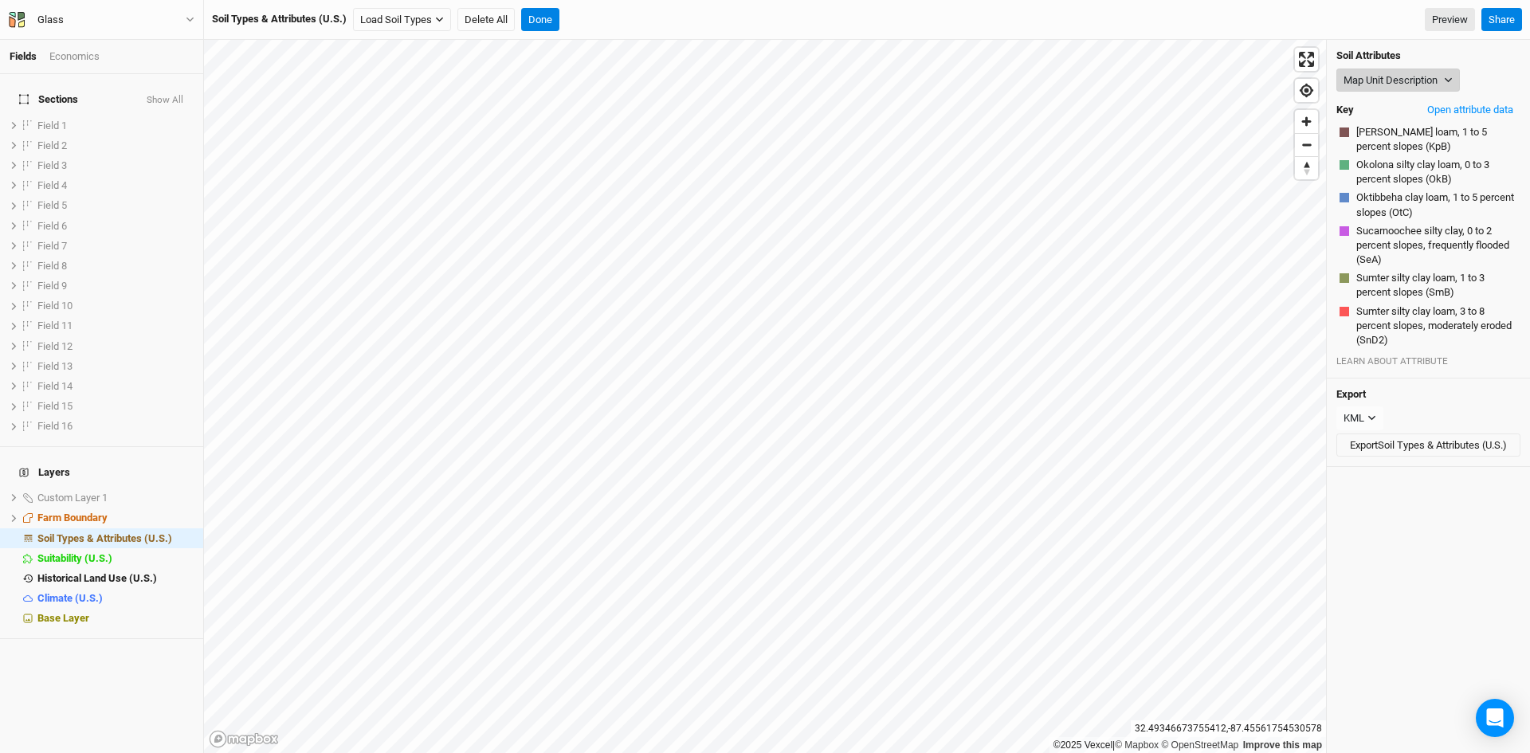
click at [1372, 83] on button "Map Unit Description" at bounding box center [1399, 81] width 124 height 24
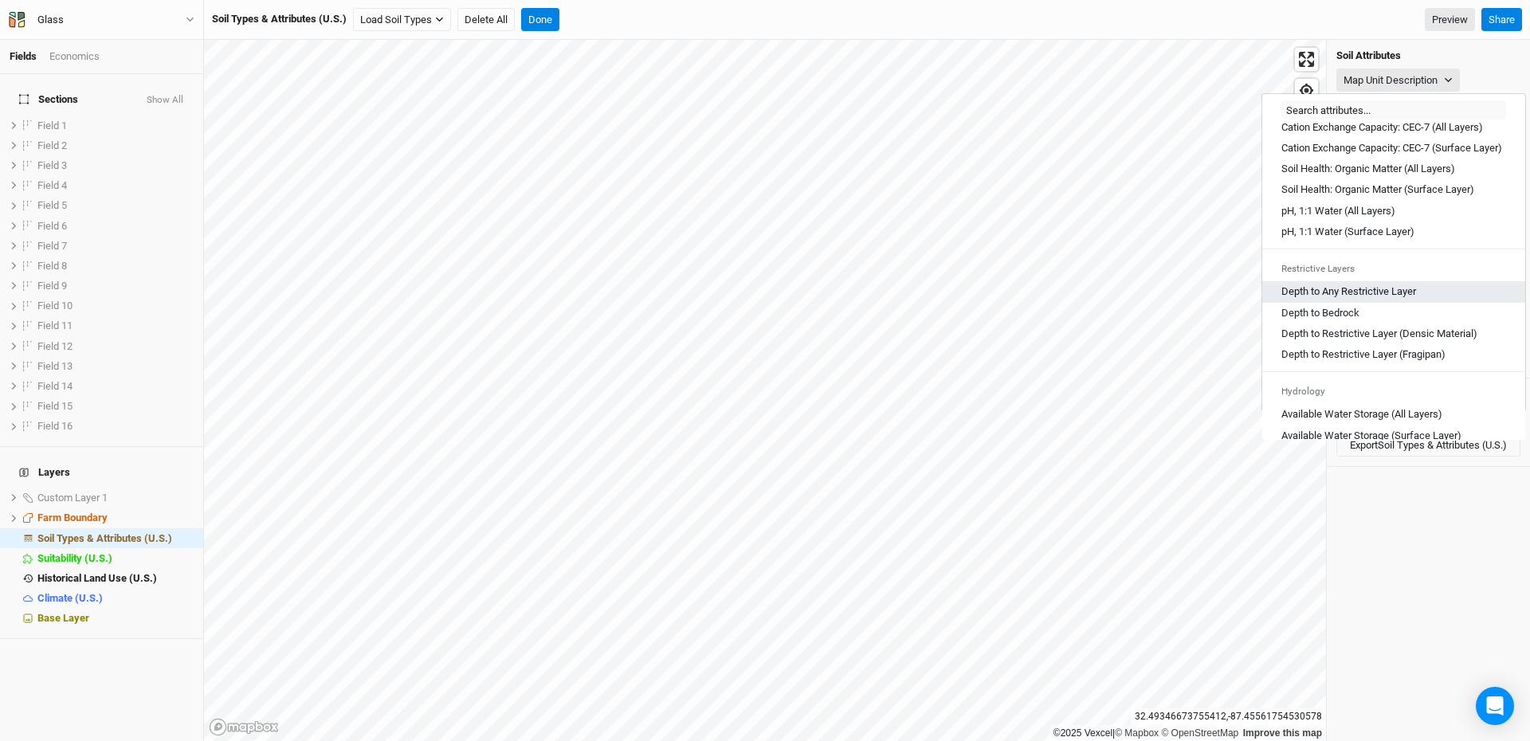
click at [1362, 299] on Layer "Depth to Any Restrictive Layer" at bounding box center [1349, 292] width 135 height 14
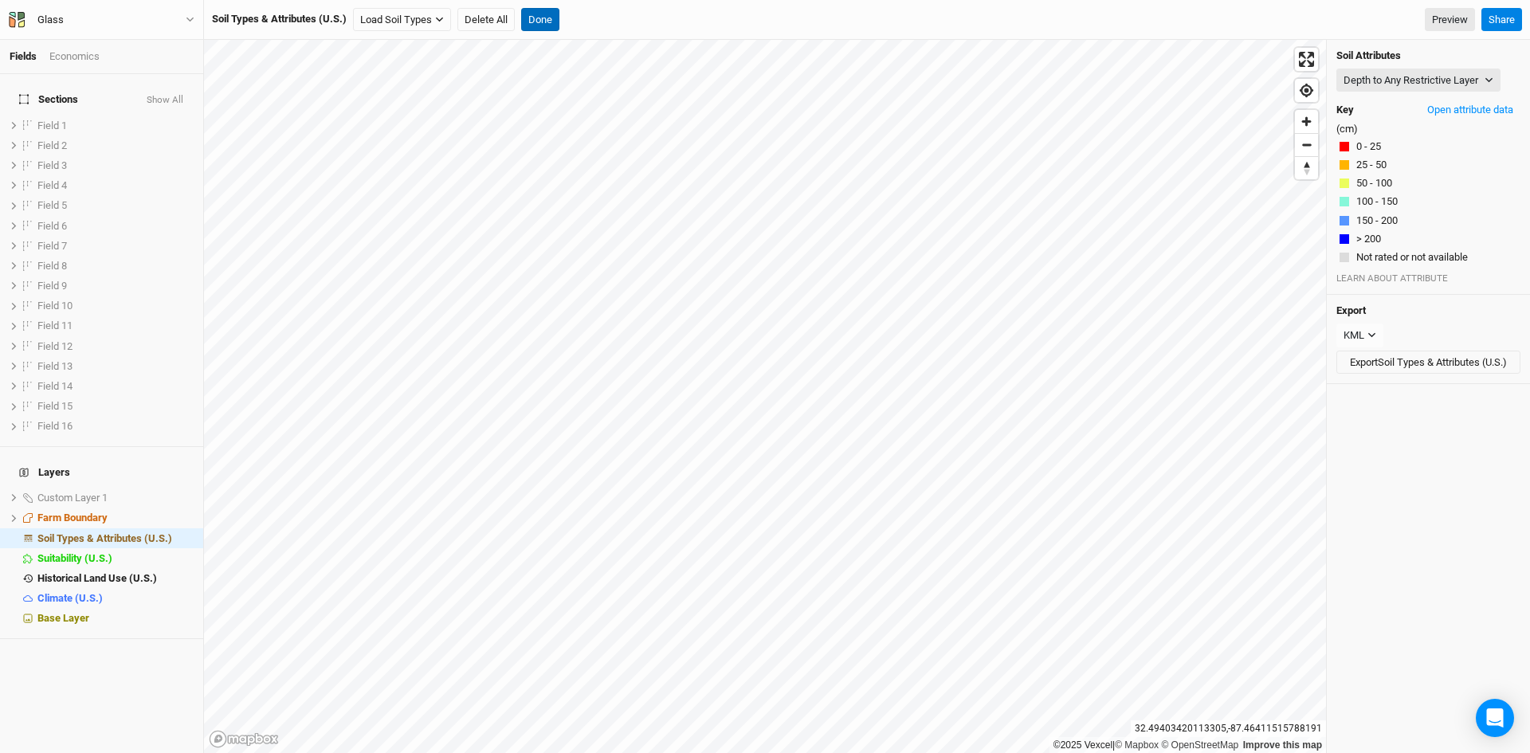
click at [536, 17] on button "Done" at bounding box center [540, 20] width 38 height 24
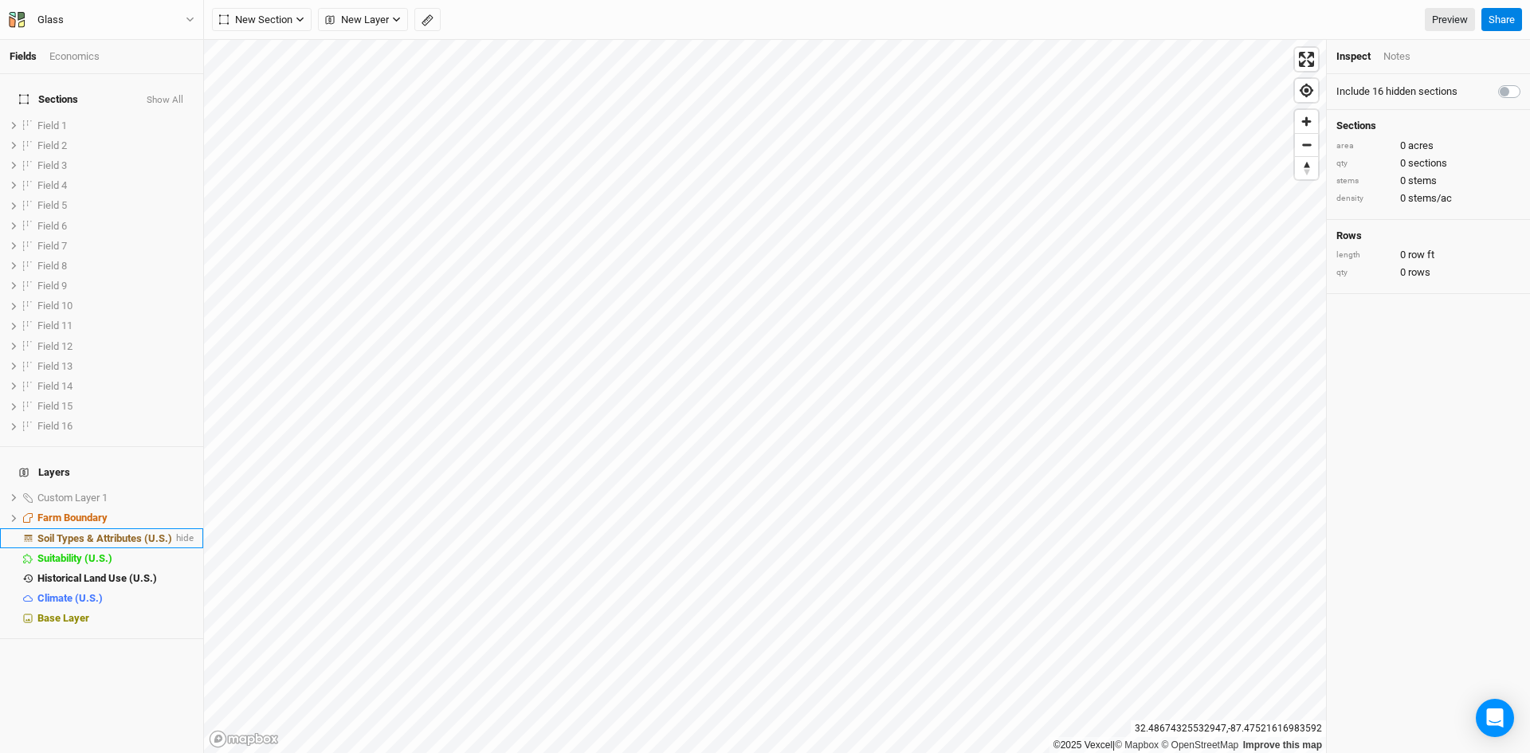
click at [131, 532] on span "Soil Types & Attributes (U.S.)" at bounding box center [104, 538] width 135 height 12
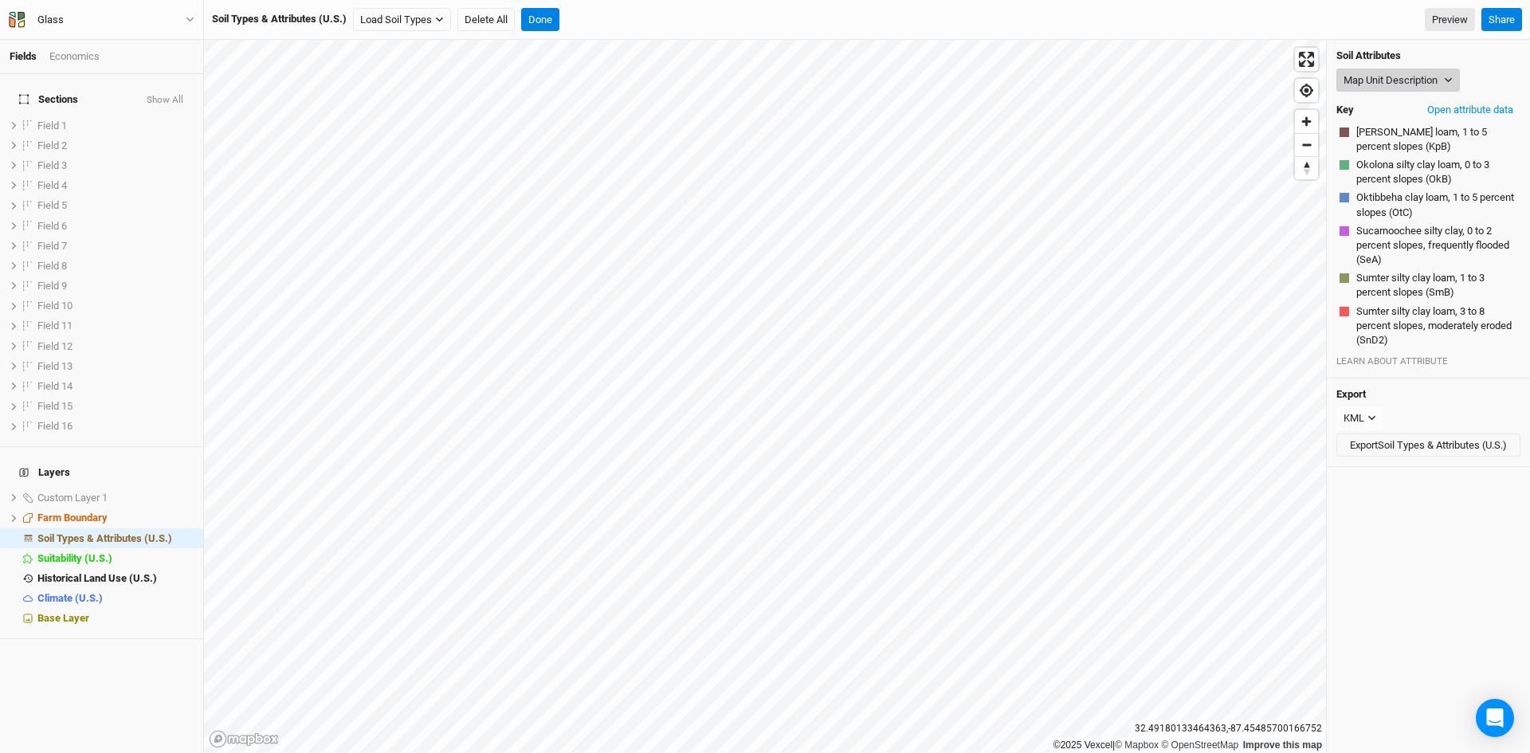
click at [1391, 77] on button "Map Unit Description" at bounding box center [1399, 81] width 124 height 24
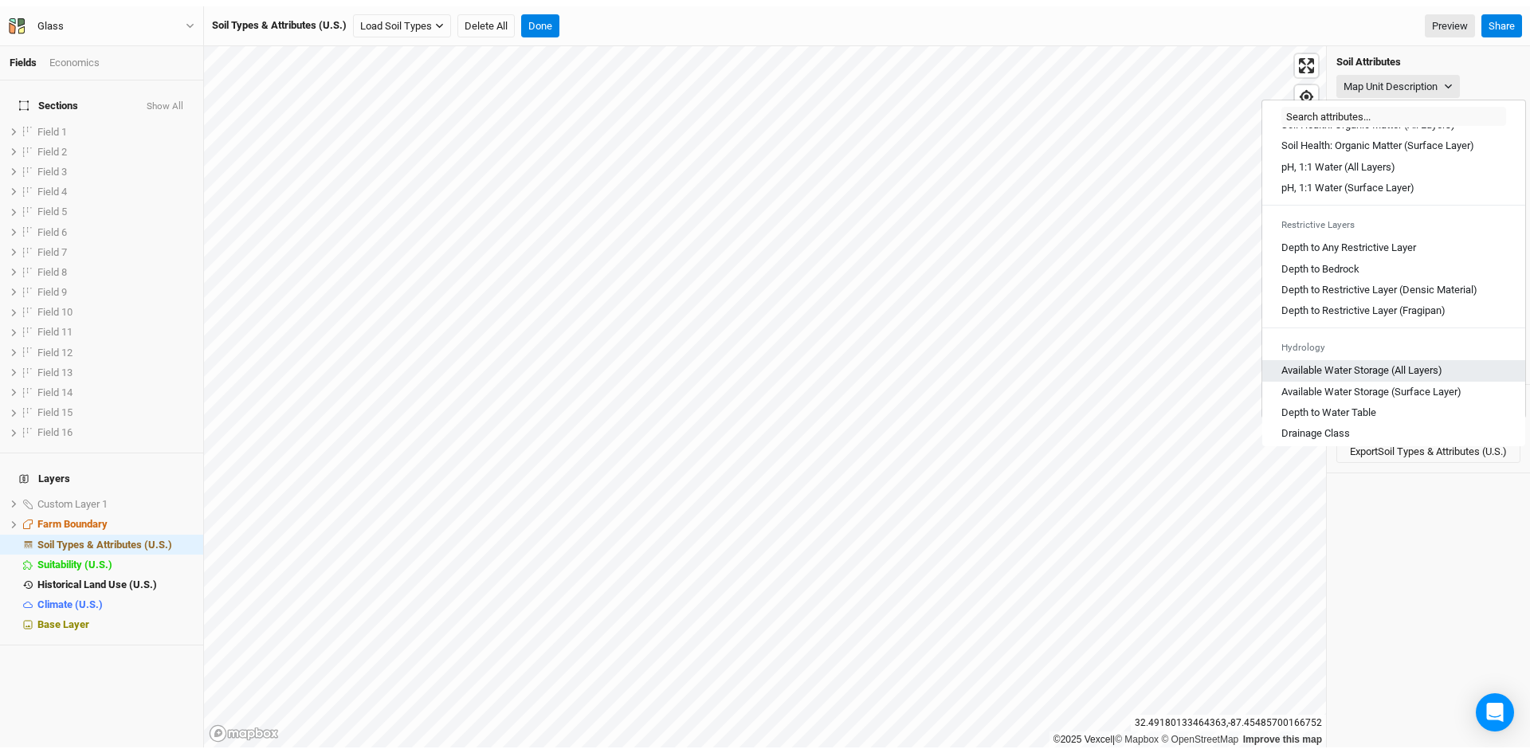
scroll to position [399, 0]
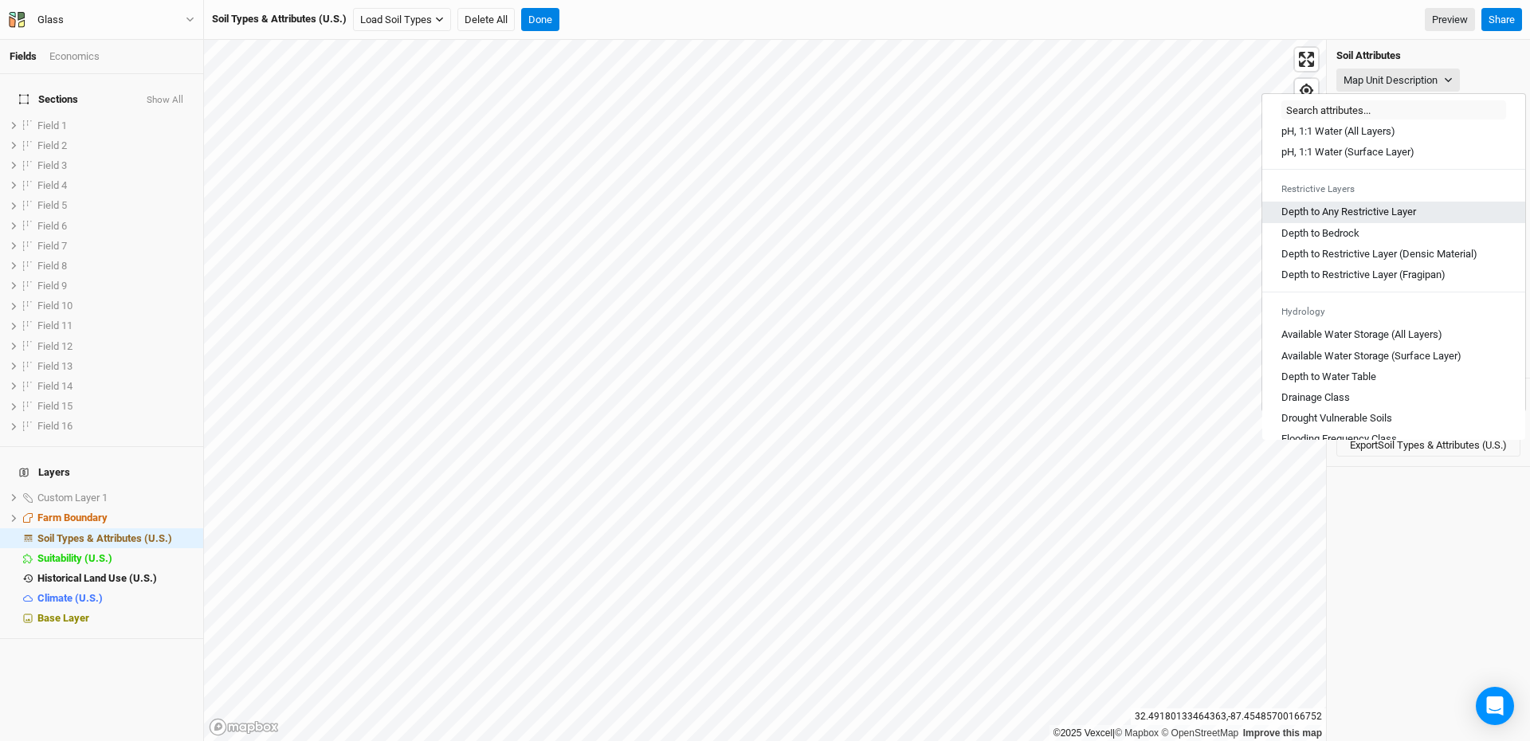
click at [1341, 219] on Layer "Depth to Any Restrictive Layer" at bounding box center [1349, 212] width 135 height 14
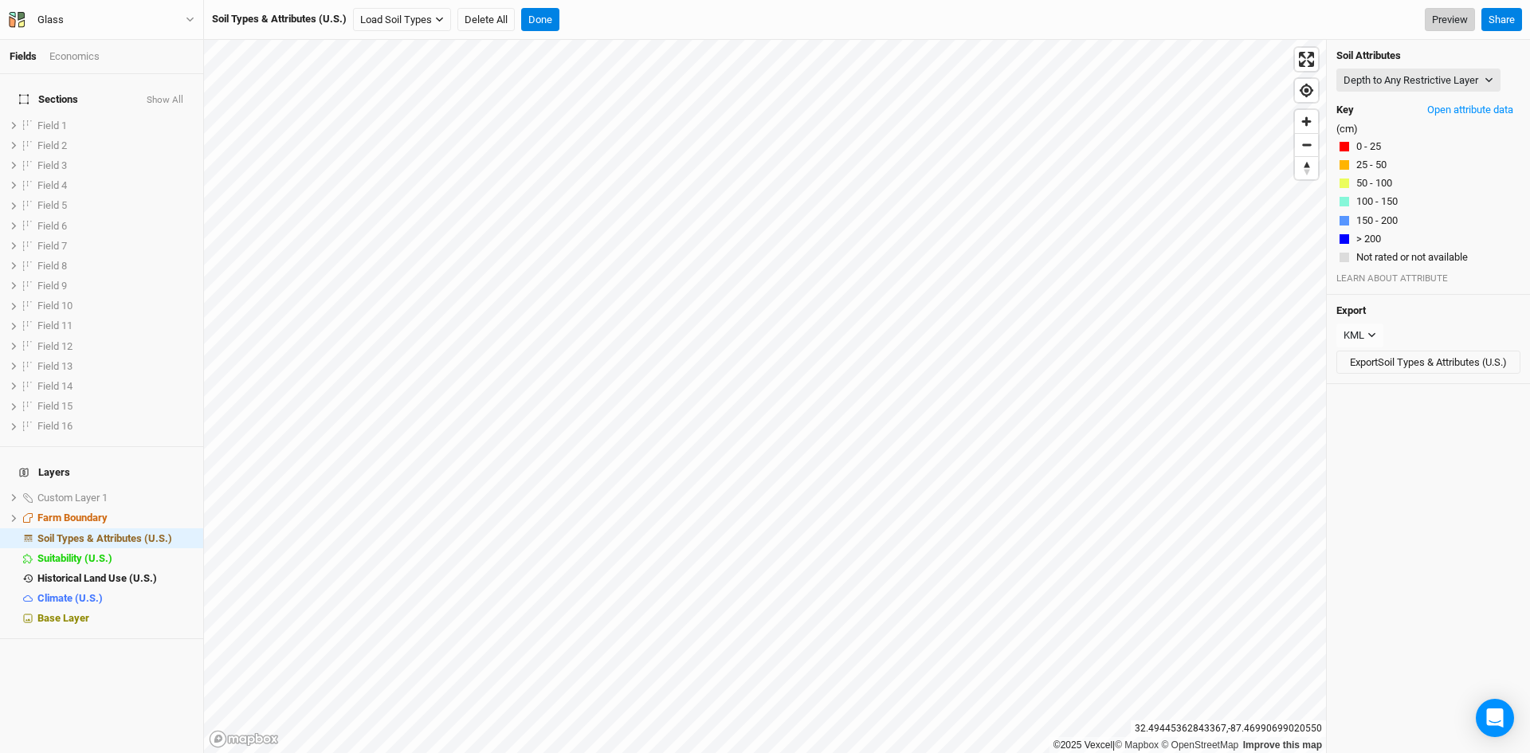
click at [1445, 17] on link "Preview" at bounding box center [1450, 20] width 50 height 24
click at [544, 9] on button "Done" at bounding box center [540, 20] width 38 height 24
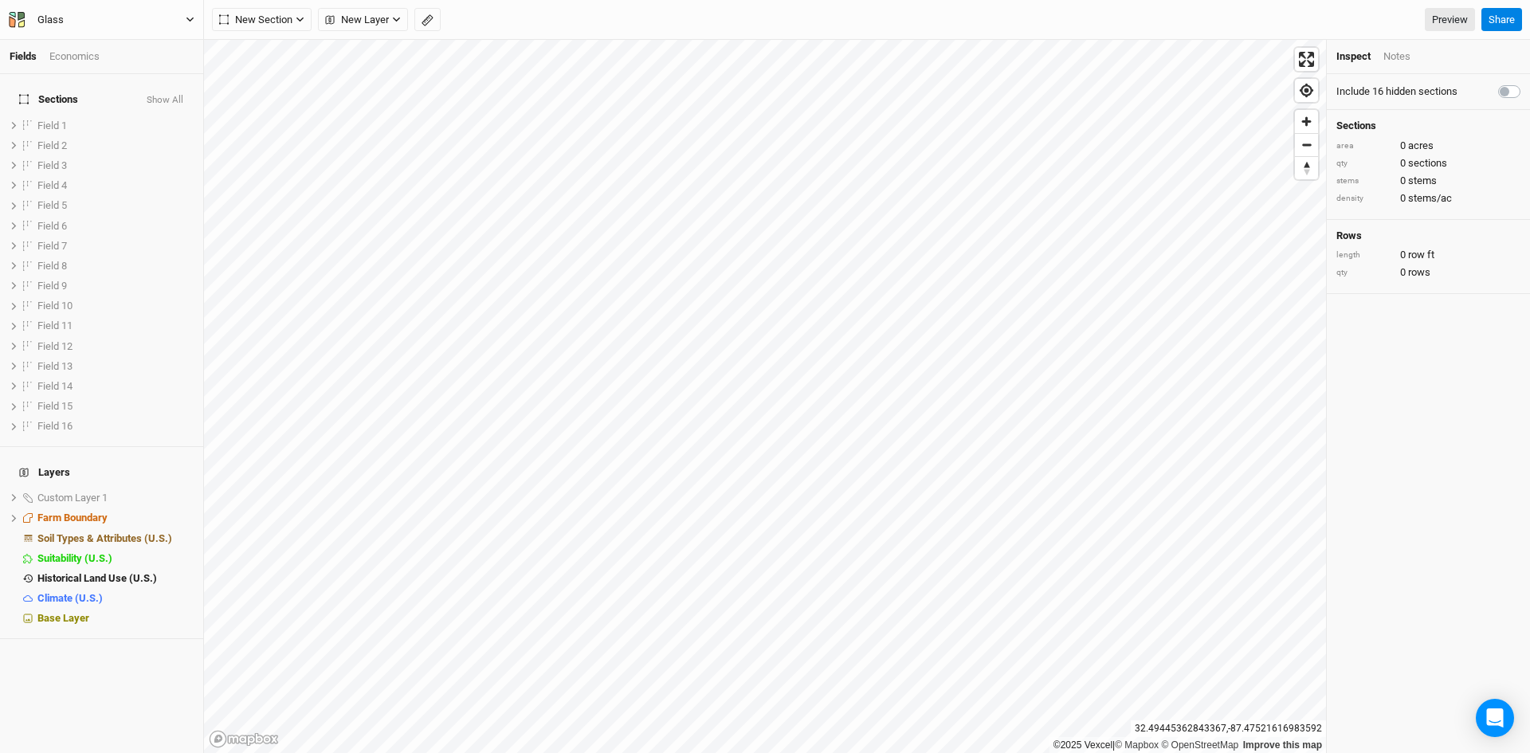
click at [189, 14] on button "Glass" at bounding box center [101, 20] width 187 height 18
click at [134, 69] on button "Project Settings" at bounding box center [132, 65] width 126 height 21
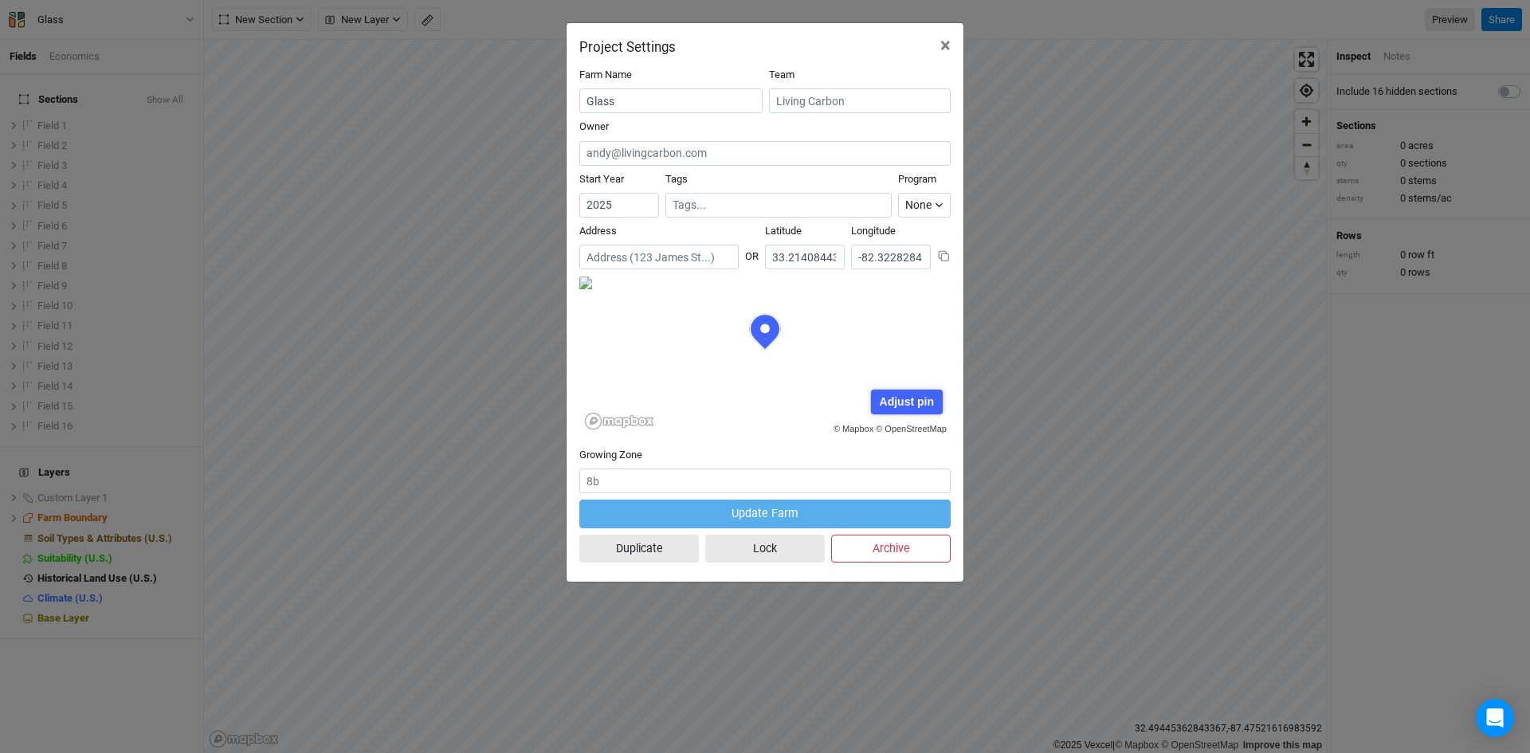
scroll to position [80, 186]
click at [911, 403] on div "Adjust pin" at bounding box center [906, 402] width 71 height 25
click at [770, 341] on icon at bounding box center [764, 332] width 31 height 37
click at [774, 351] on icon at bounding box center [765, 333] width 38 height 45
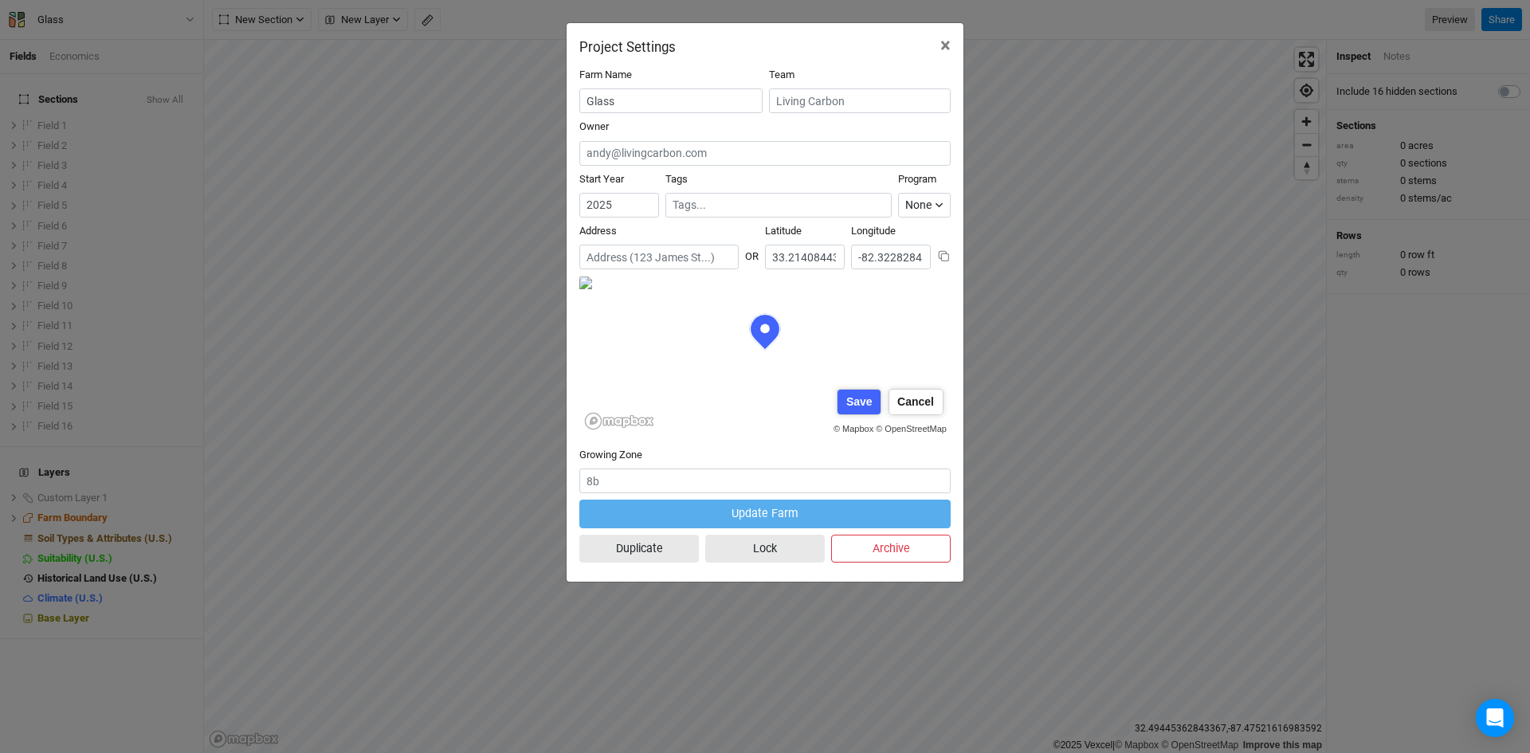
scroll to position [78, 151]
click at [793, 349] on div "© Mapbox © OpenStreetMap Adjust pin Save Cancel" at bounding box center [764, 355] width 371 height 159
click at [799, 257] on input "33.2140844342442" at bounding box center [805, 257] width 80 height 25
drag, startPoint x: 774, startPoint y: 257, endPoint x: 871, endPoint y: 251, distance: 97.4
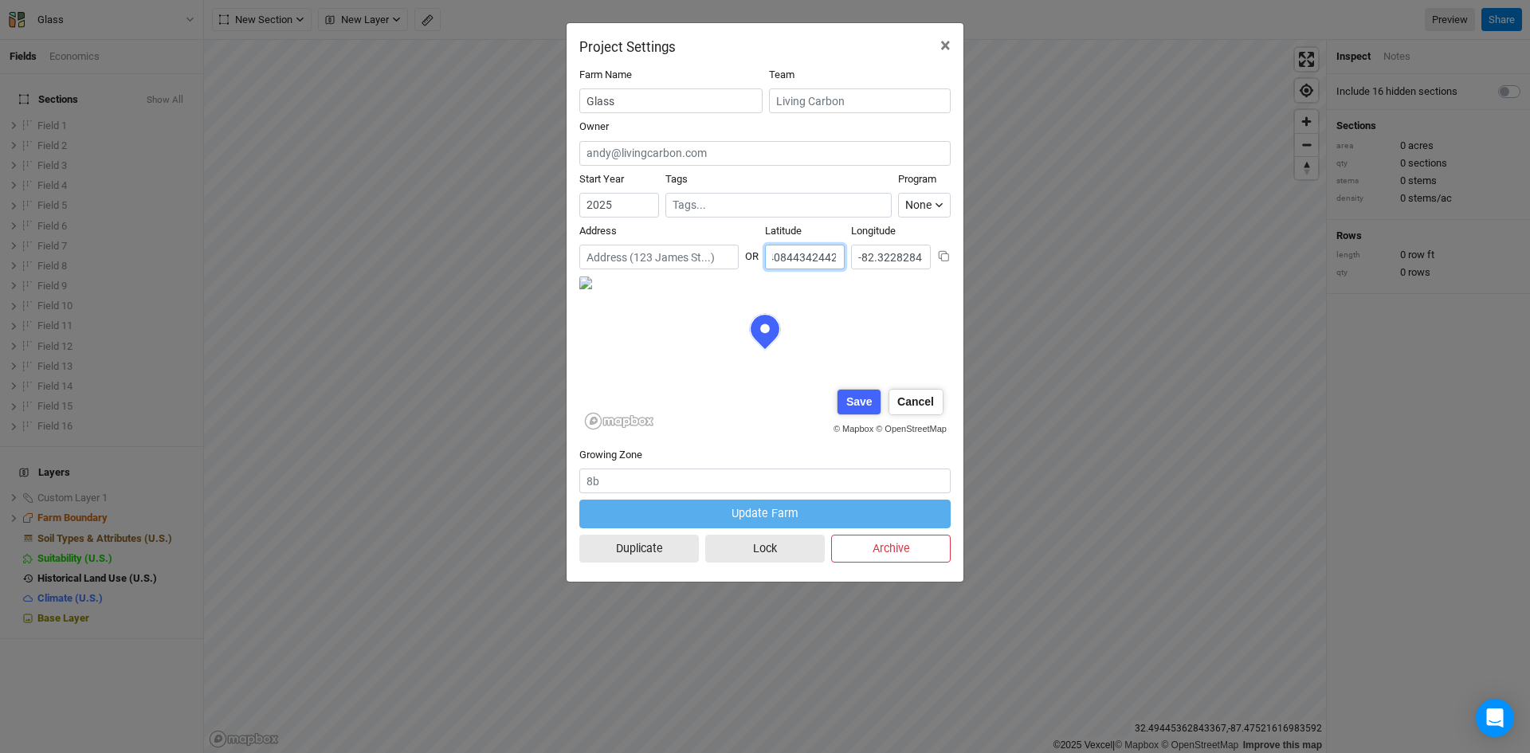
click at [875, 251] on div "Address OR Latitude 33.2140844342442 Longitude -82.32282841997397" at bounding box center [764, 250] width 371 height 52
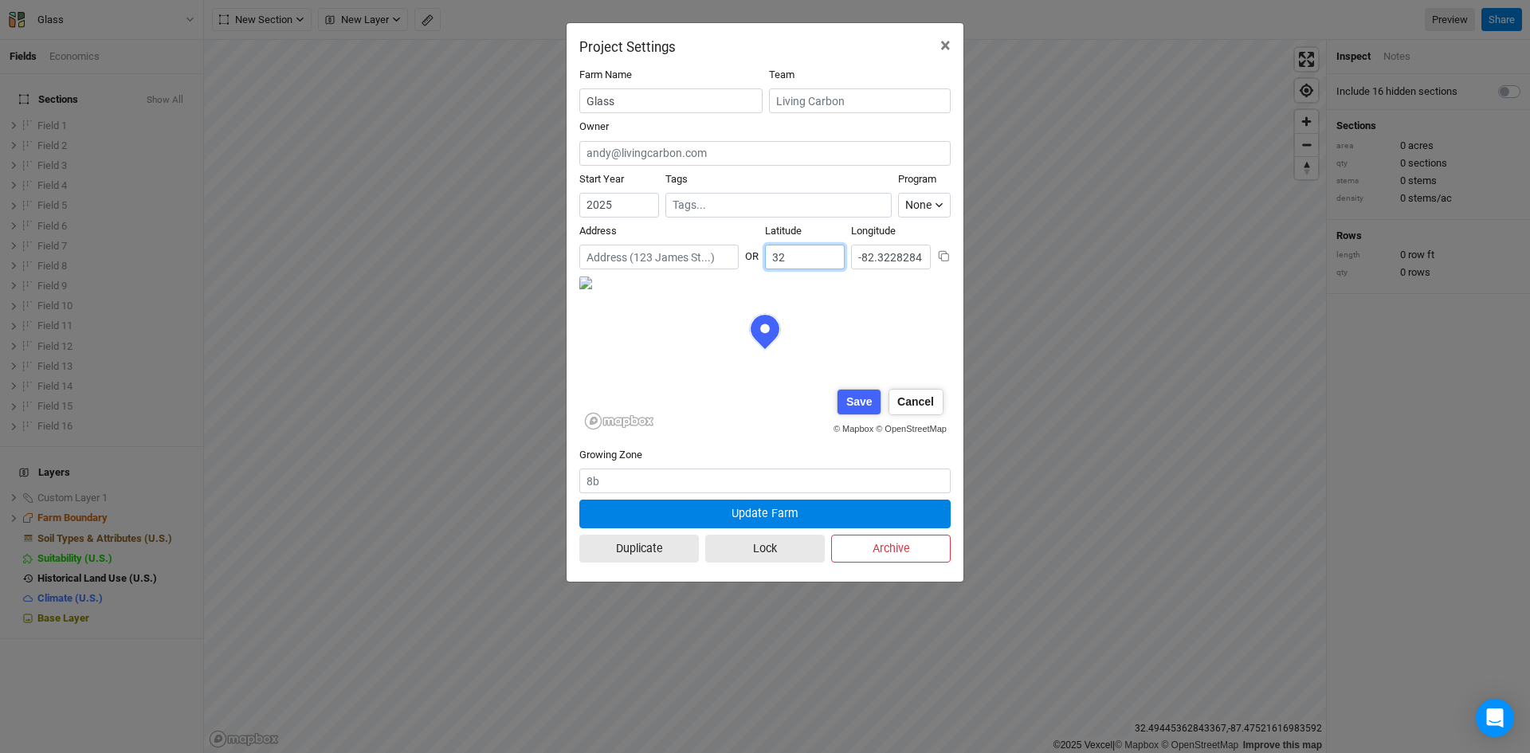
scroll to position [80, 186]
type input "32.4892"
click at [877, 256] on input "-82.32282841997397" at bounding box center [891, 257] width 80 height 25
drag, startPoint x: 878, startPoint y: 257, endPoint x: 958, endPoint y: 270, distance: 80.7
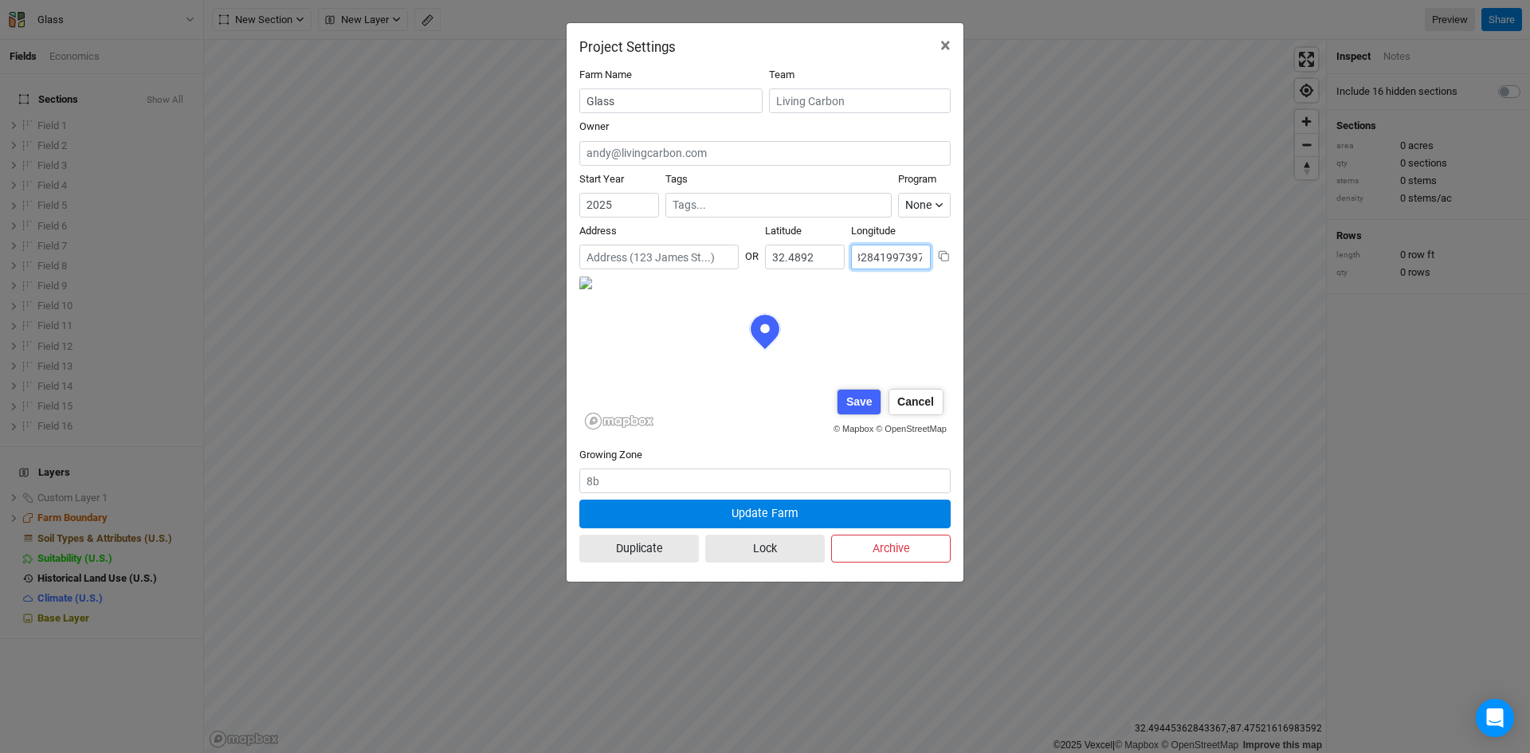
click at [958, 270] on div "Farm Name Glass Team Owner Start Year 2025 Tags Program None Climate Smart Comm…" at bounding box center [765, 318] width 397 height 527
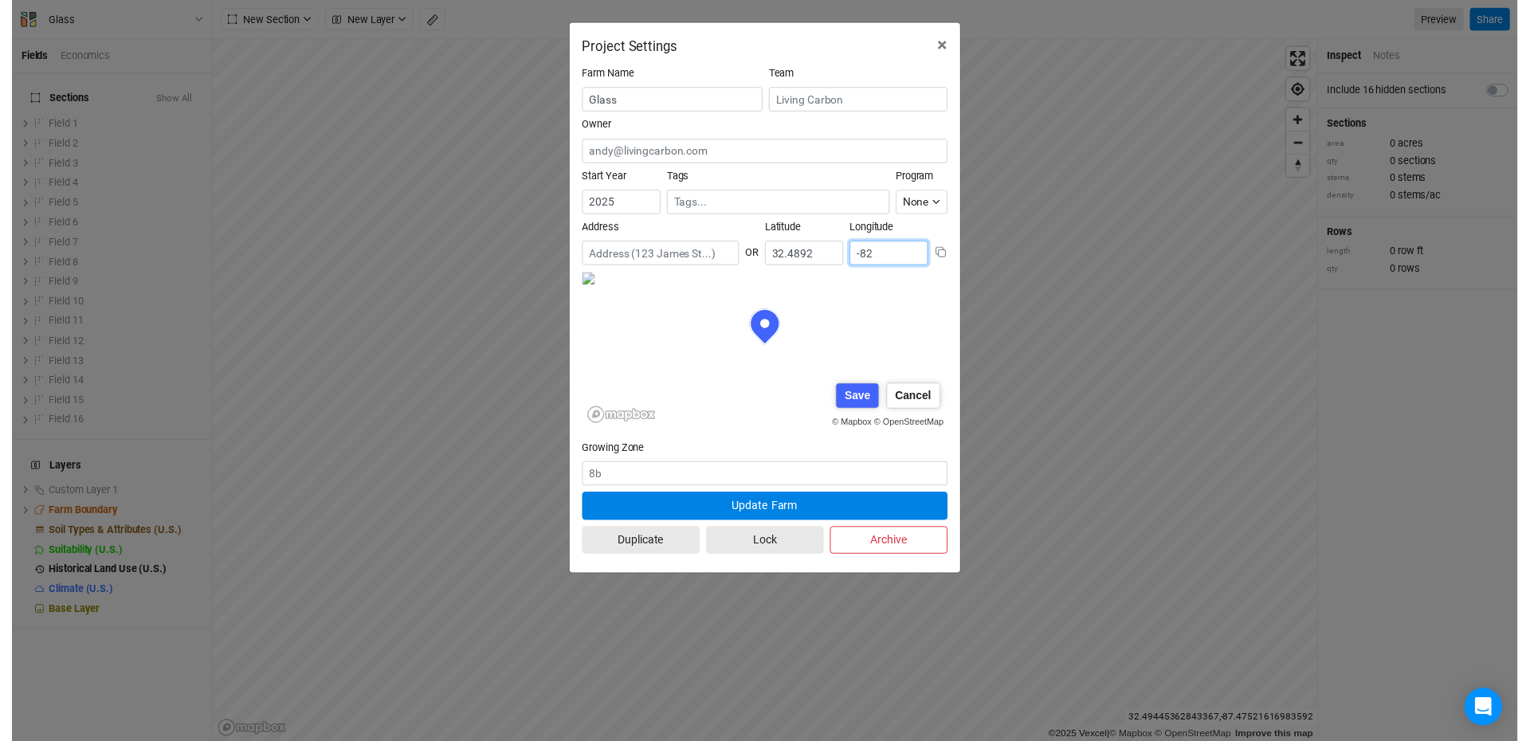
scroll to position [0, 0]
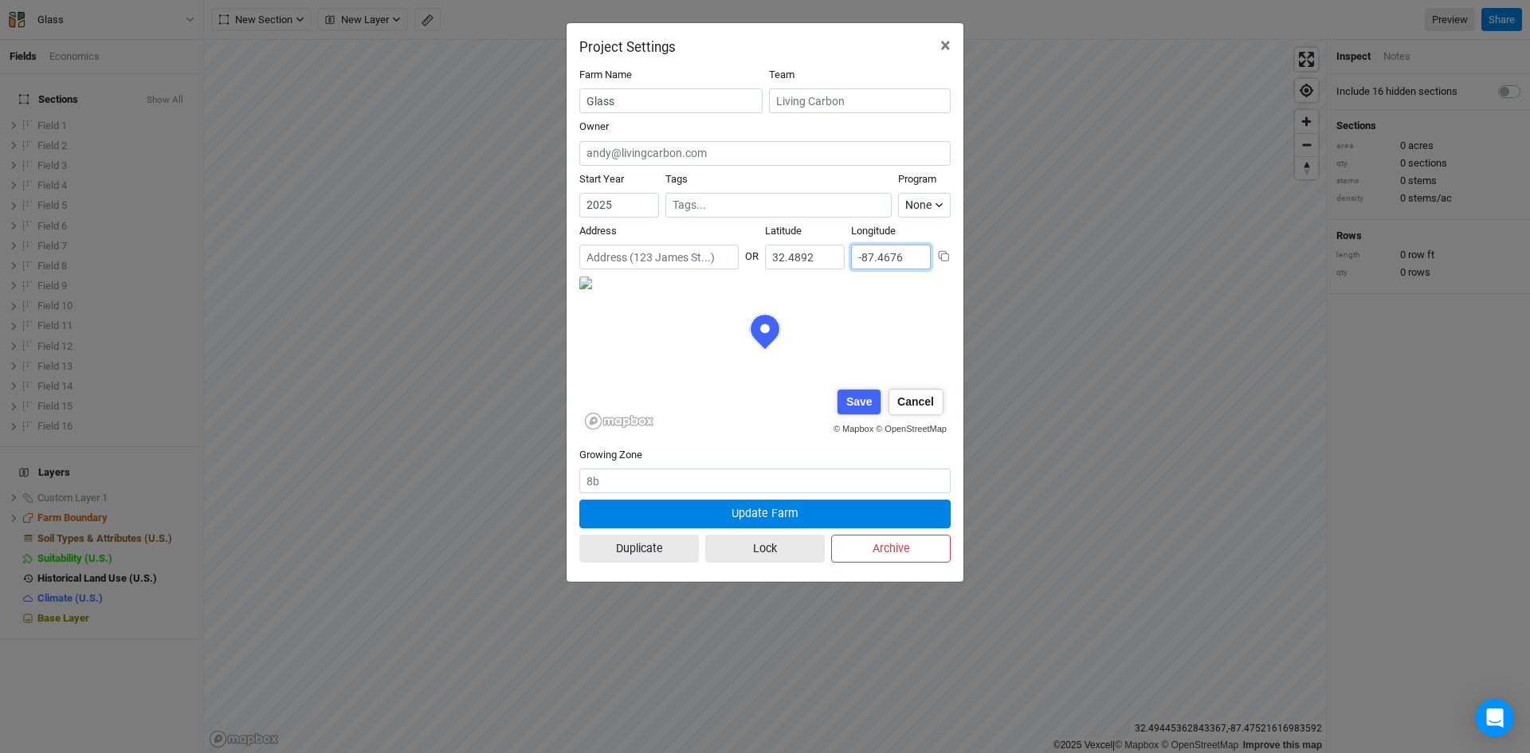
click at [867, 399] on div "Save" at bounding box center [859, 402] width 43 height 25
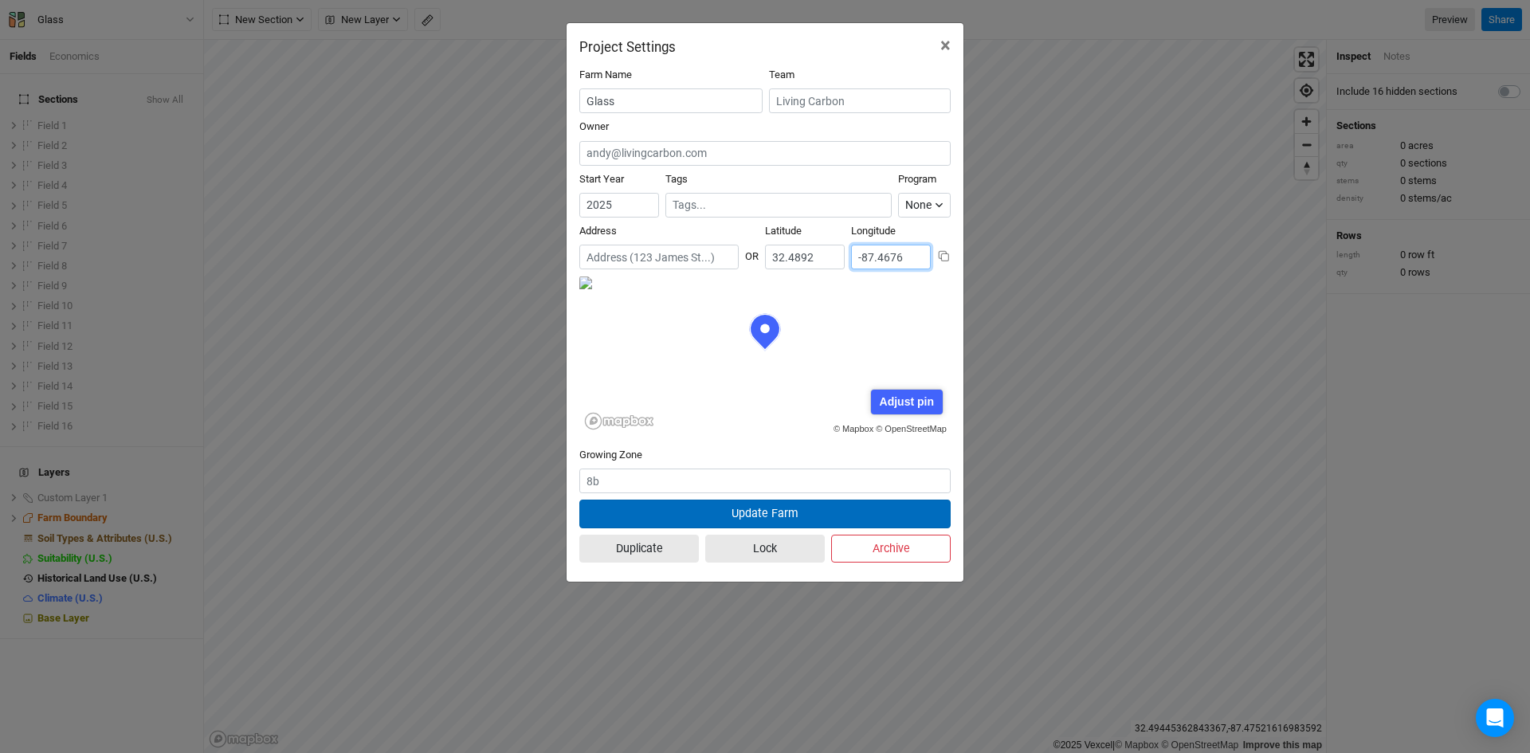
type input "-87.4676"
click at [775, 512] on button "Update Farm" at bounding box center [764, 514] width 371 height 28
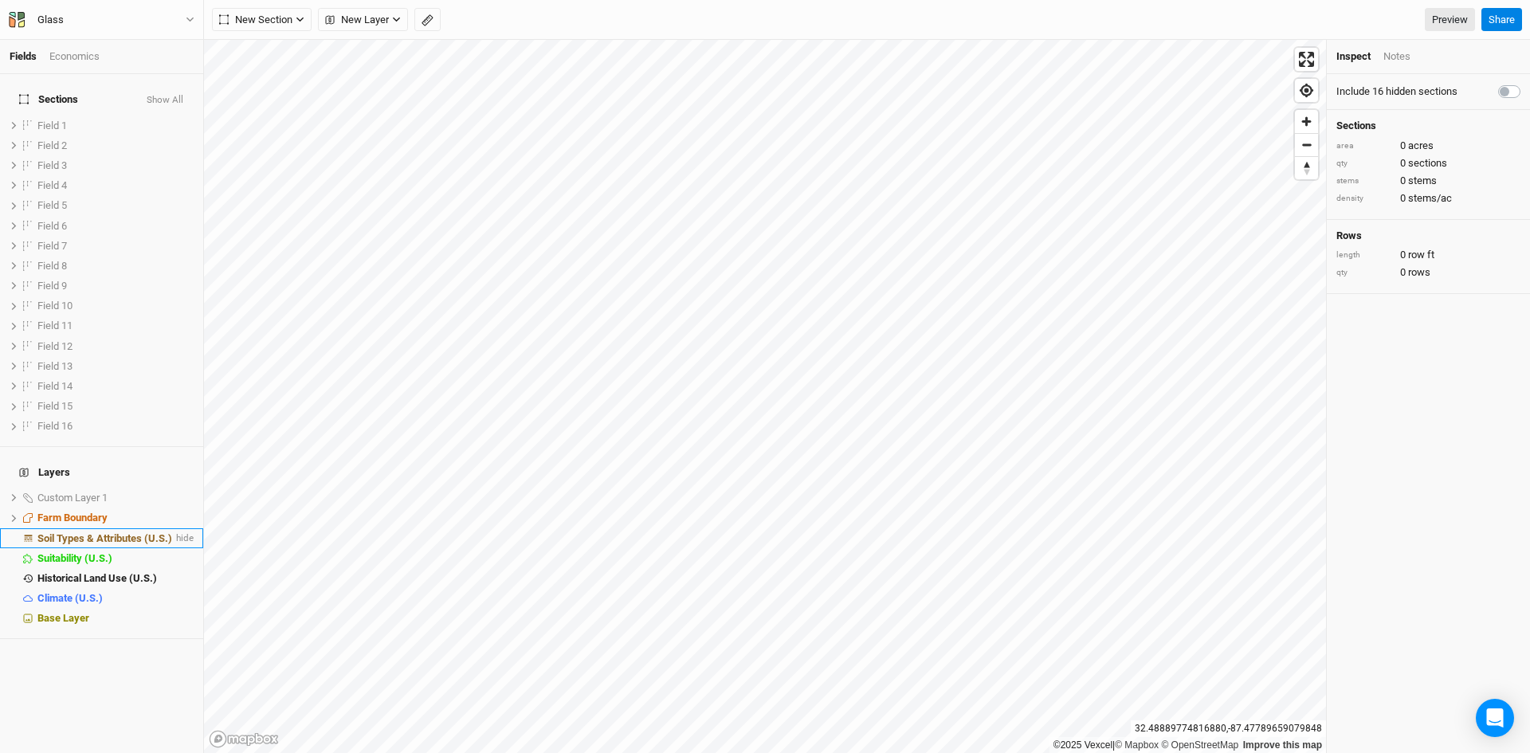
click at [90, 528] on li "Soil Types & Attributes (U.S.) hide" at bounding box center [101, 538] width 203 height 20
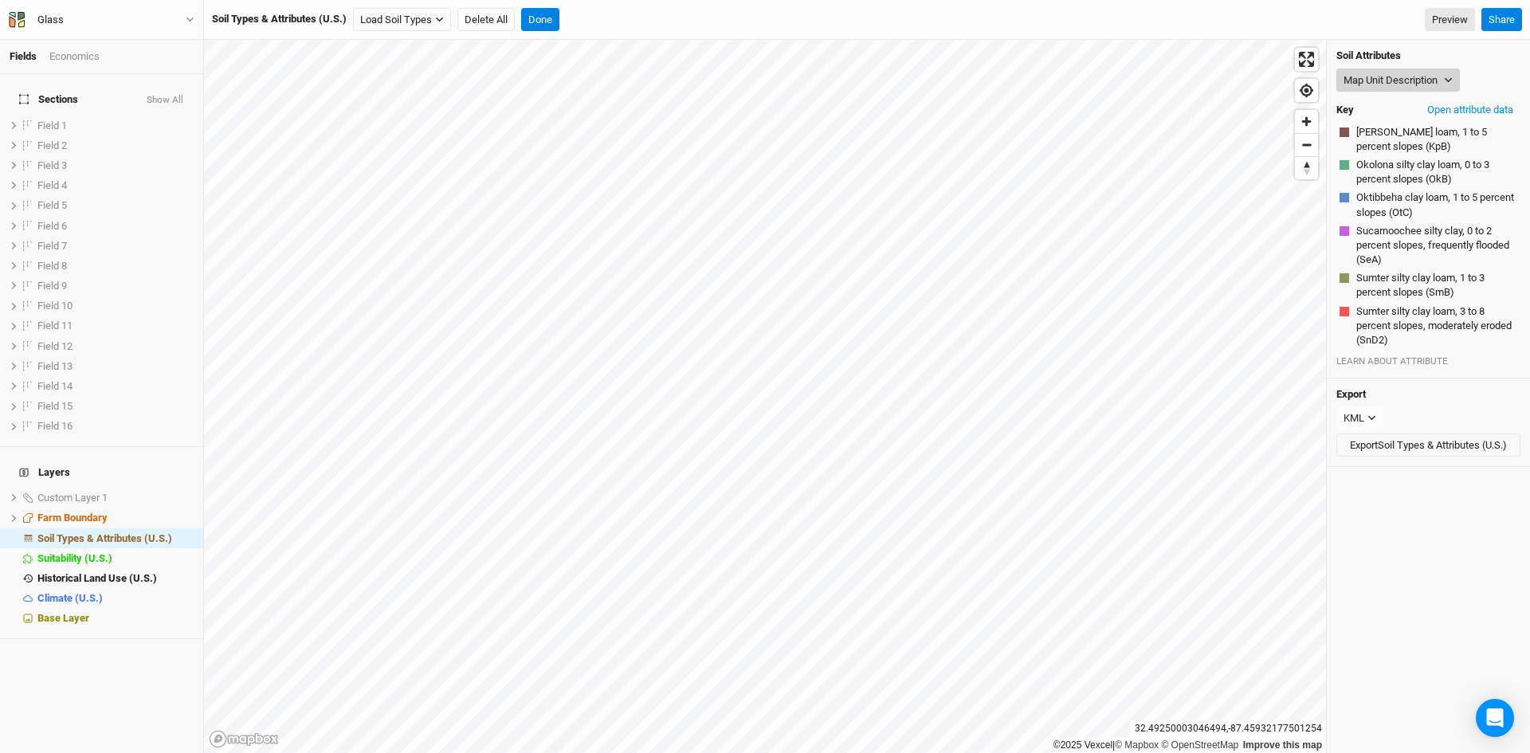
click at [1381, 81] on button "Map Unit Description" at bounding box center [1399, 81] width 124 height 24
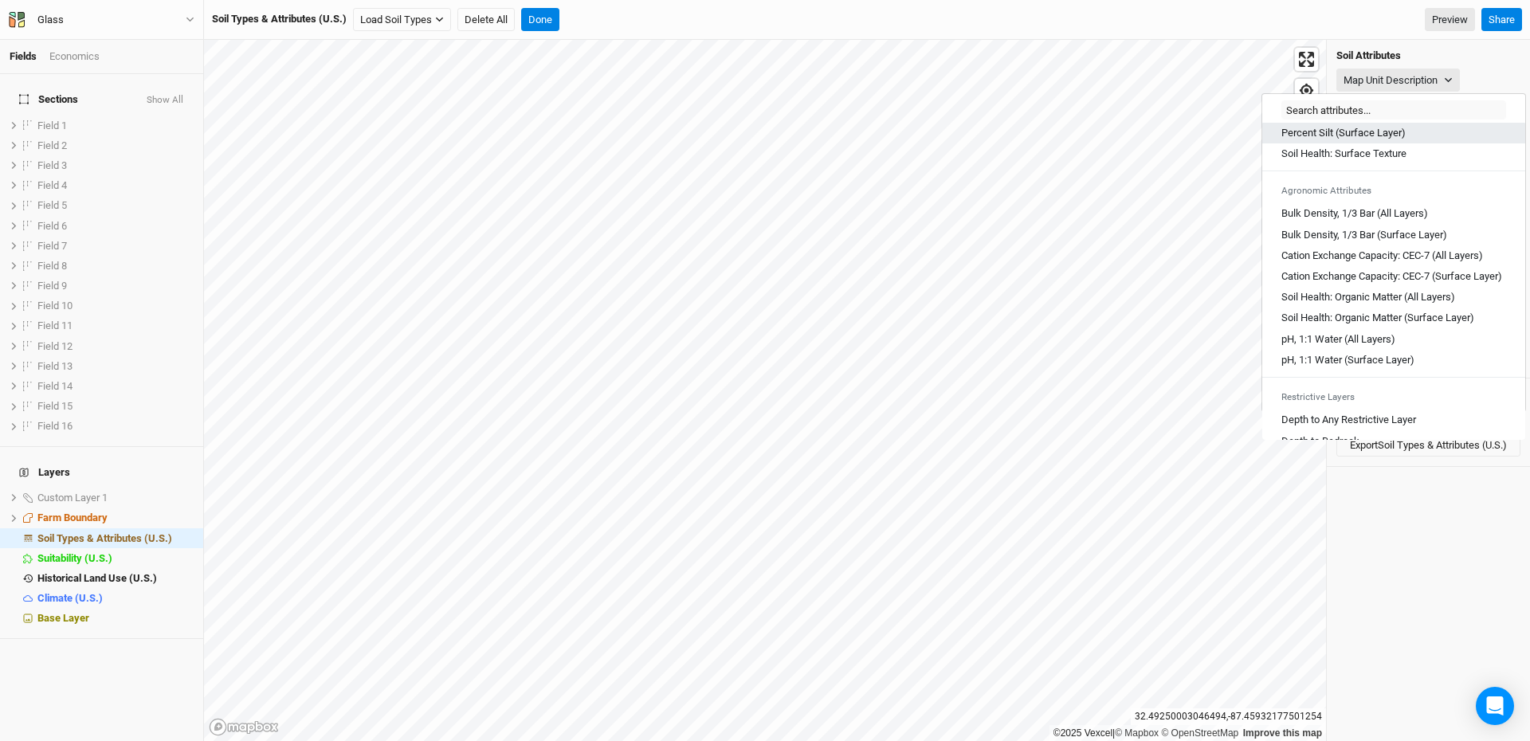
scroll to position [239, 0]
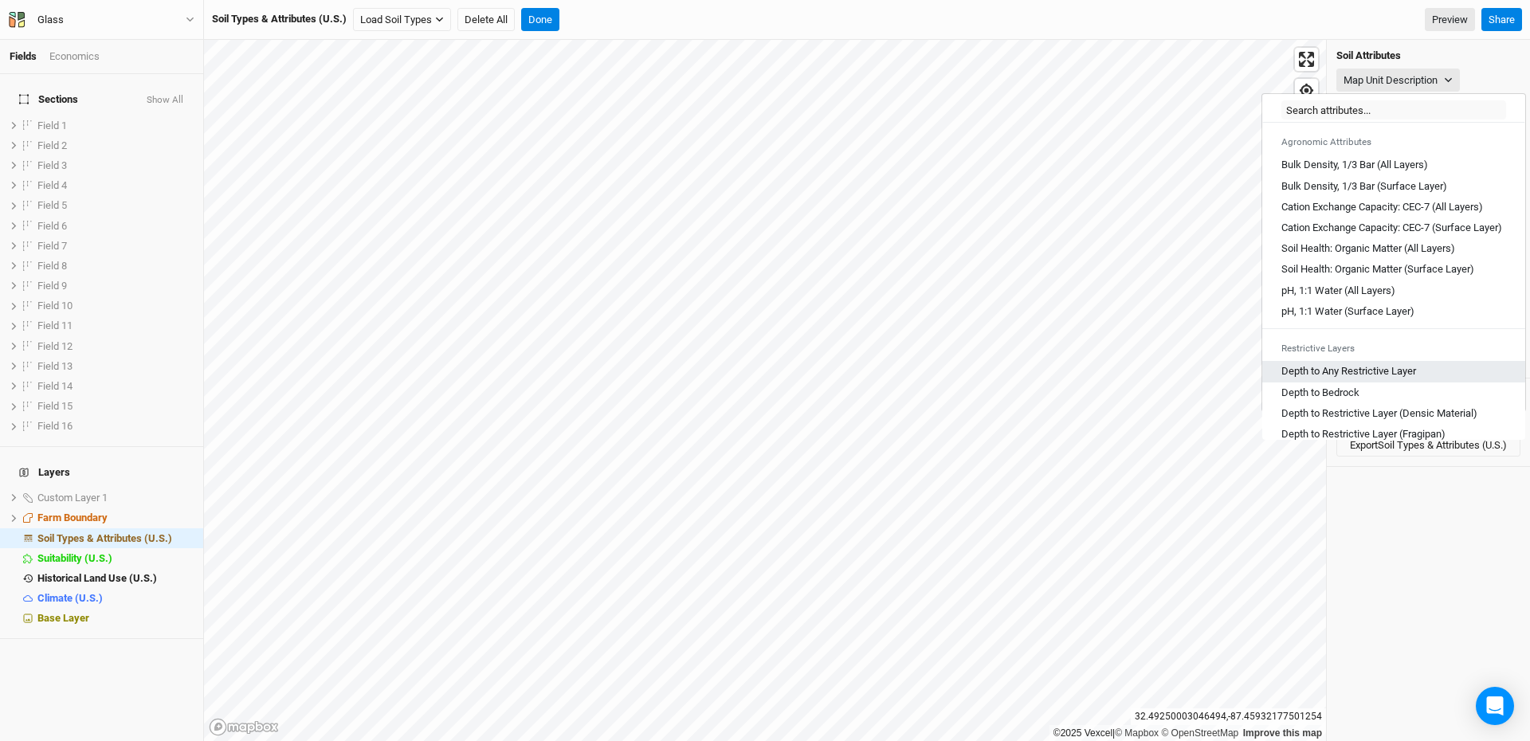
click at [1346, 379] on Layer "Depth to Any Restrictive Layer" at bounding box center [1349, 371] width 135 height 14
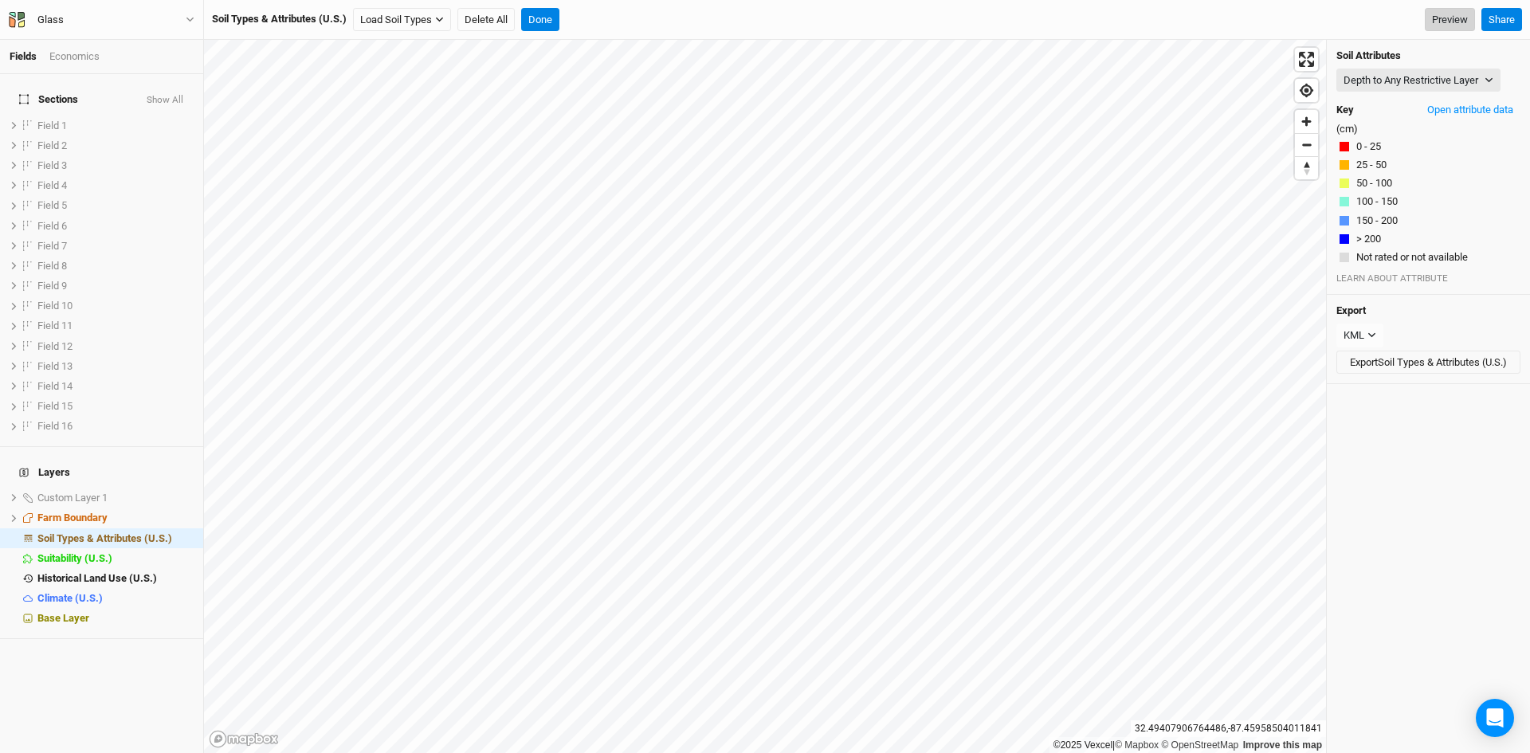
click at [1447, 15] on link "Preview" at bounding box center [1450, 20] width 50 height 24
click at [536, 16] on button "Done" at bounding box center [540, 20] width 38 height 24
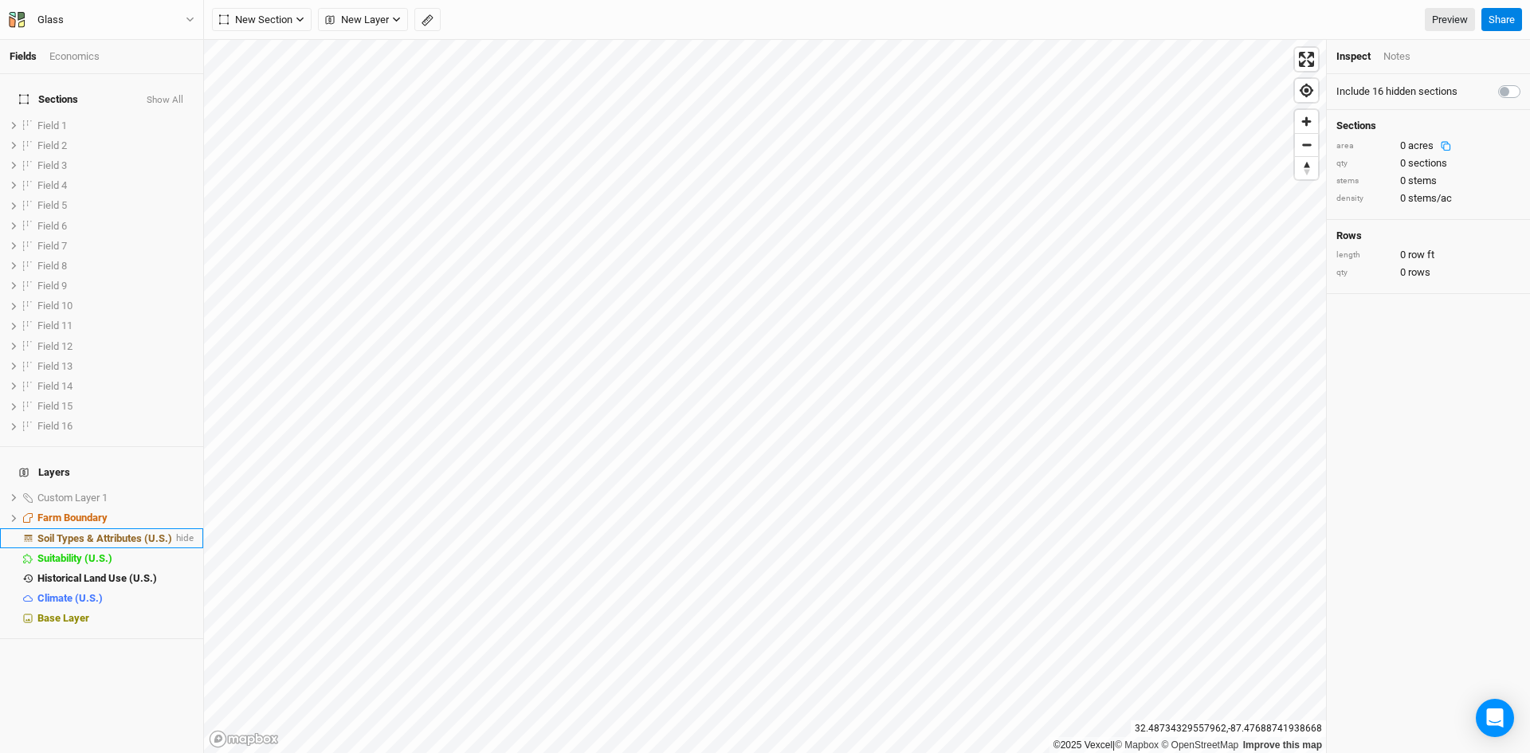
click at [113, 532] on span "Soil Types & Attributes (U.S.)" at bounding box center [104, 538] width 135 height 12
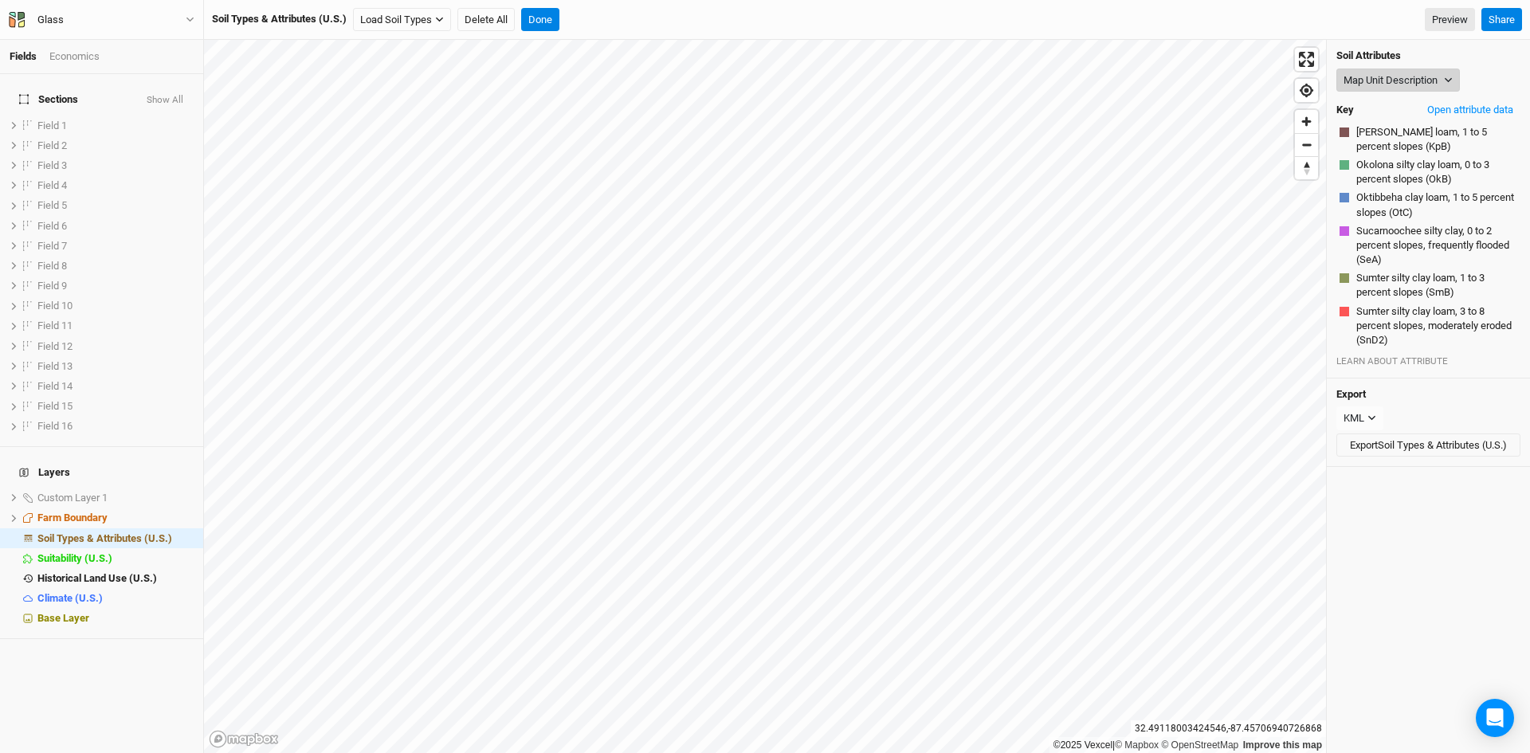
click at [1396, 78] on button "Map Unit Description" at bounding box center [1399, 81] width 124 height 24
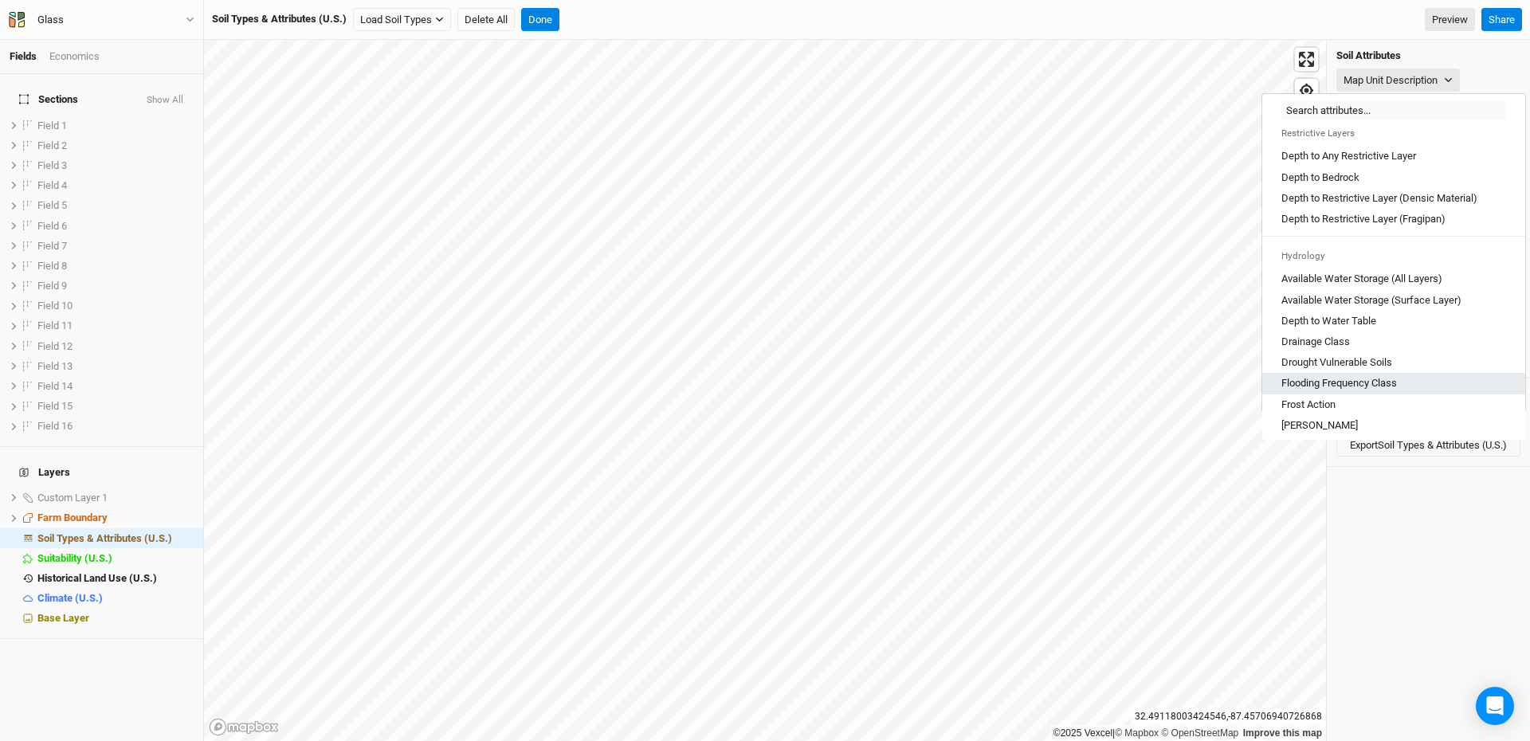
scroll to position [478, 0]
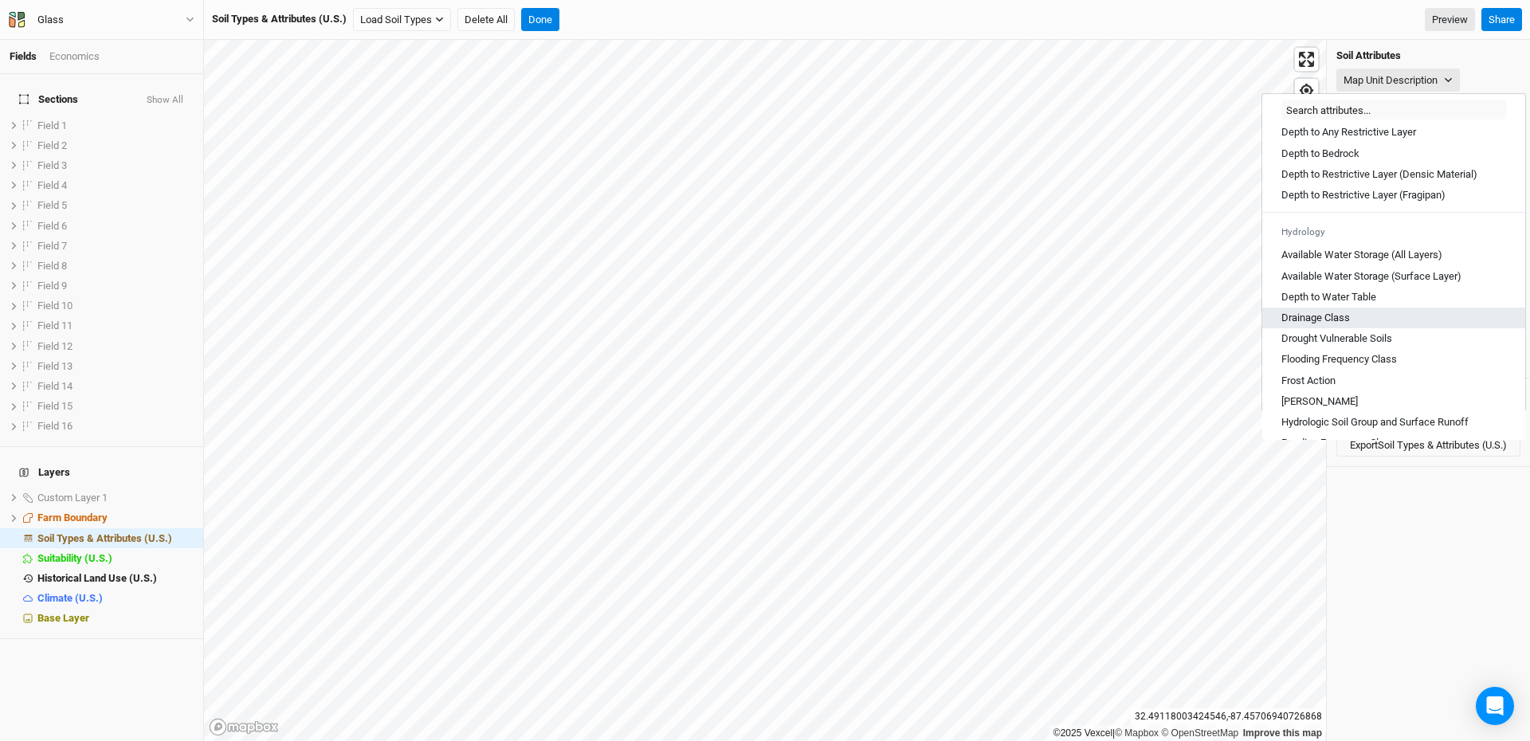
click at [1325, 324] on link "Drainage Class" at bounding box center [1393, 318] width 263 height 21
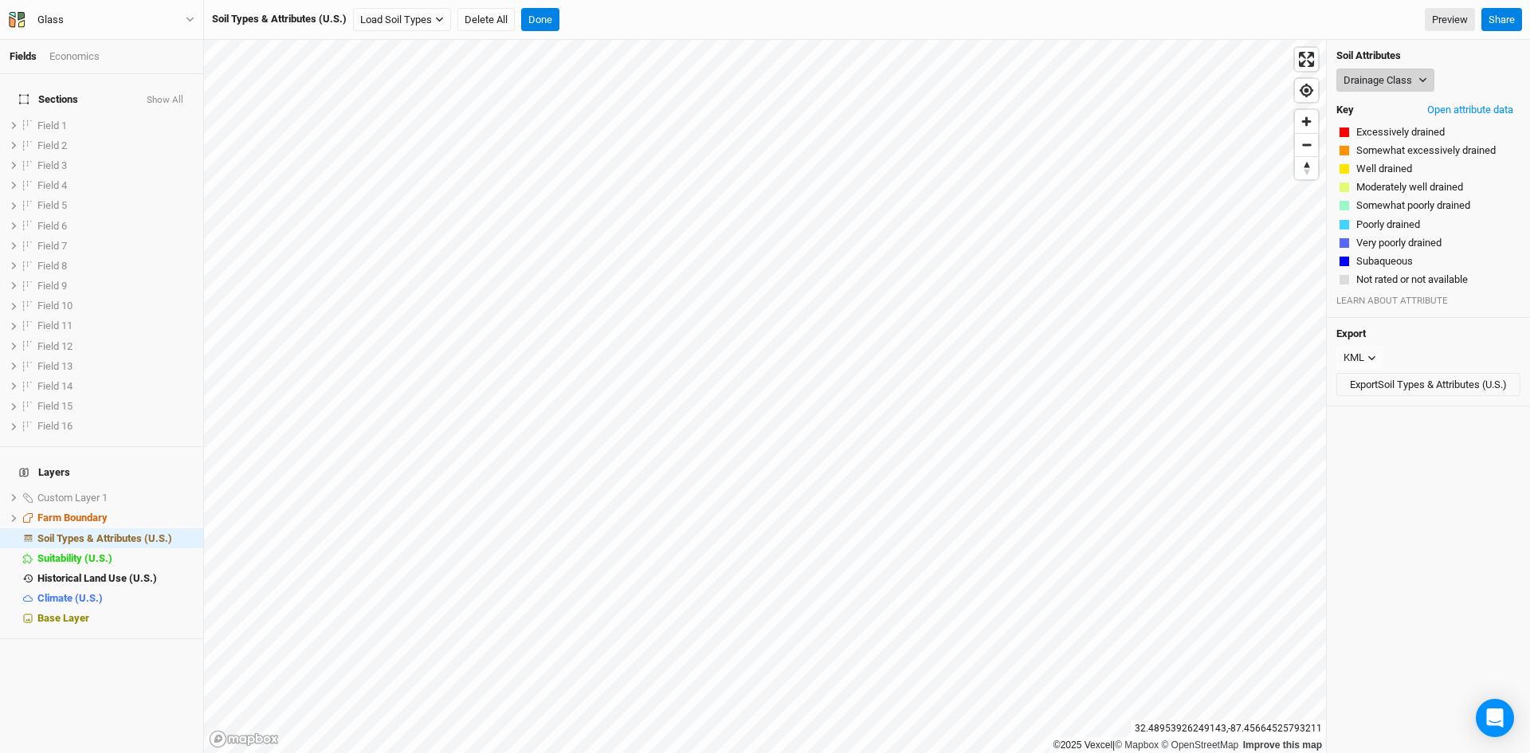
click at [1398, 77] on button "Drainage Class" at bounding box center [1386, 81] width 98 height 24
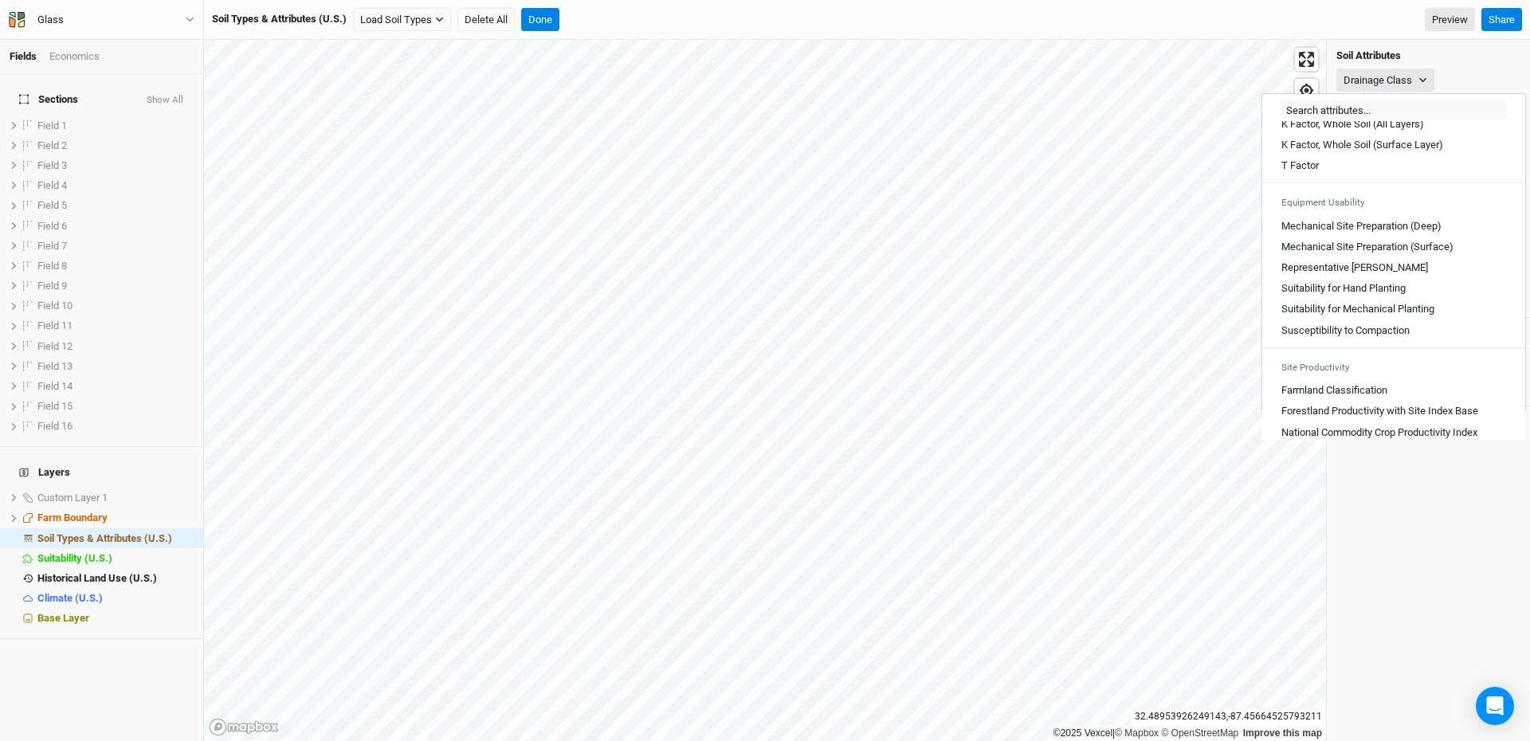
scroll to position [877, 0]
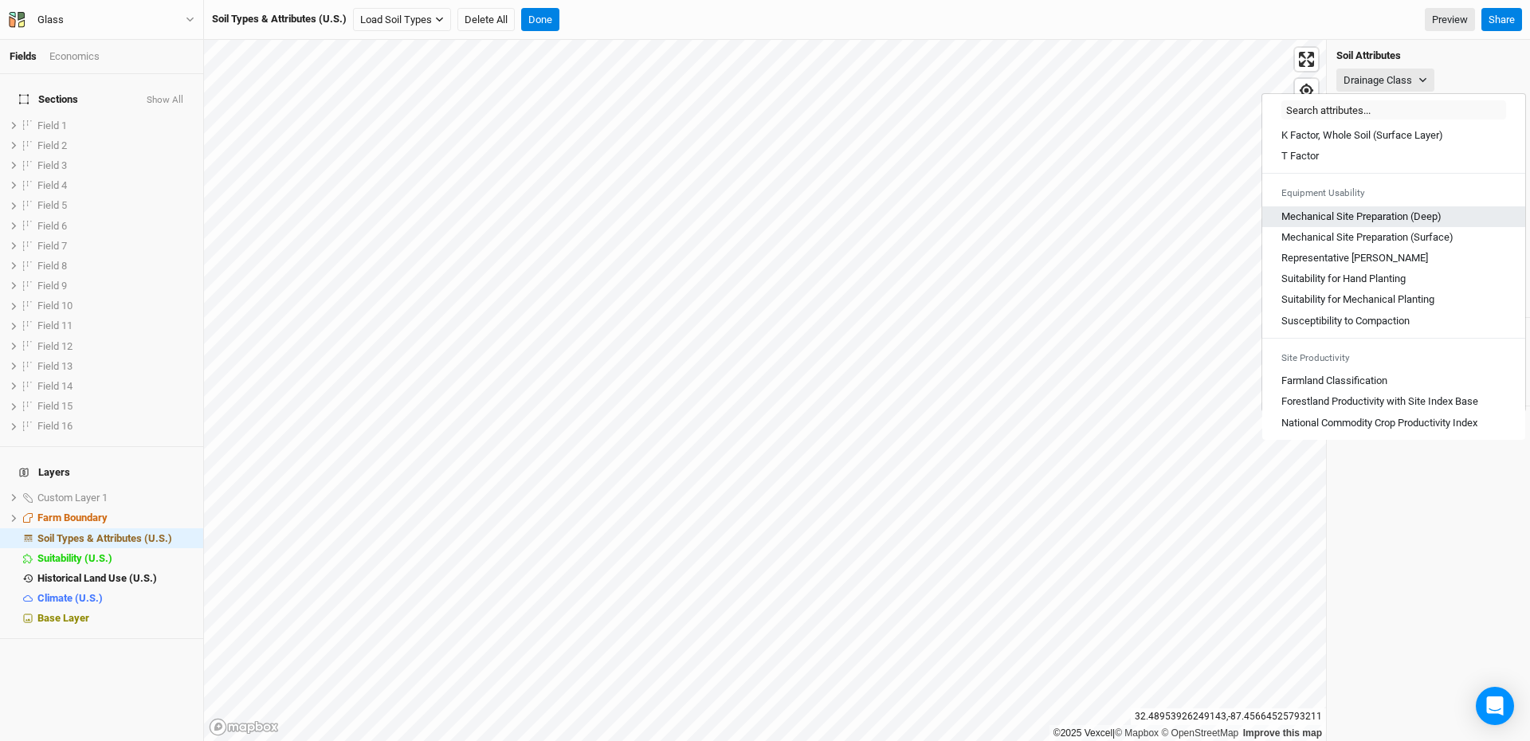
click at [1355, 217] on \(Deep\) "Mechanical Site Preparation (Deep)" at bounding box center [1362, 217] width 160 height 14
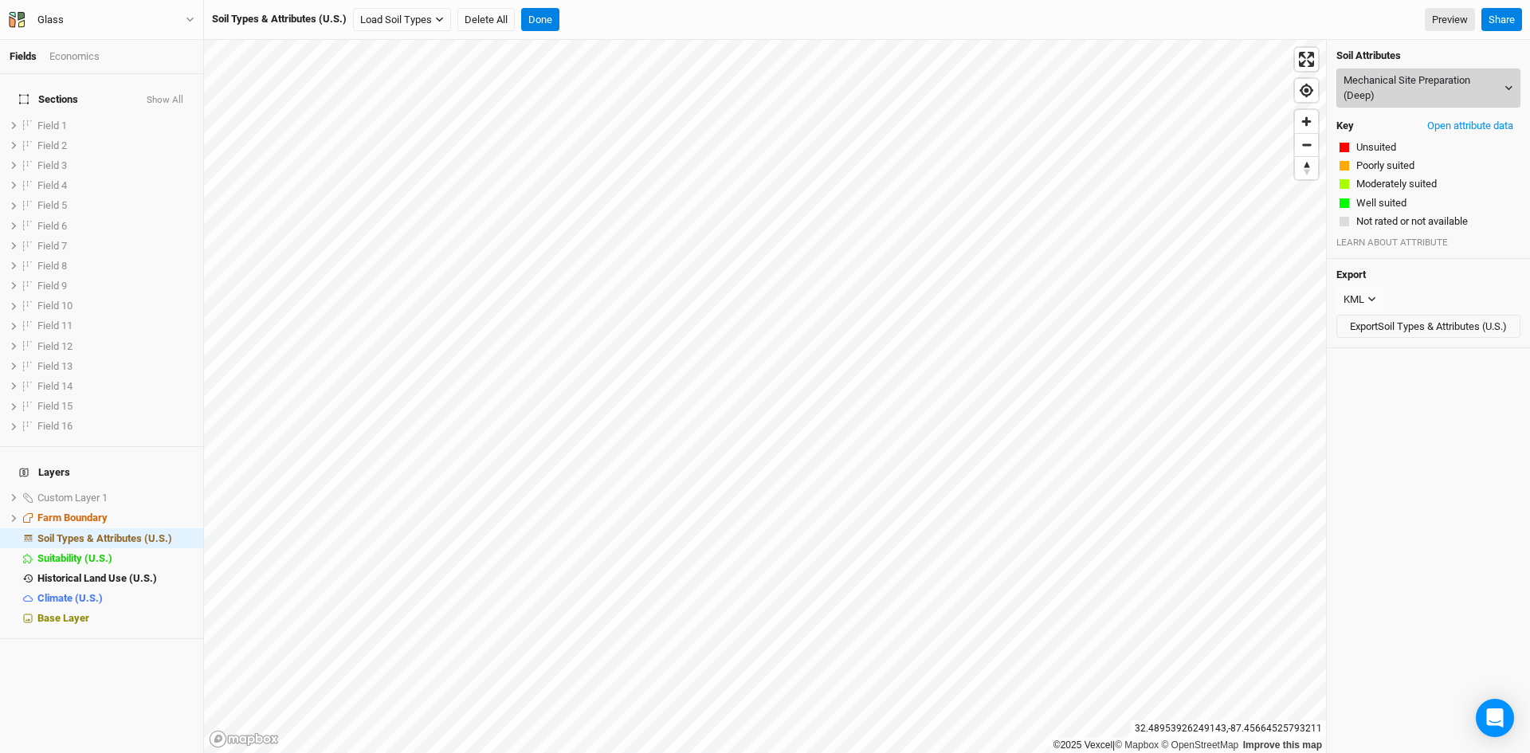
click at [1421, 88] on button "Mechanical Site Preparation (Deep)" at bounding box center [1429, 88] width 184 height 39
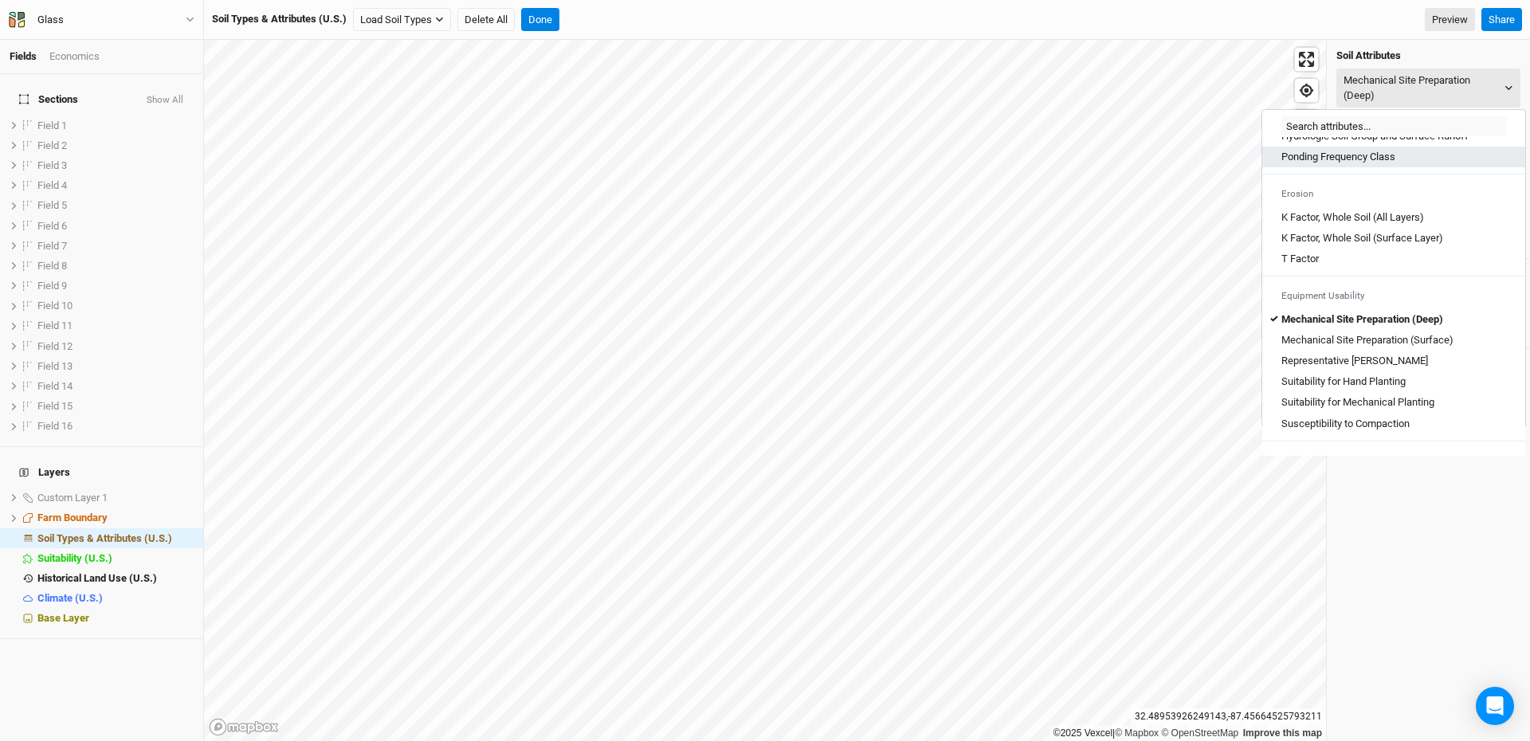
scroll to position [881, 0]
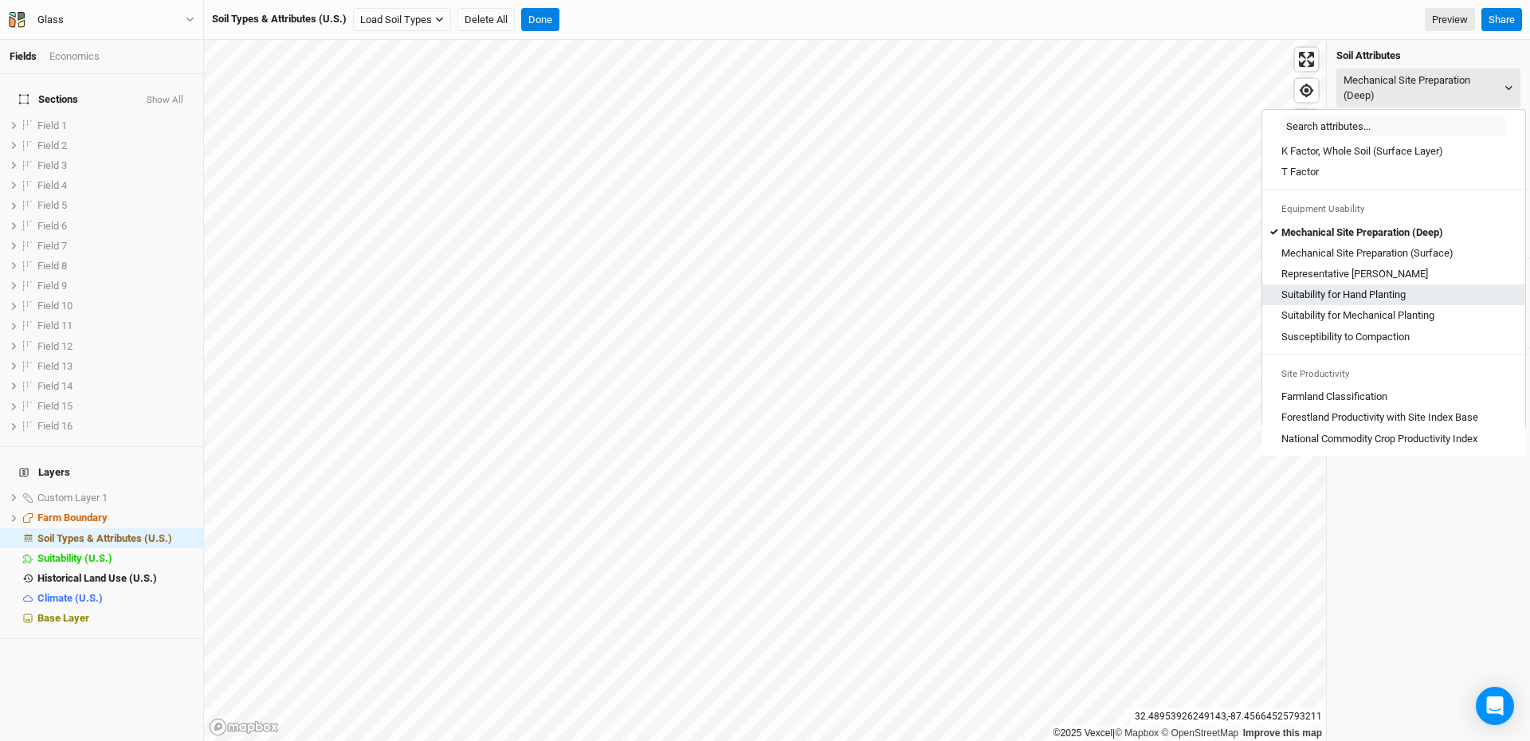
click at [1346, 287] on link "Suitability for Hand Planting" at bounding box center [1393, 295] width 263 height 21
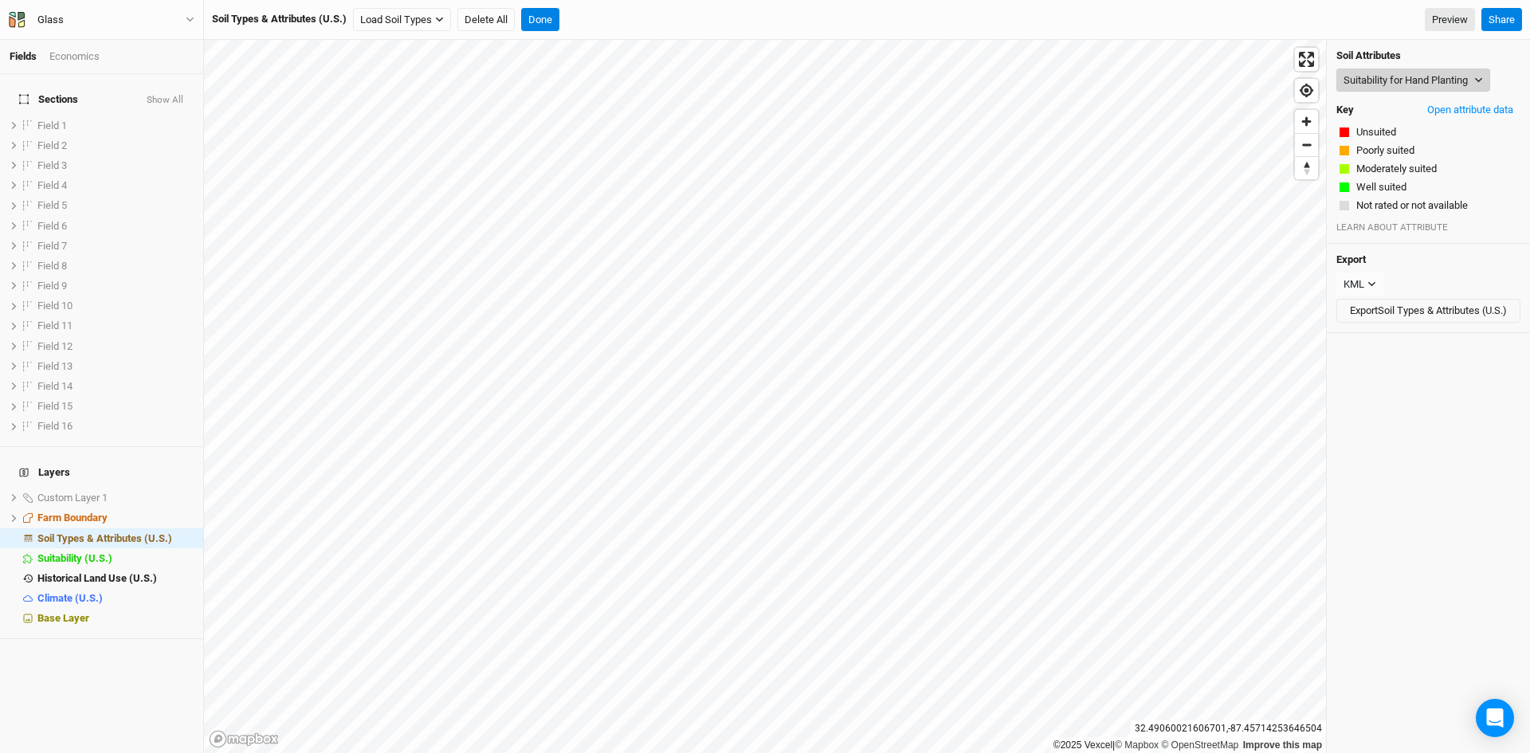
click at [1439, 74] on button "Suitability for Hand Planting" at bounding box center [1414, 81] width 154 height 24
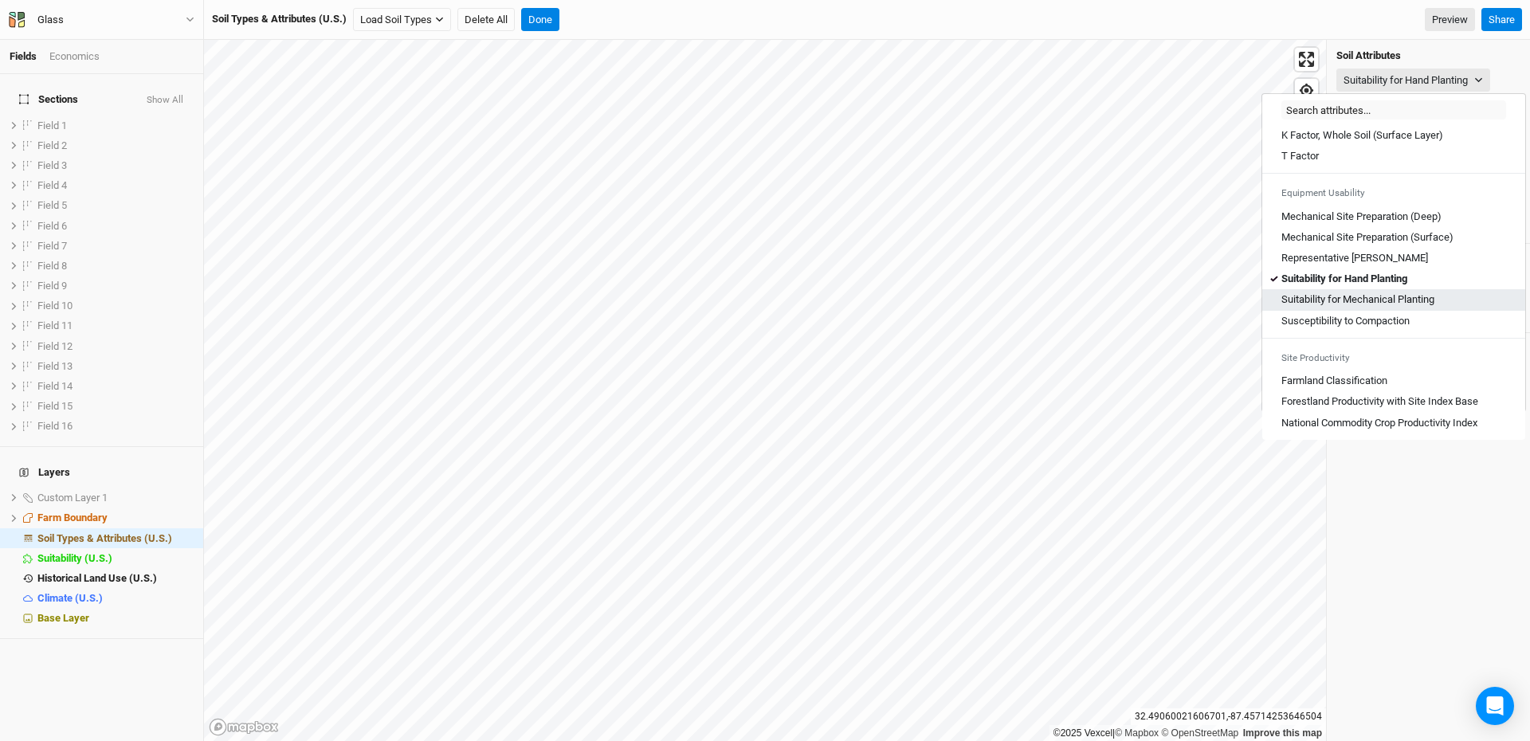
click at [1371, 296] on Planting "Suitability for Mechanical Planting" at bounding box center [1358, 300] width 153 height 14
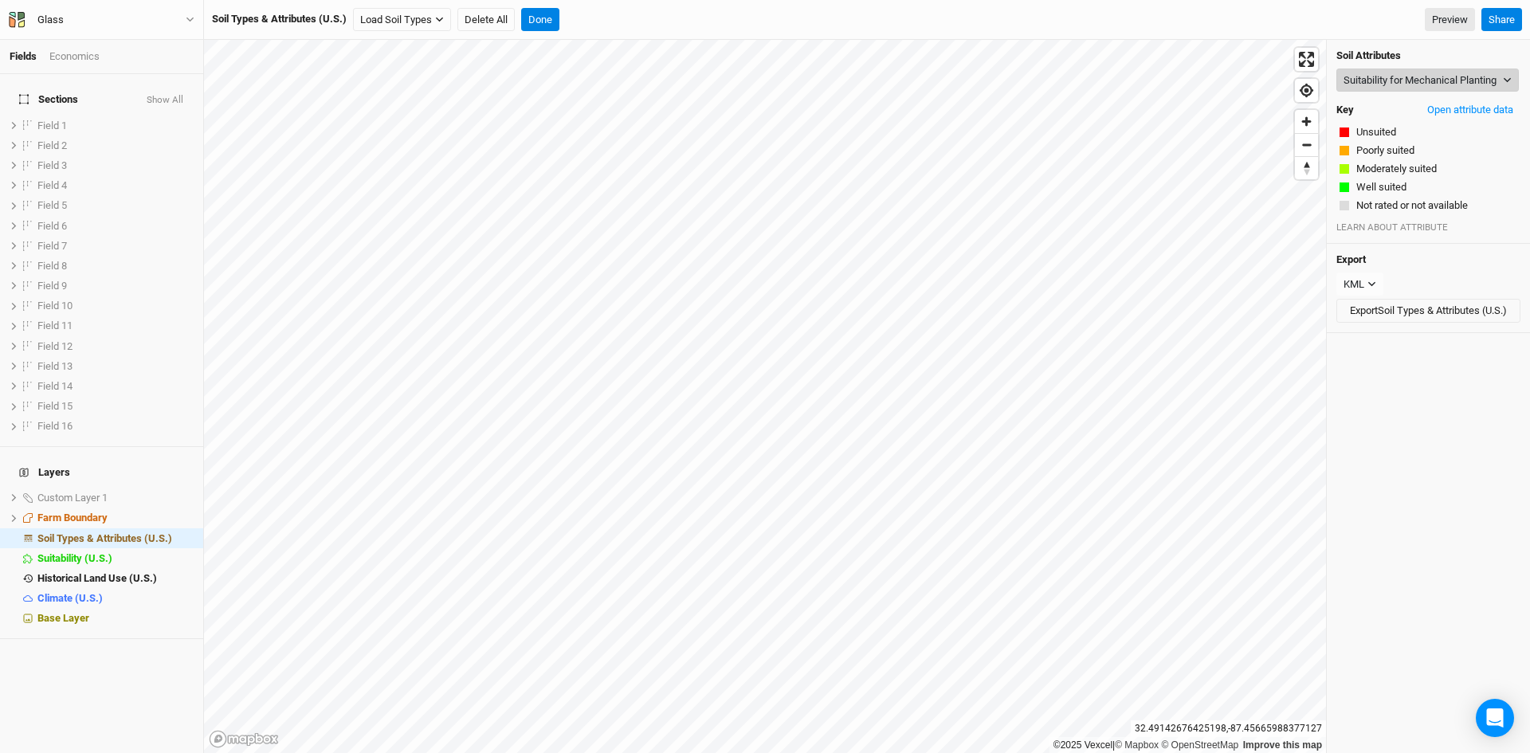
click at [1424, 82] on button "Suitability for Mechanical Planting" at bounding box center [1428, 81] width 183 height 24
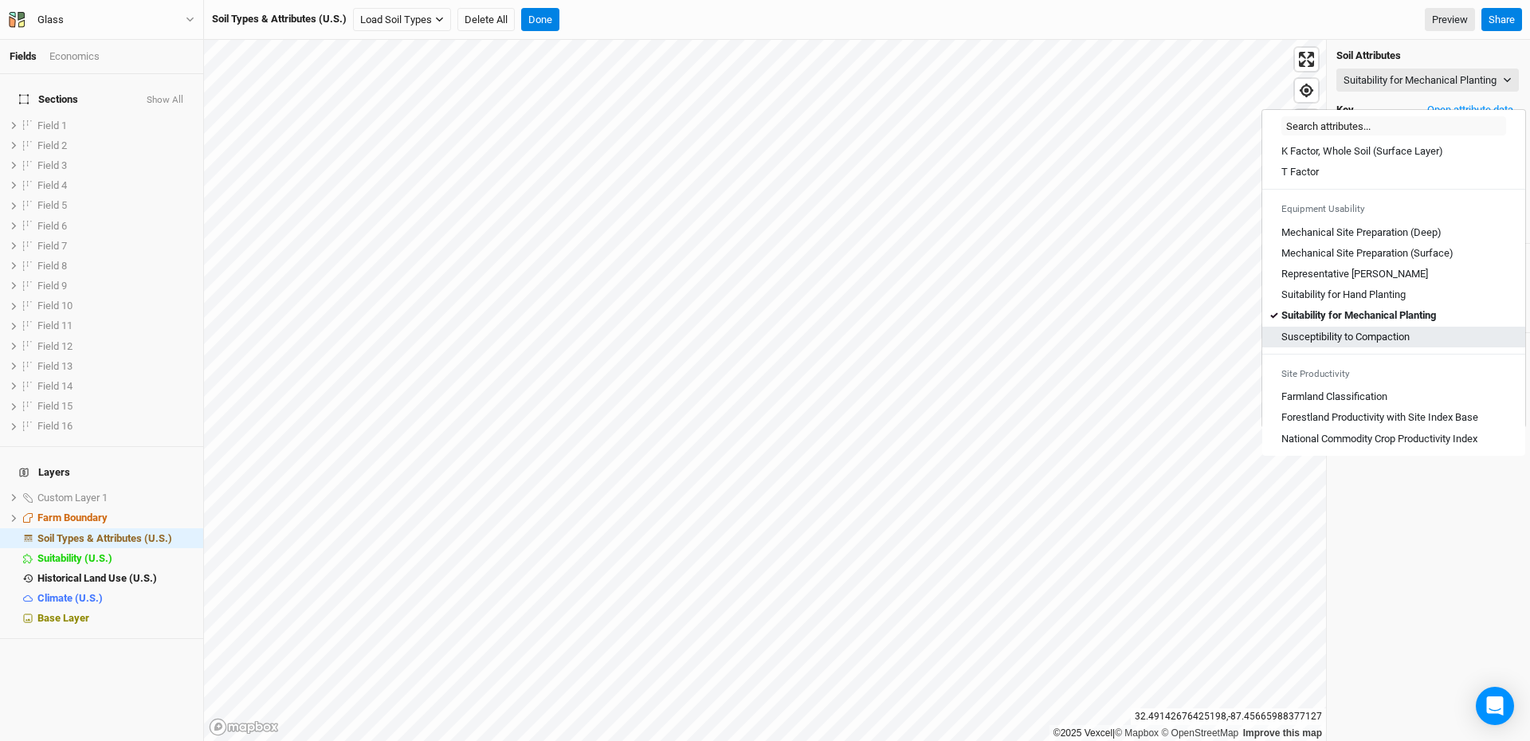
click at [1342, 336] on Compaction "Susceptibility to Compaction" at bounding box center [1346, 337] width 128 height 14
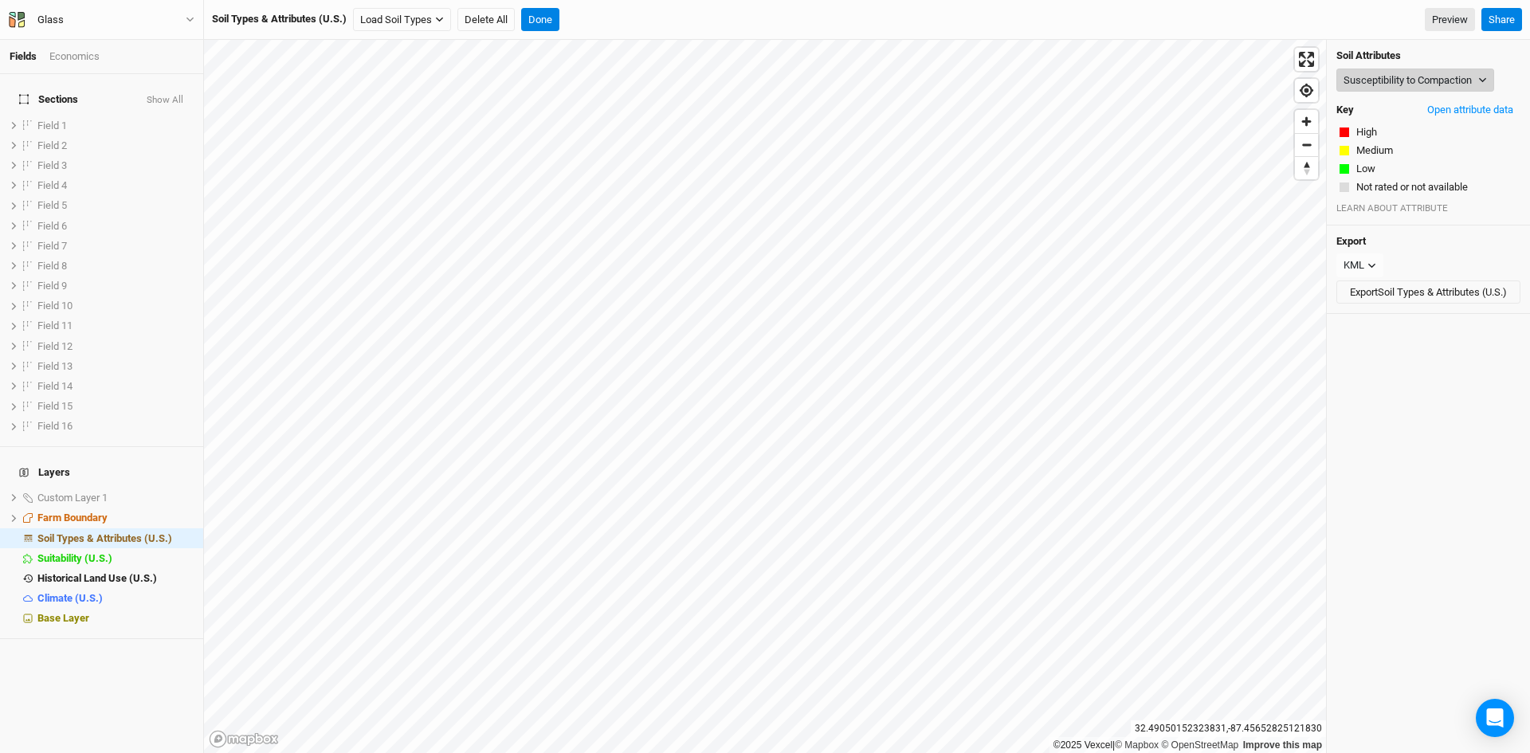
click at [1401, 76] on button "Susceptibility to Compaction" at bounding box center [1416, 81] width 158 height 24
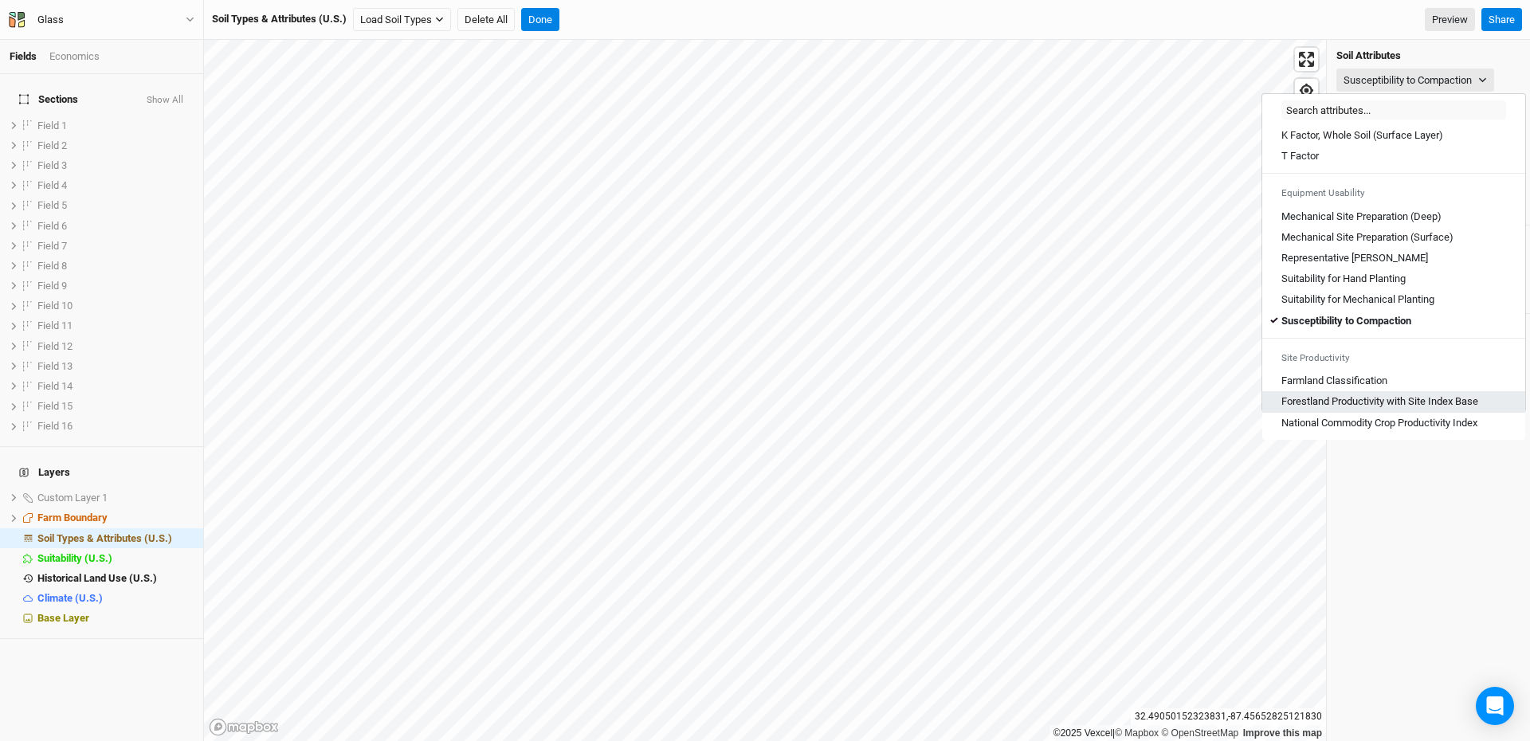
click at [1351, 397] on Base "Forestland Productivity with Site Index Base" at bounding box center [1380, 402] width 197 height 14
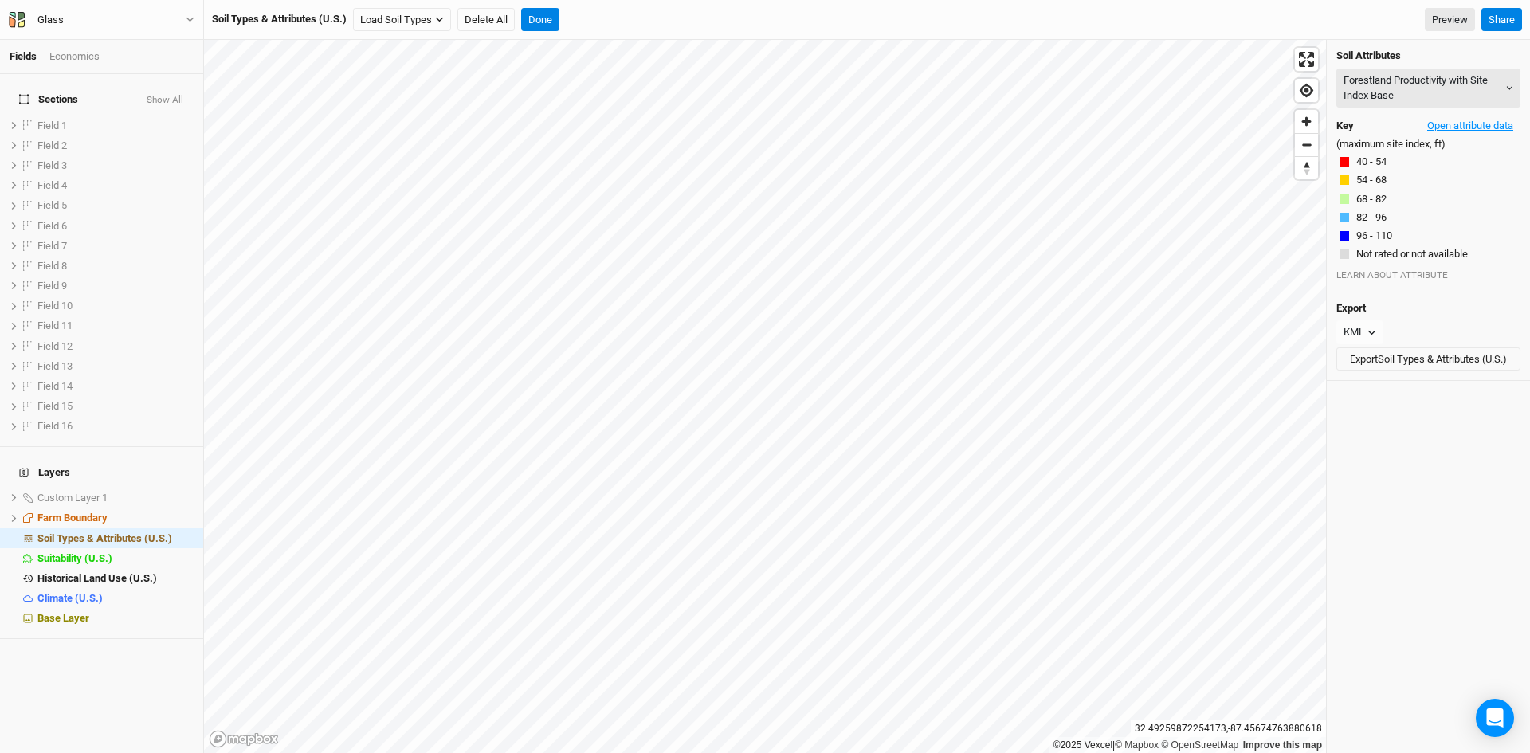
click at [1463, 120] on button "Open attribute data" at bounding box center [1470, 126] width 100 height 24
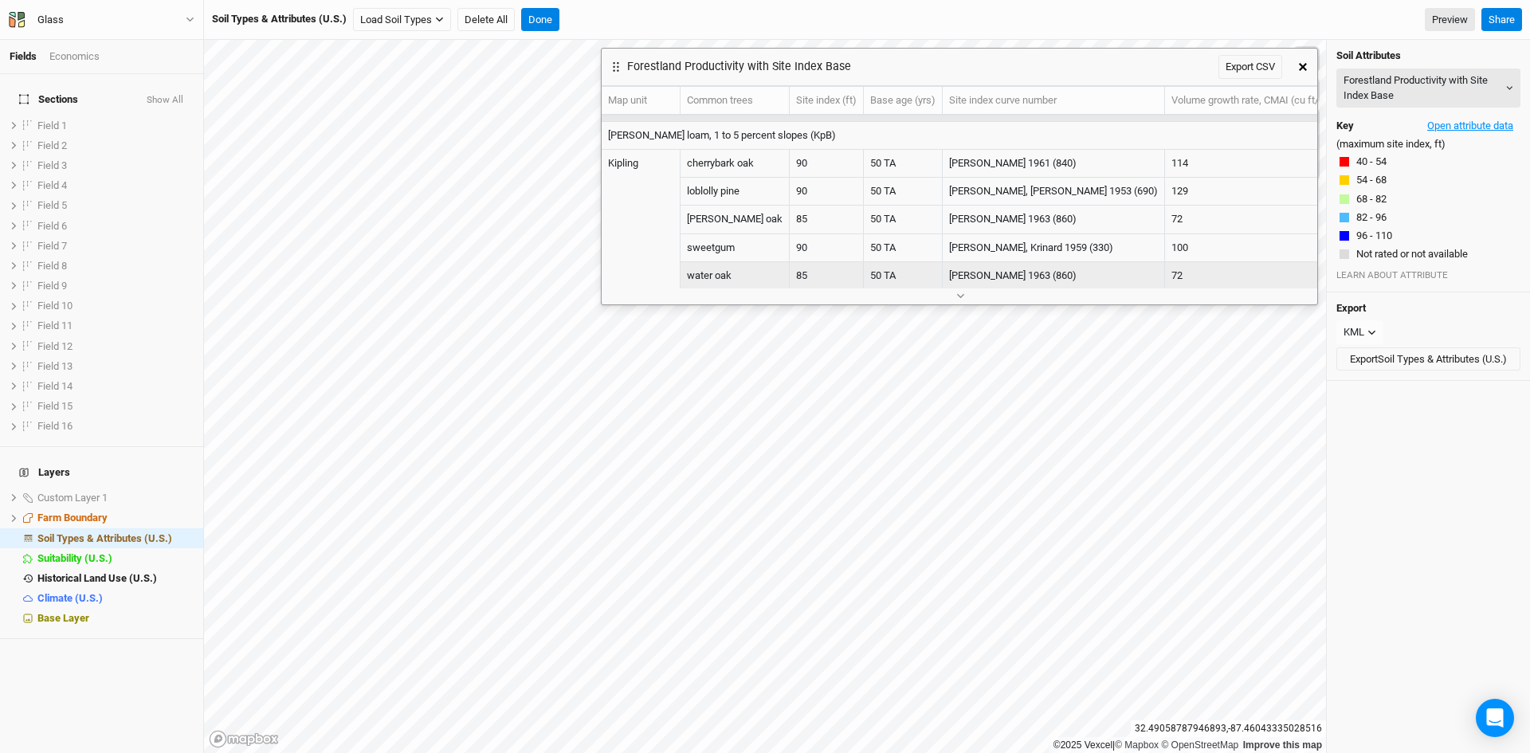
scroll to position [0, 0]
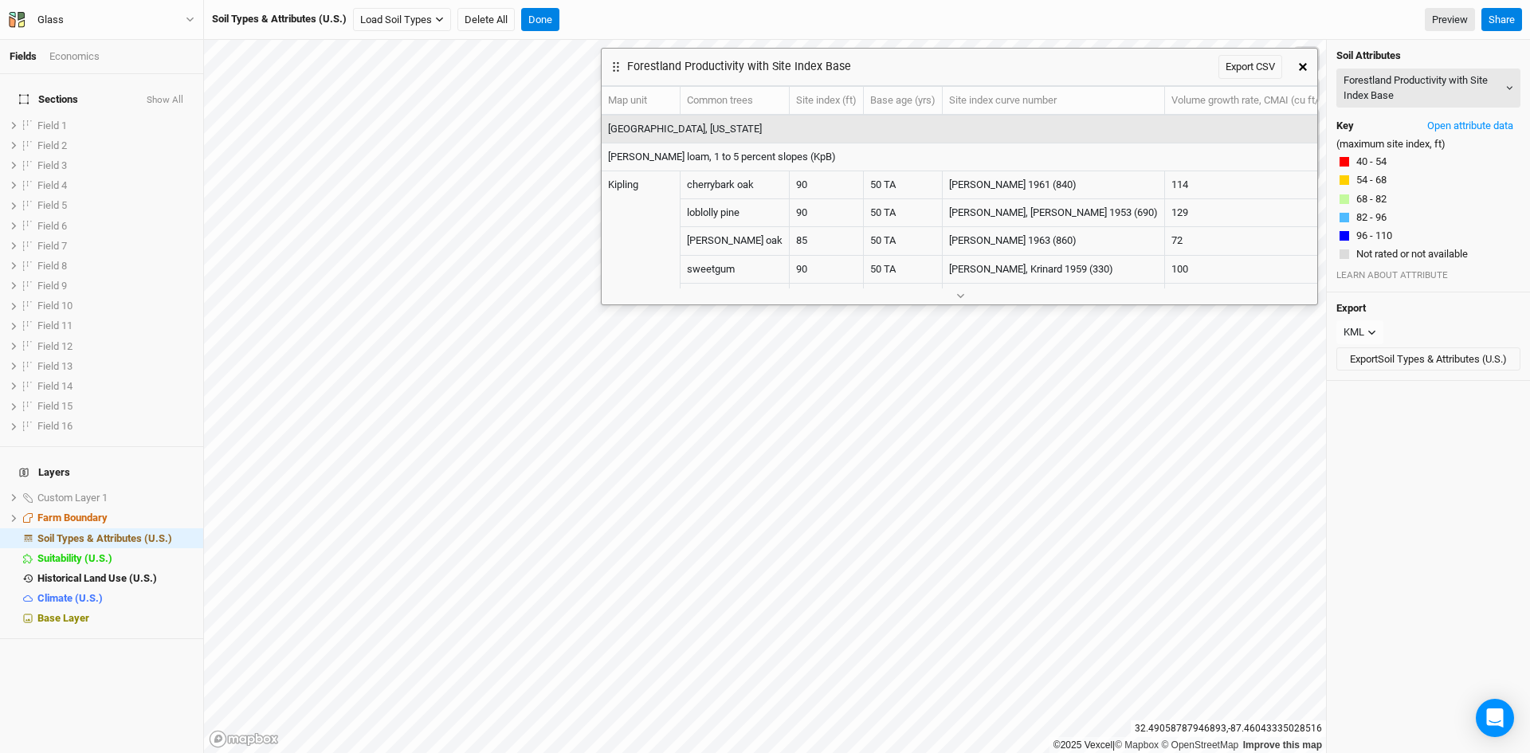
click at [1302, 57] on button "button" at bounding box center [1303, 67] width 29 height 29
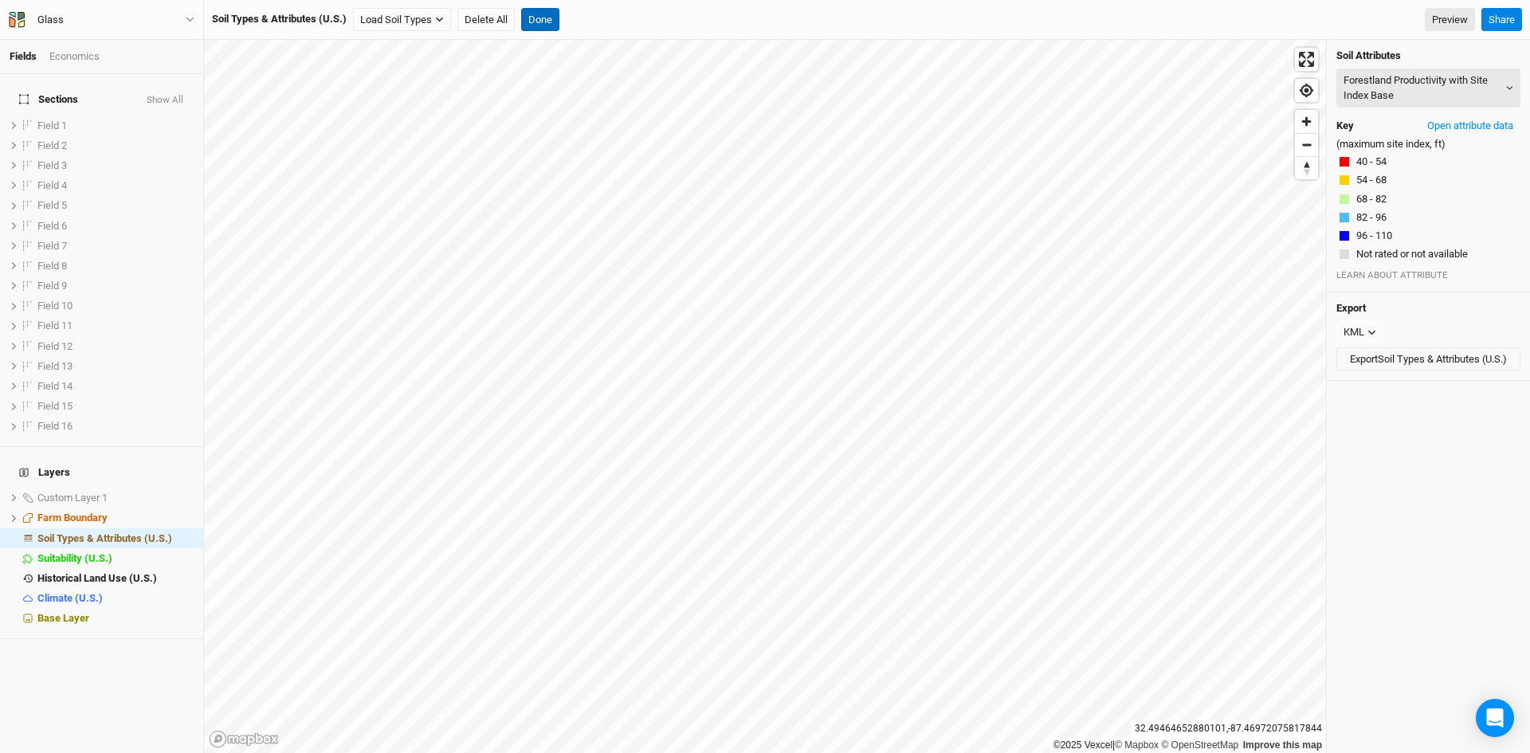
click at [547, 20] on button "Done" at bounding box center [540, 20] width 38 height 24
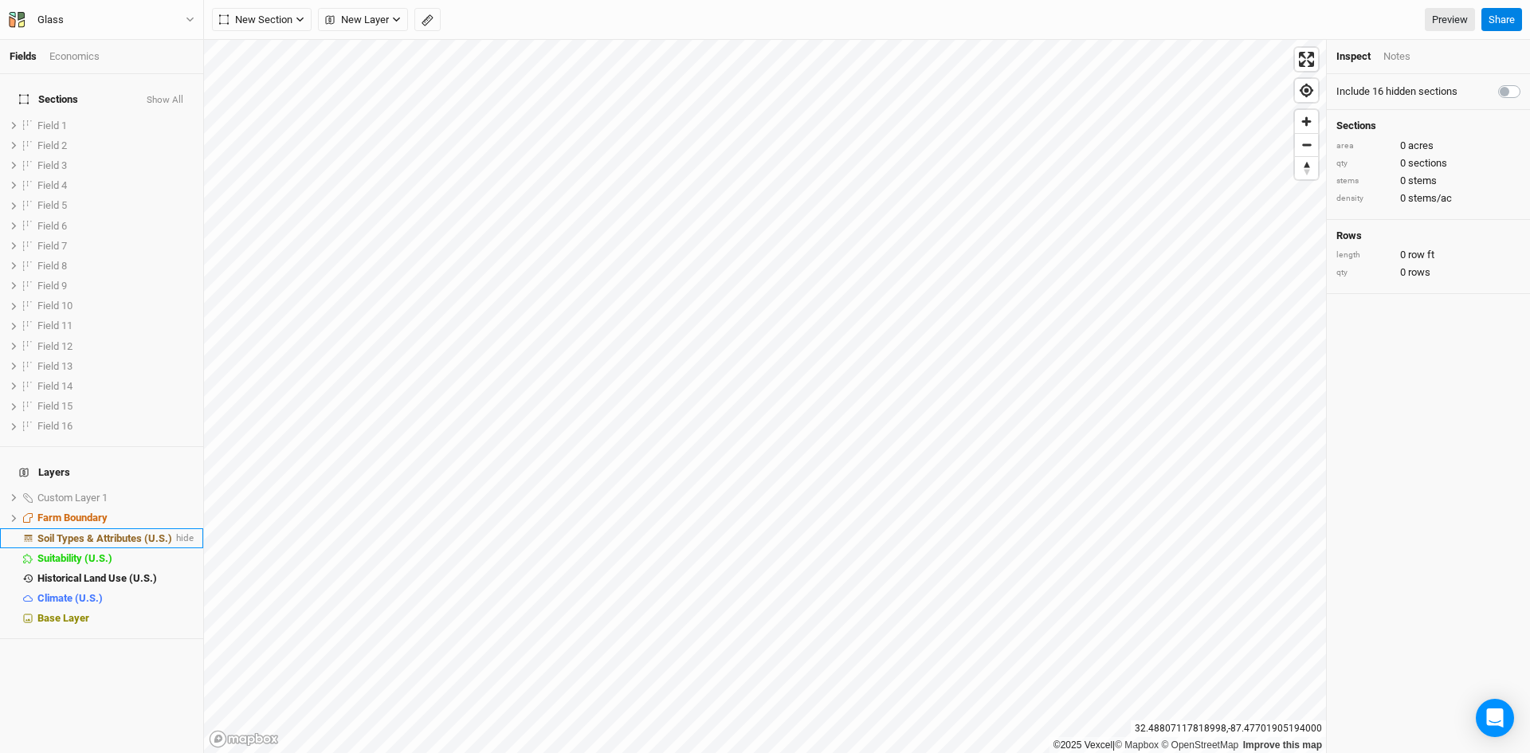
click at [116, 532] on span "Soil Types & Attributes (U.S.)" at bounding box center [104, 538] width 135 height 12
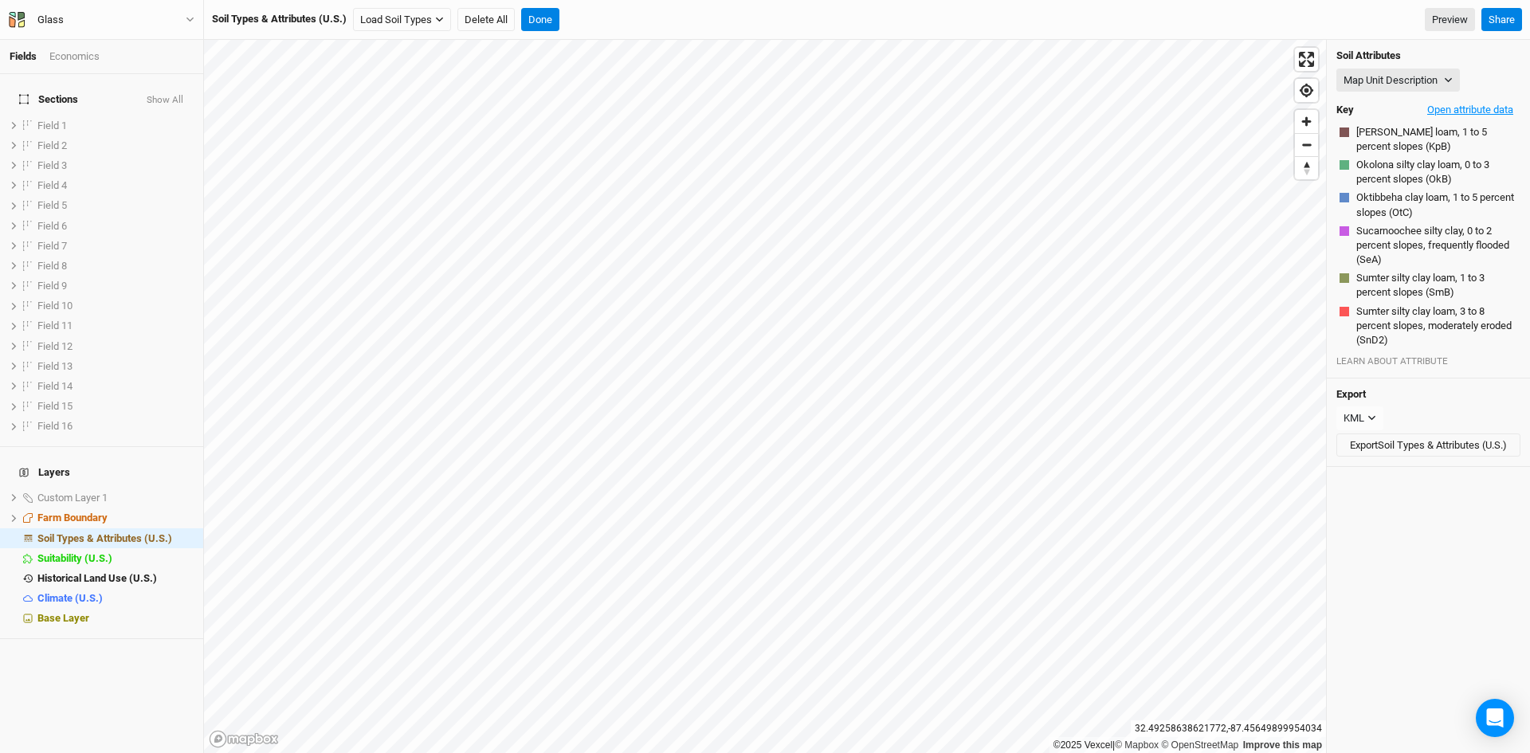
click at [1457, 111] on button "Open attribute data" at bounding box center [1470, 110] width 100 height 24
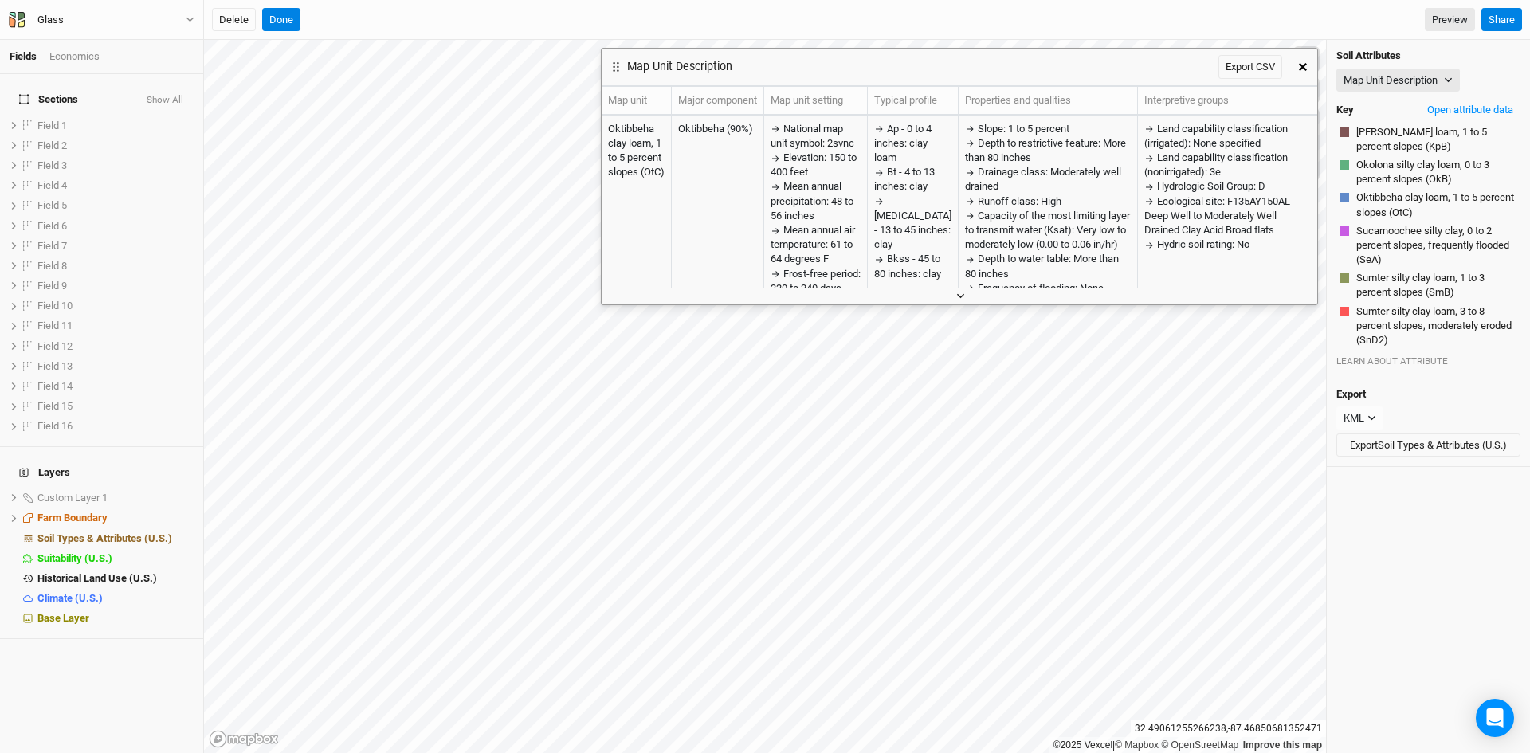
click at [955, 301] on button "button" at bounding box center [960, 296] width 26 height 17
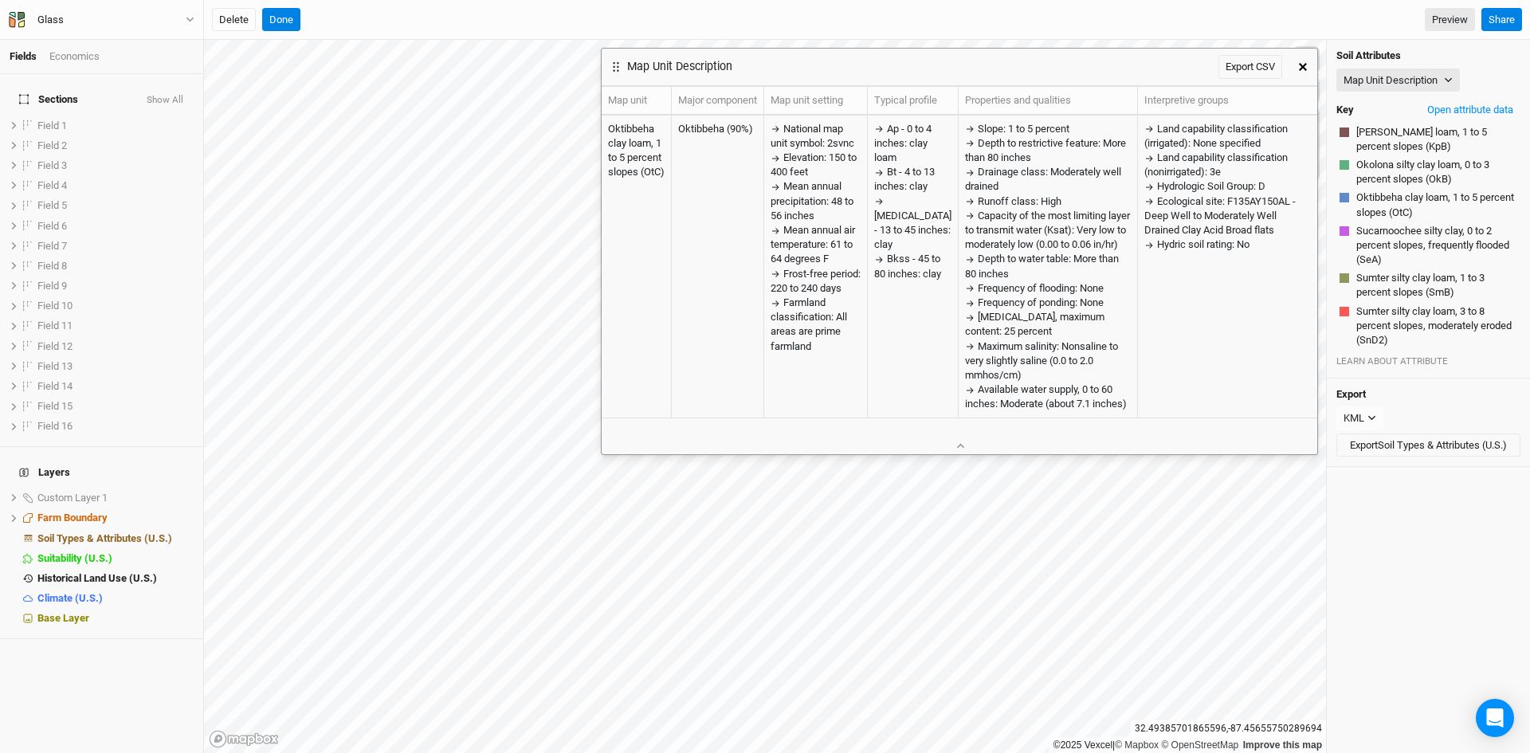
click at [1302, 61] on button "button" at bounding box center [1303, 67] width 29 height 29
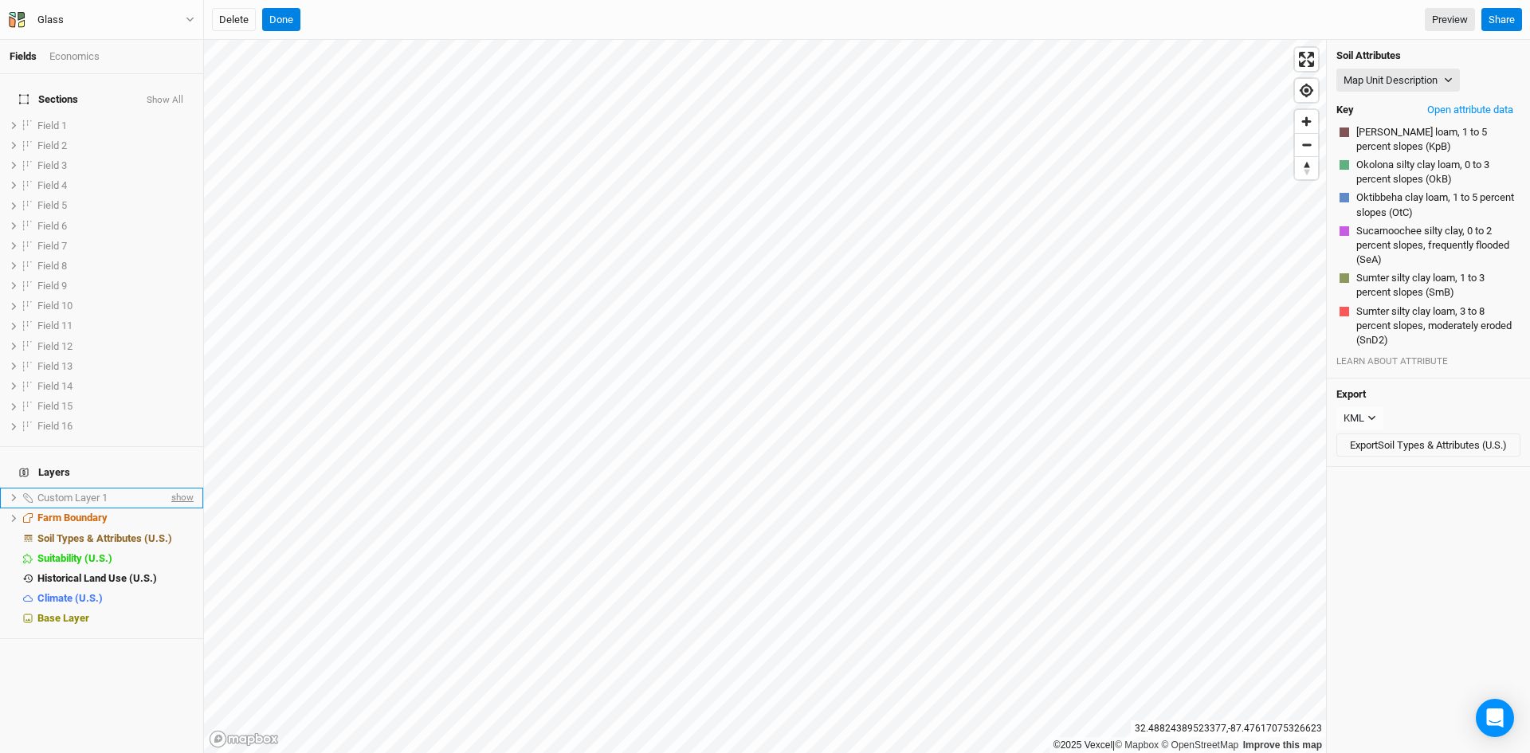
click at [168, 488] on span "show" at bounding box center [181, 498] width 26 height 20
click at [285, 14] on button "Done" at bounding box center [281, 20] width 38 height 24
click at [173, 488] on span "hide" at bounding box center [183, 498] width 21 height 20
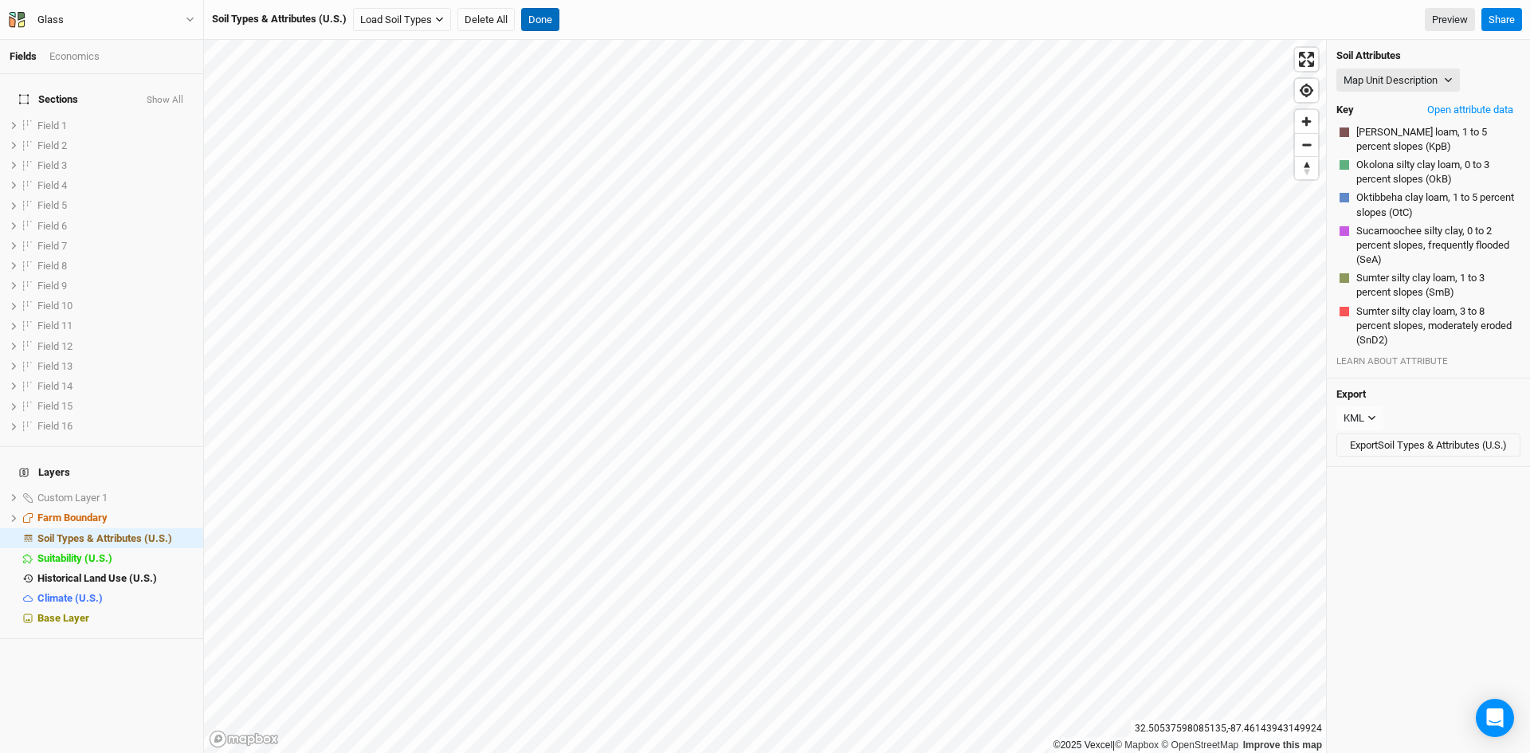
click at [540, 18] on button "Done" at bounding box center [540, 20] width 38 height 24
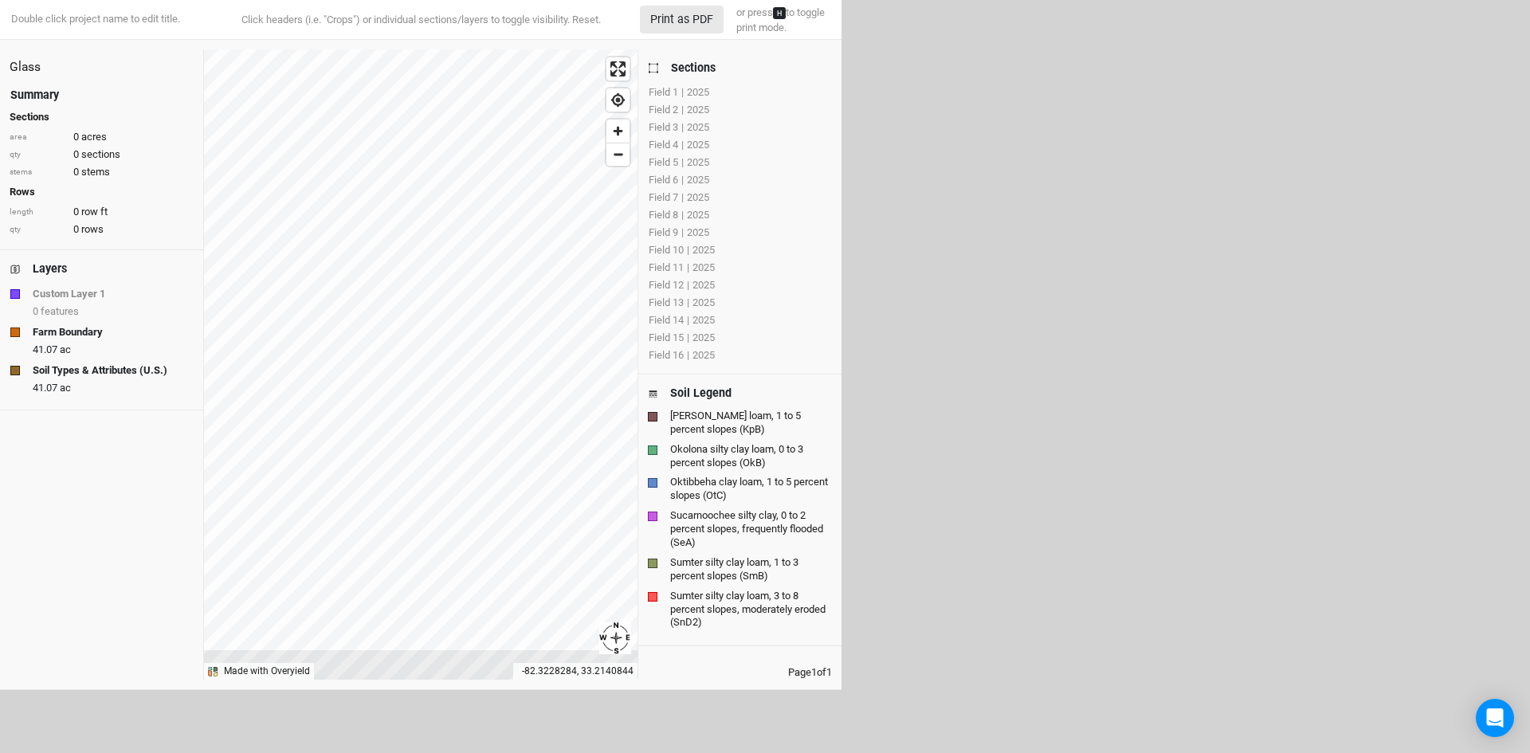
click at [53, 290] on strong "Custom Layer 1" at bounding box center [69, 294] width 73 height 16
click at [48, 293] on strong "Custom Layer 1" at bounding box center [69, 294] width 73 height 16
click at [66, 330] on strong "Farm Boundary" at bounding box center [68, 332] width 70 height 16
click at [756, 509] on div "Glass Summary Sections area 0 acres qty 0 sections stems 0 stems Rows length 0 …" at bounding box center [421, 364] width 842 height 630
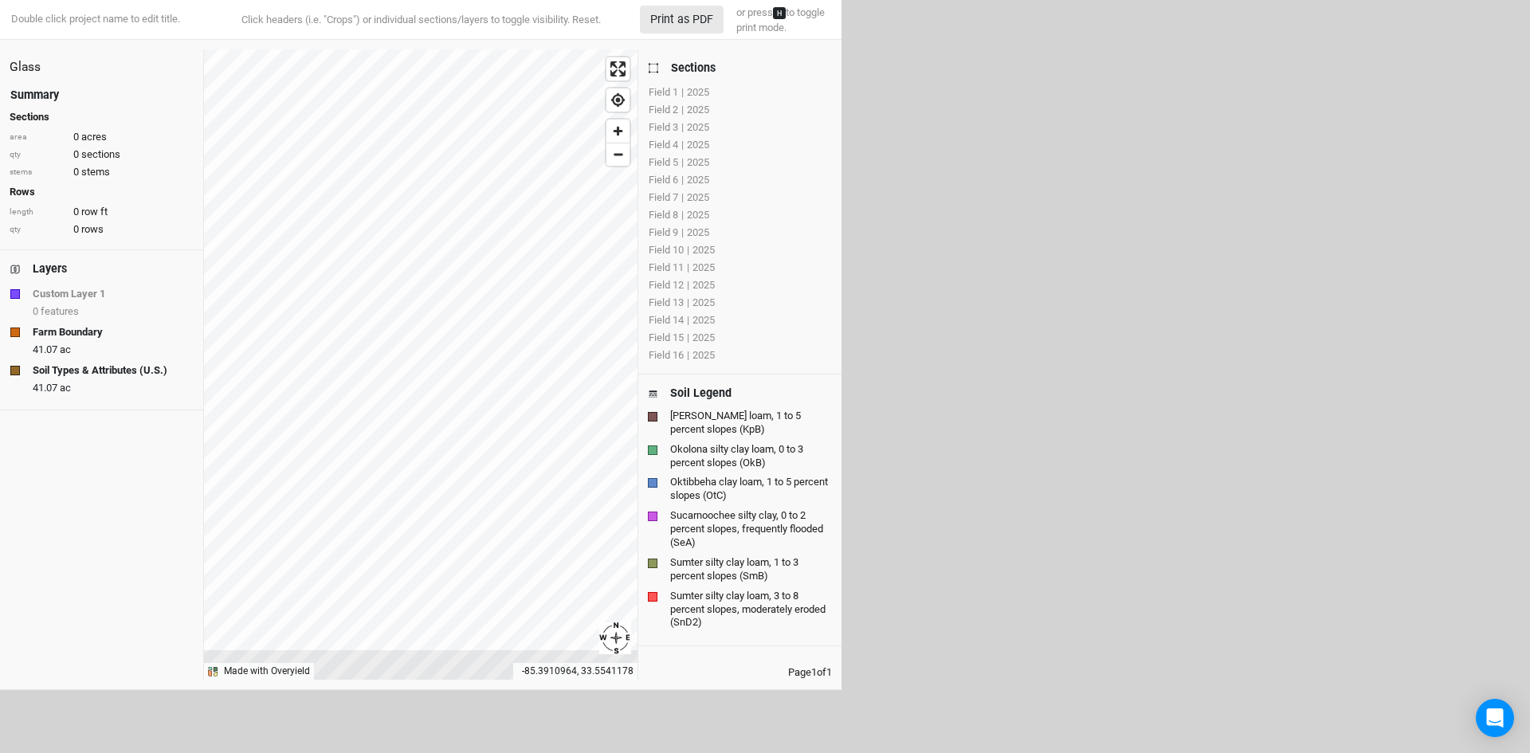
click at [658, 444] on div "Glass Summary Sections area 0 acres qty 0 sections stems 0 stems Rows length 0 …" at bounding box center [421, 364] width 842 height 630
click at [676, 541] on div "Glass Summary Sections area 0 acres qty 0 sections stems 0 stems Rows length 0 …" at bounding box center [421, 364] width 842 height 630
click at [698, 65] on div "Sections" at bounding box center [693, 68] width 45 height 17
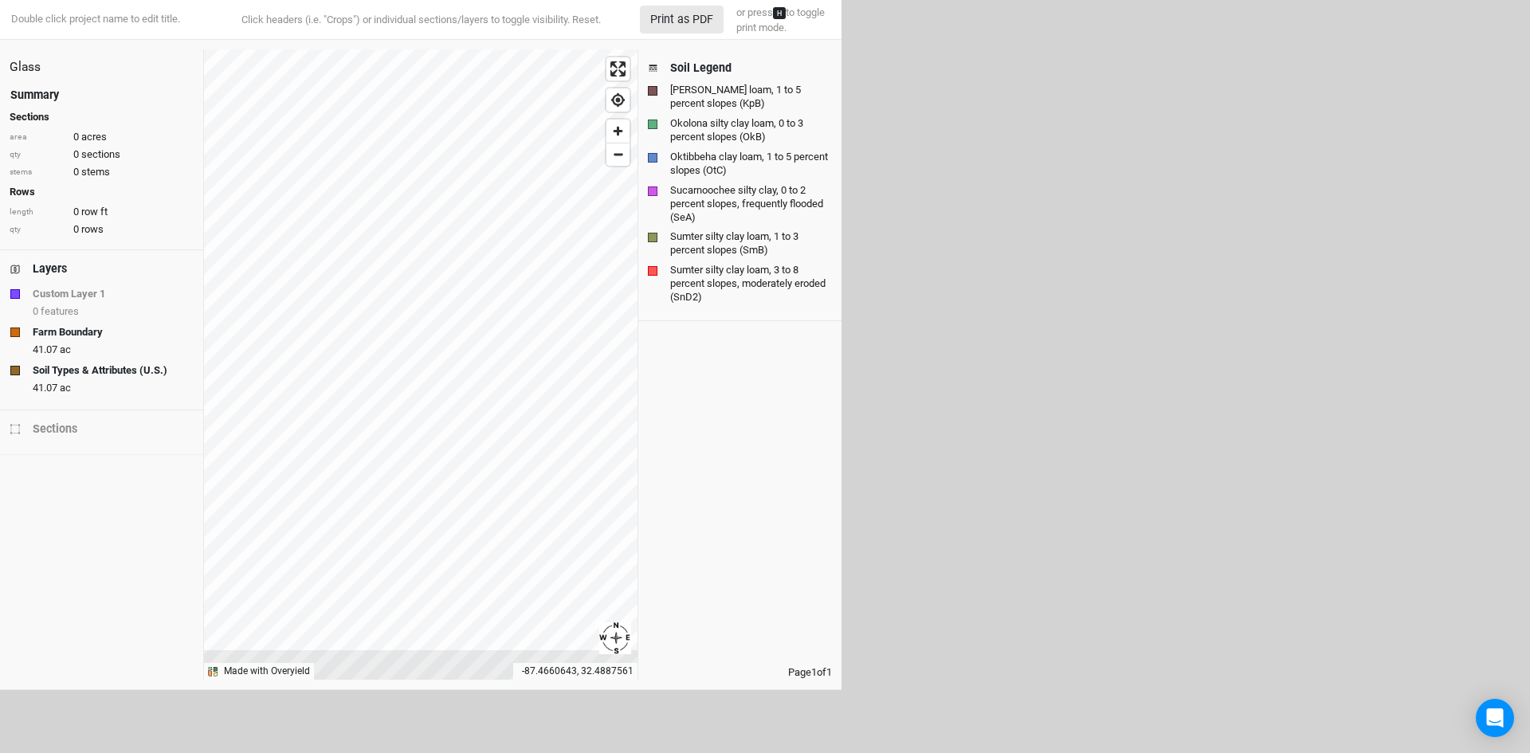
click at [50, 265] on div "Layers" at bounding box center [50, 269] width 34 height 17
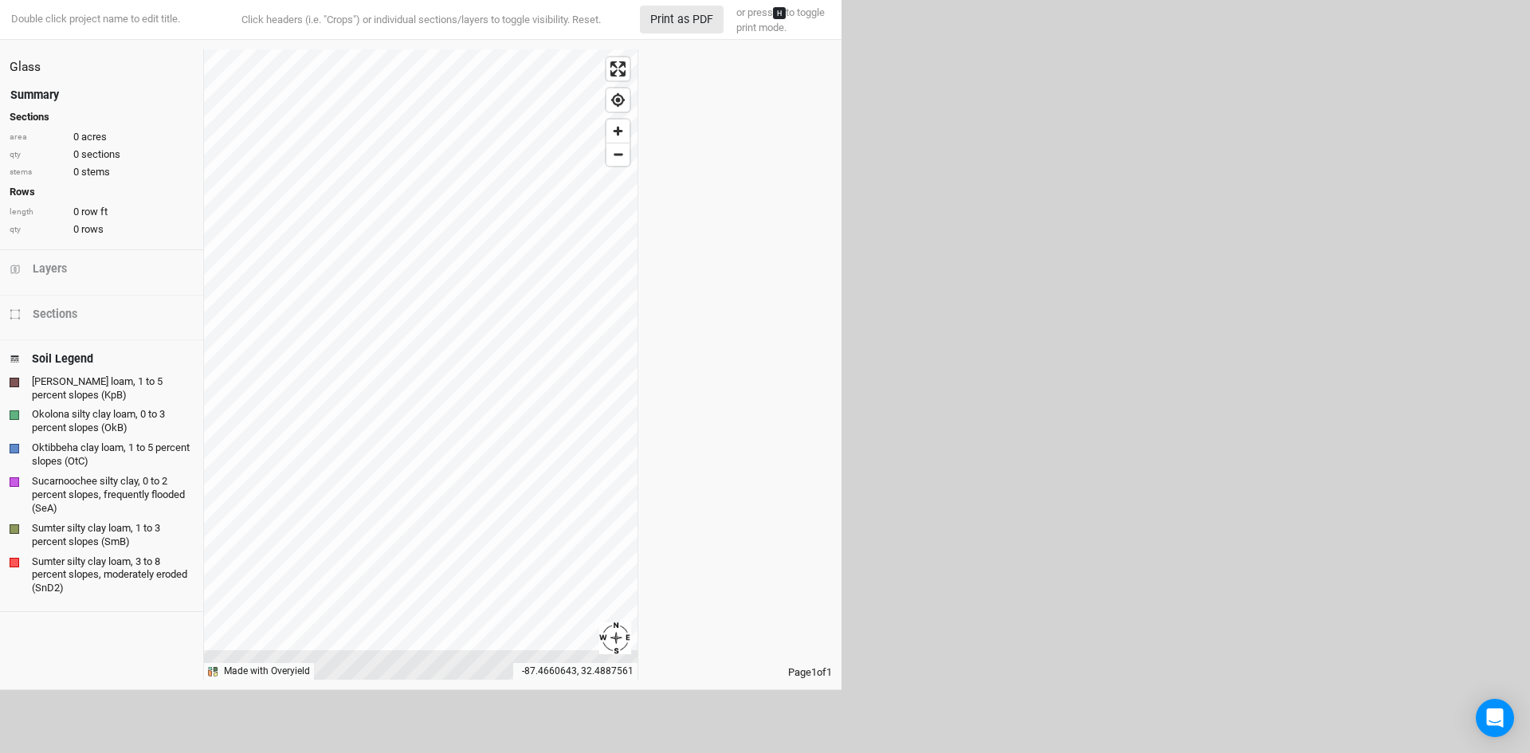
click at [43, 98] on div "Summary" at bounding box center [34, 95] width 49 height 17
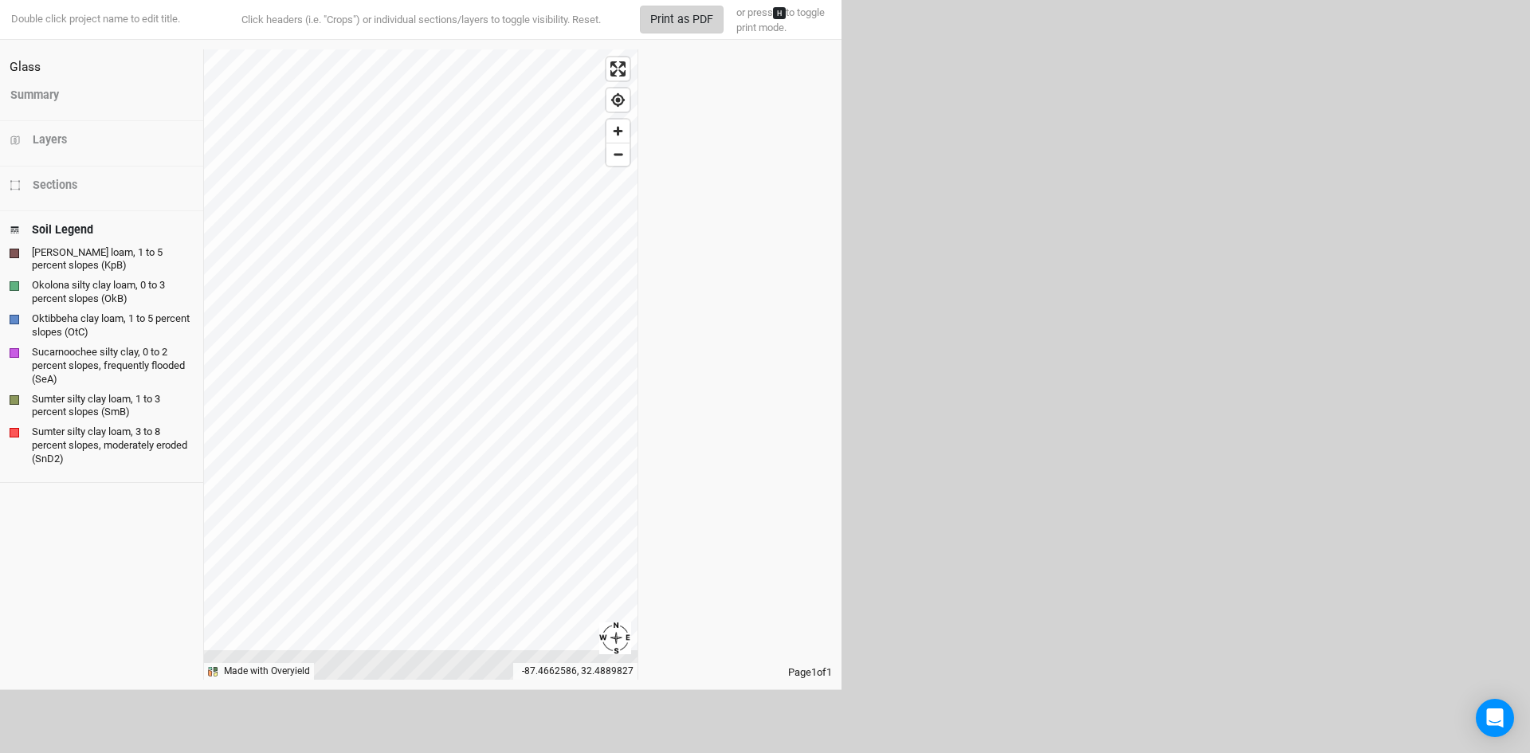
click at [692, 22] on button "Print as PDF" at bounding box center [682, 20] width 84 height 28
